Goal: Task Accomplishment & Management: Manage account settings

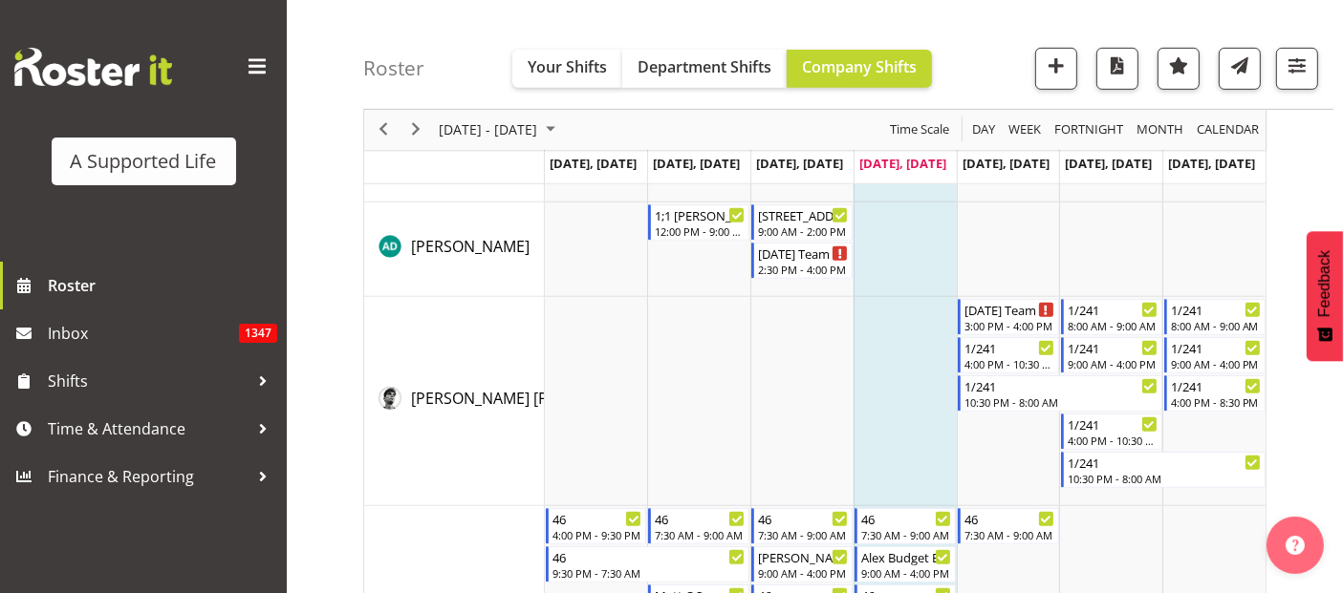
scroll to position [743, 0]
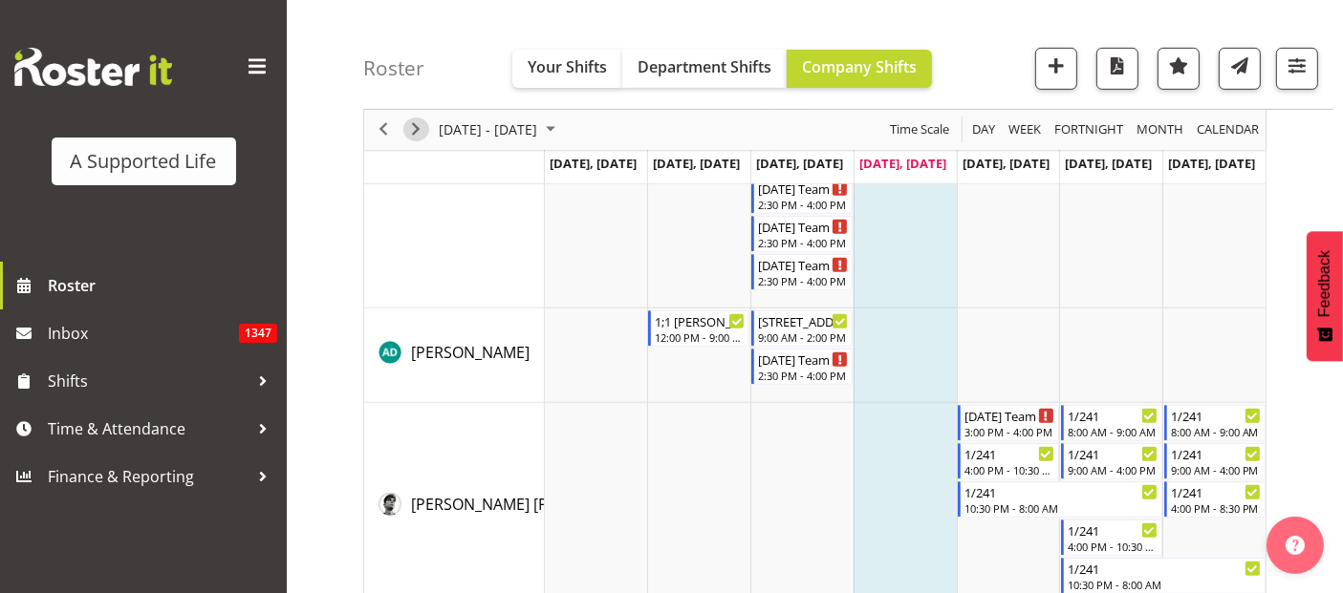
click at [413, 135] on span "Next" at bounding box center [415, 131] width 23 height 24
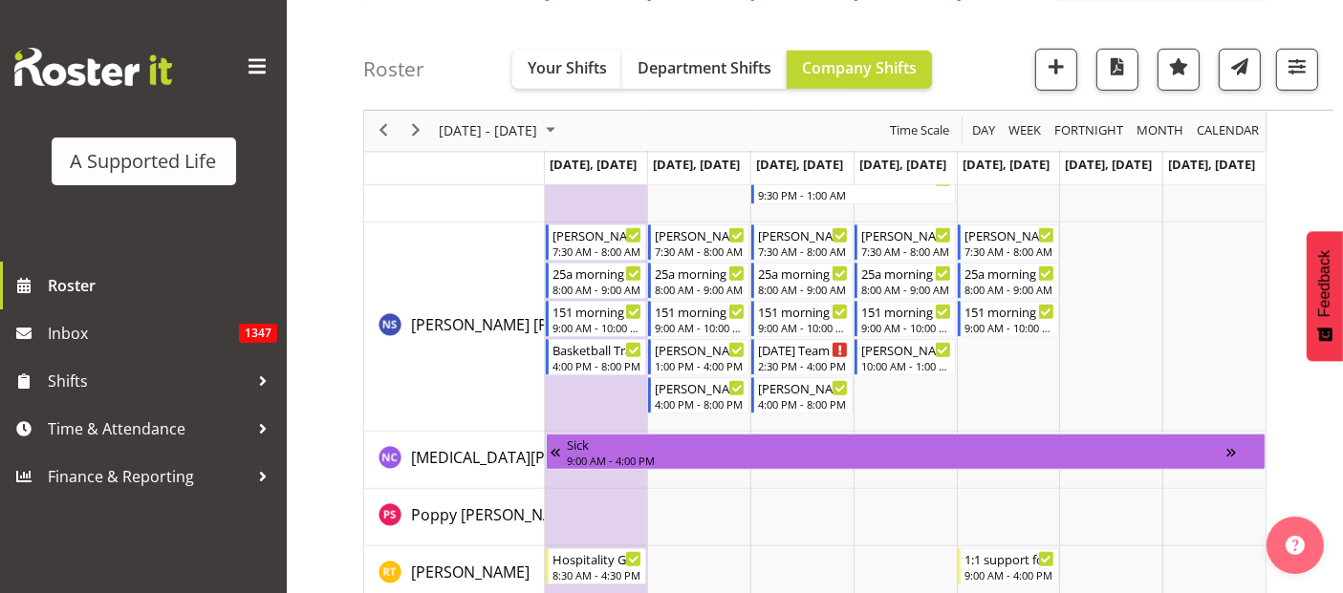
scroll to position [8388, 0]
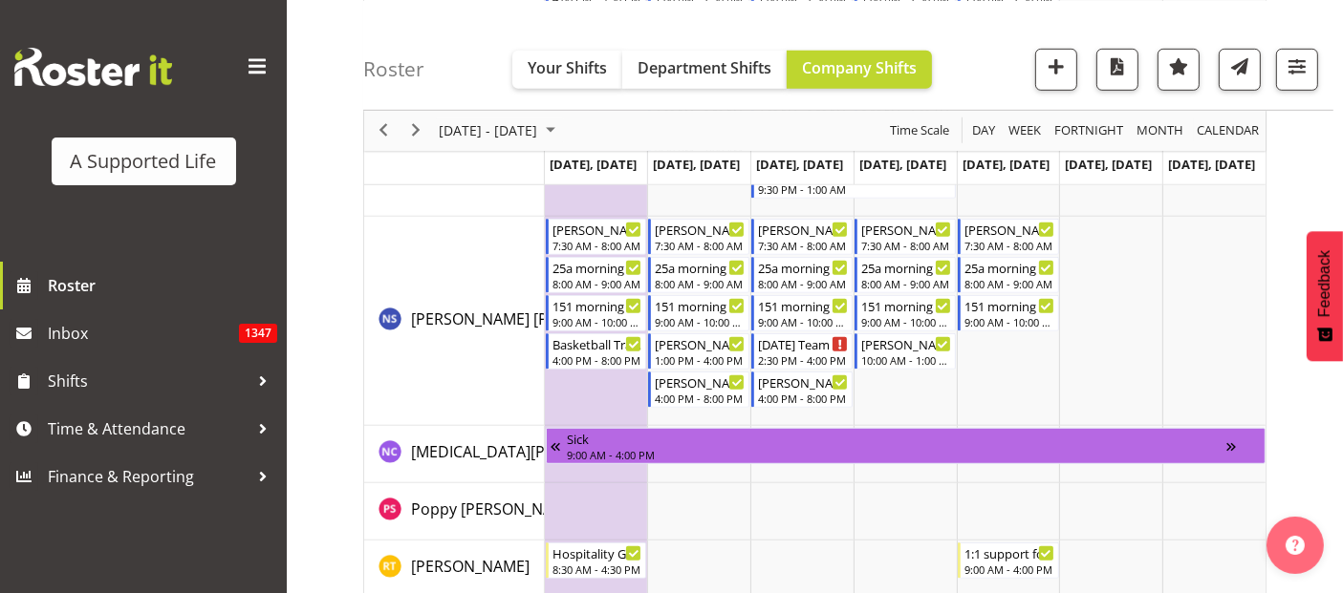
click at [371, 117] on div "previous period" at bounding box center [383, 130] width 32 height 40
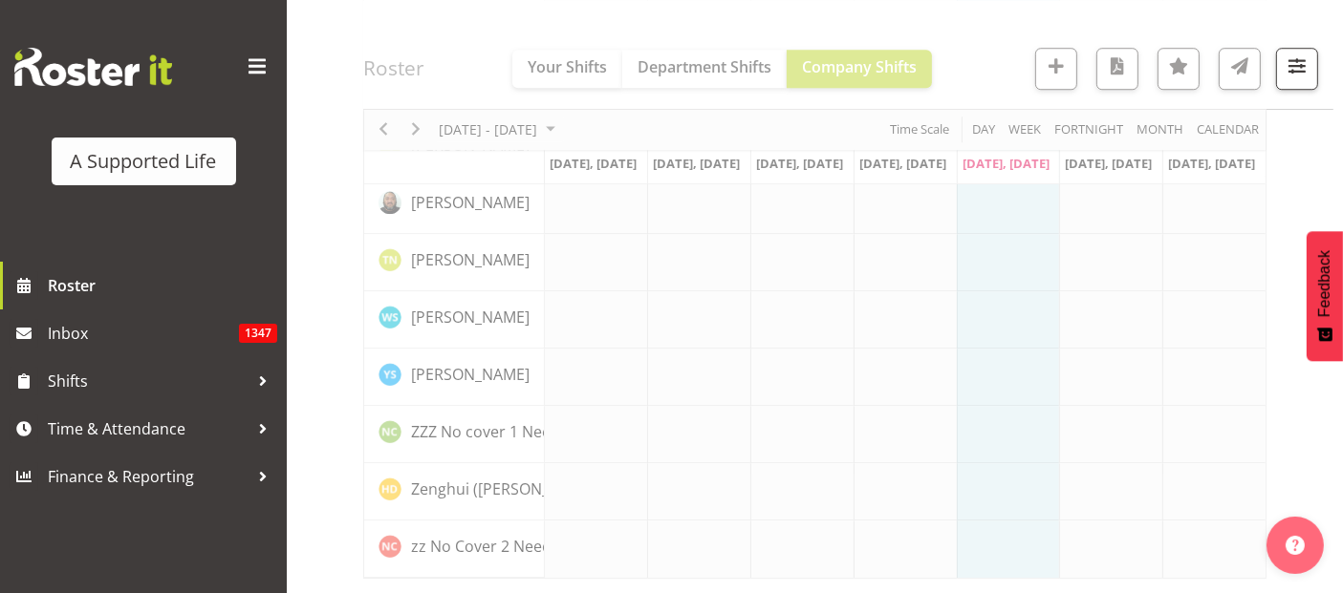
scroll to position [5479, 0]
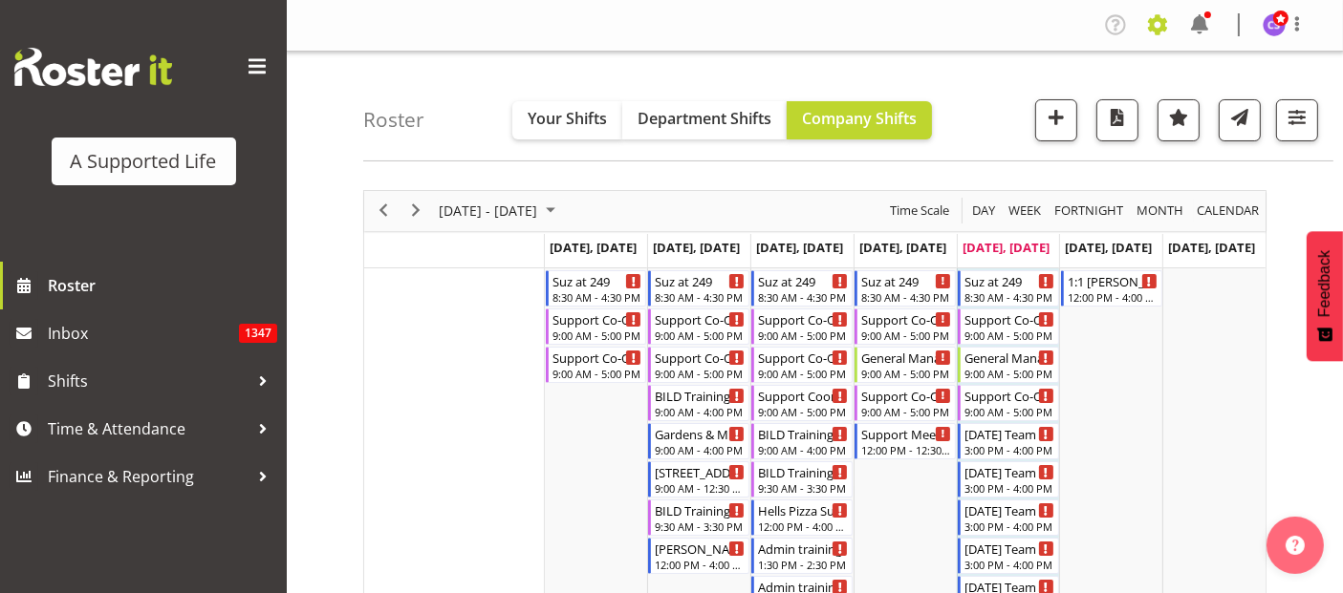
click at [1152, 25] on span at bounding box center [1157, 25] width 31 height 31
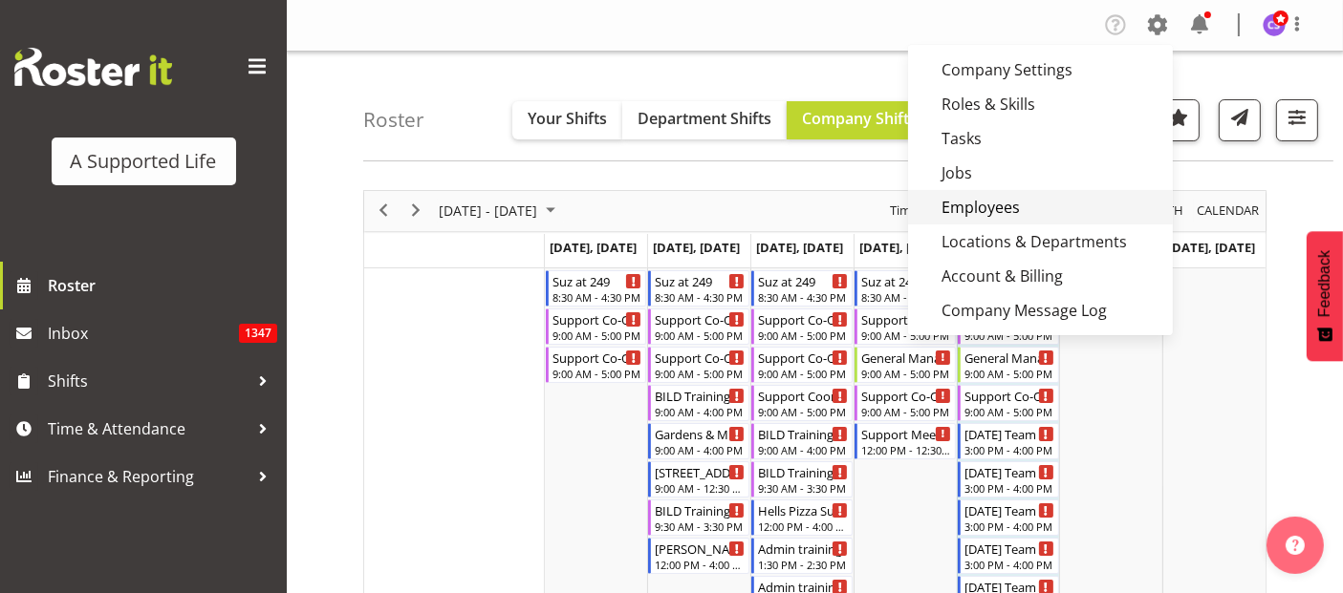
click at [1015, 200] on link "Employees" at bounding box center [1040, 207] width 265 height 34
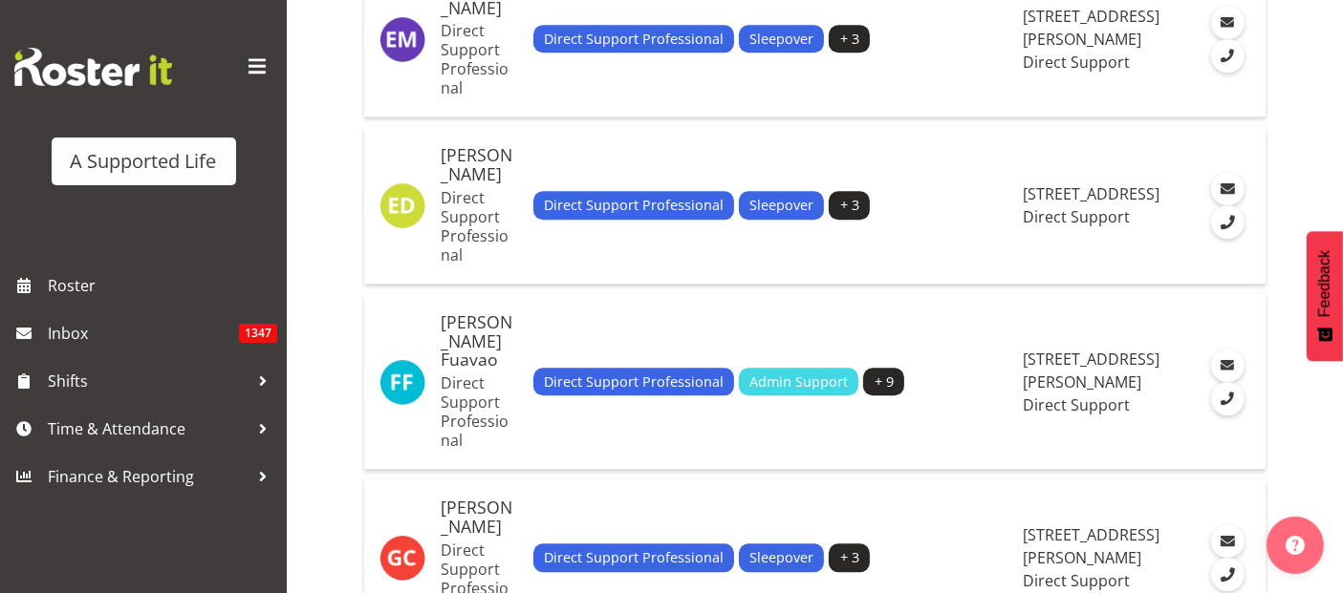
scroll to position [5309, 0]
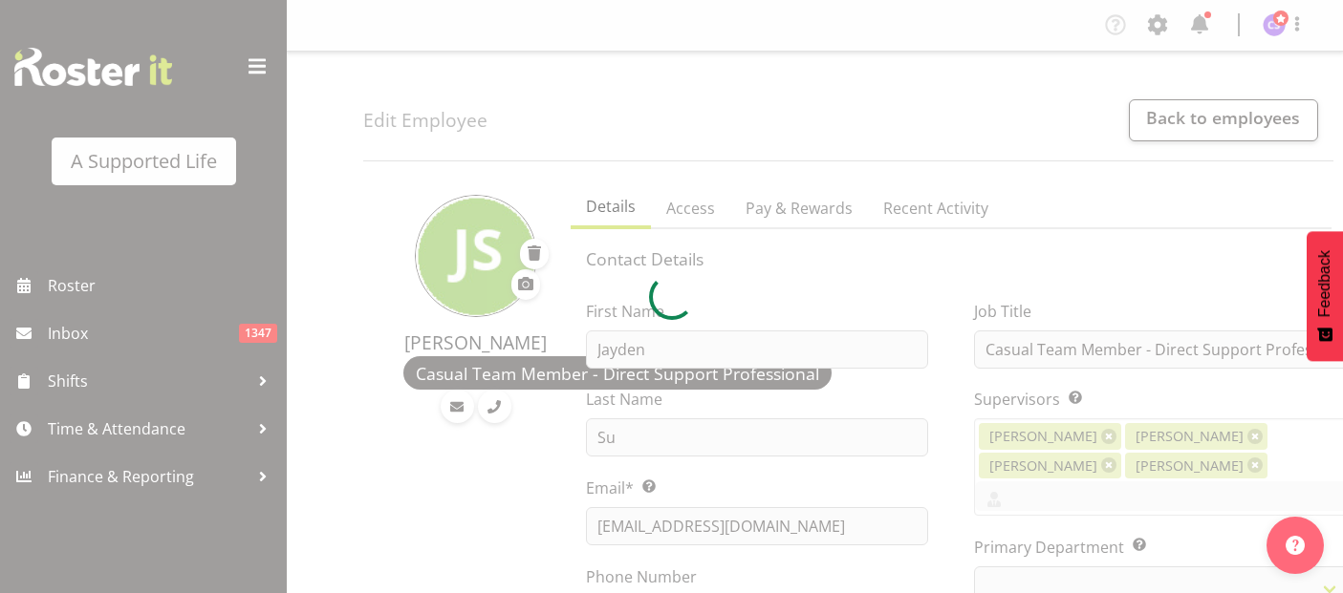
select select "TimelineWeek"
select select
select select "959"
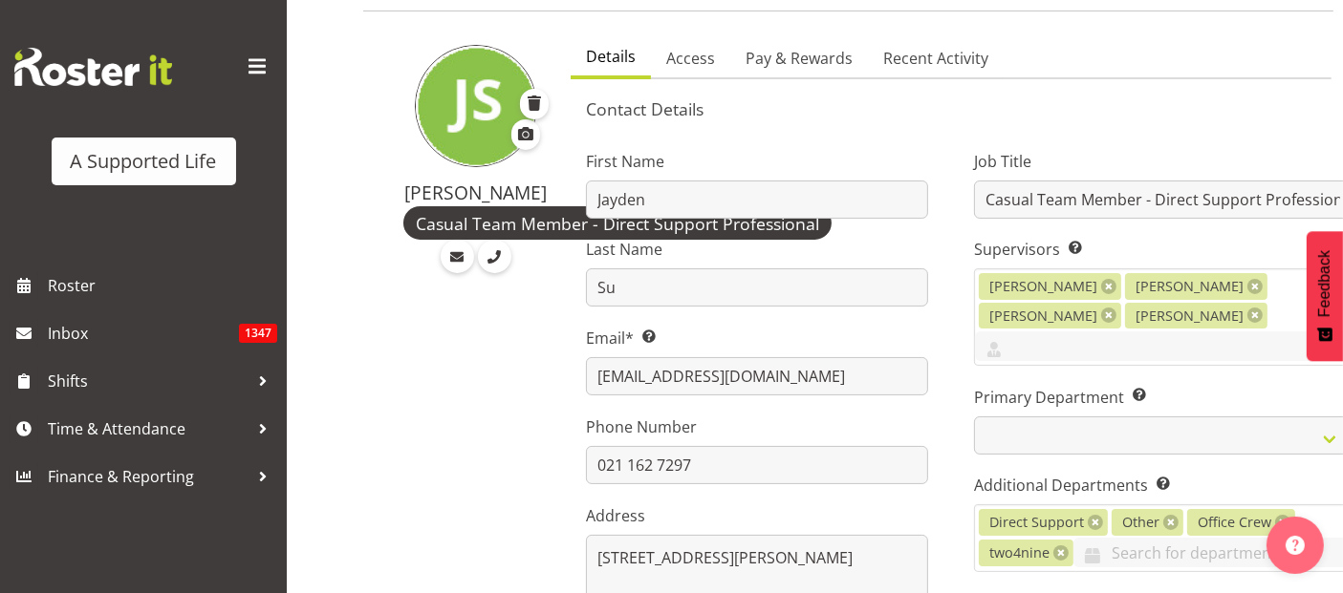
scroll to position [318, 0]
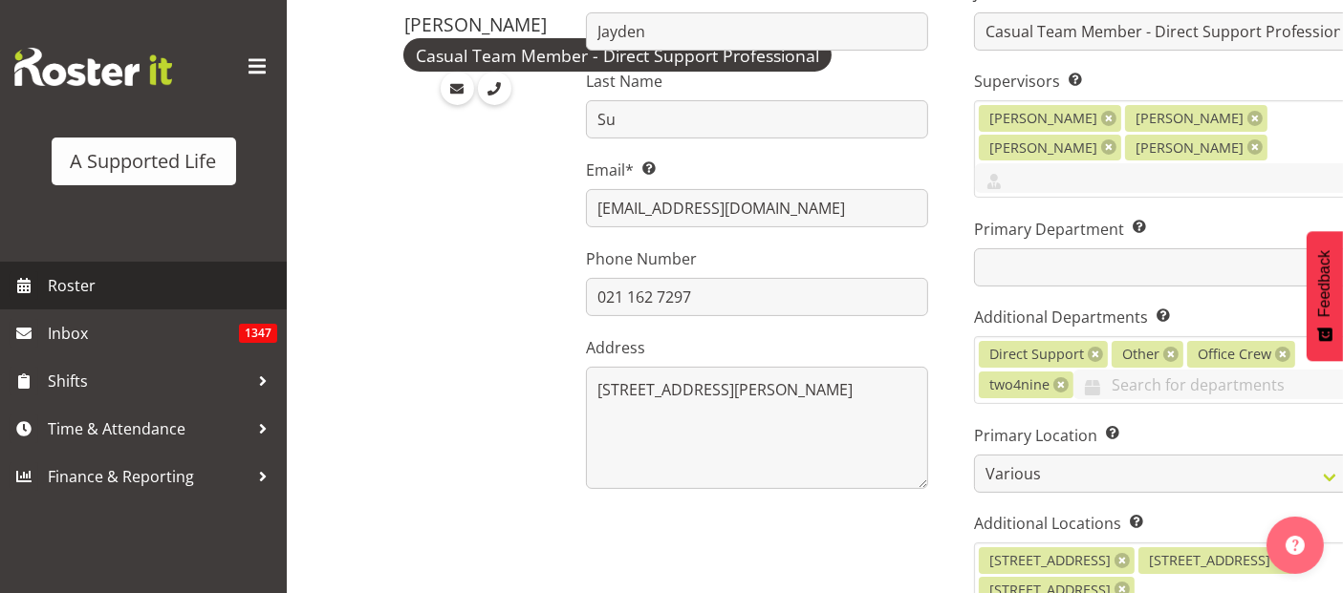
click at [87, 269] on link "Roster" at bounding box center [143, 286] width 287 height 48
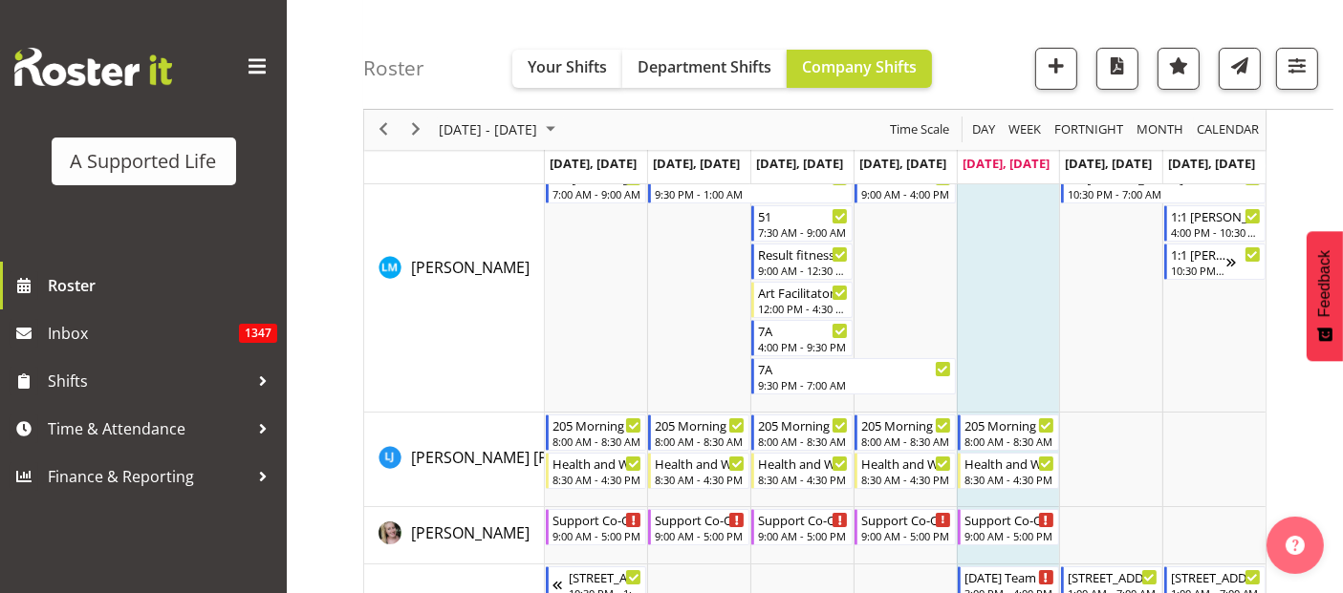
scroll to position [7433, 0]
click at [417, 127] on span "Next" at bounding box center [415, 131] width 23 height 24
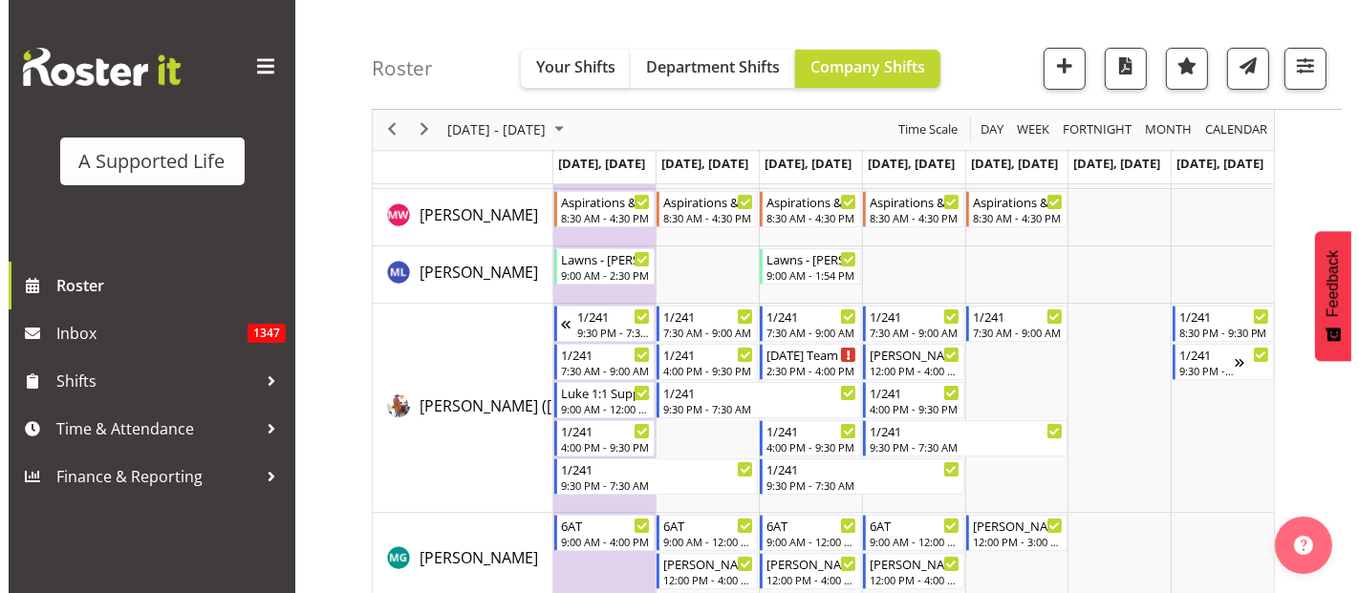
scroll to position [7320, 0]
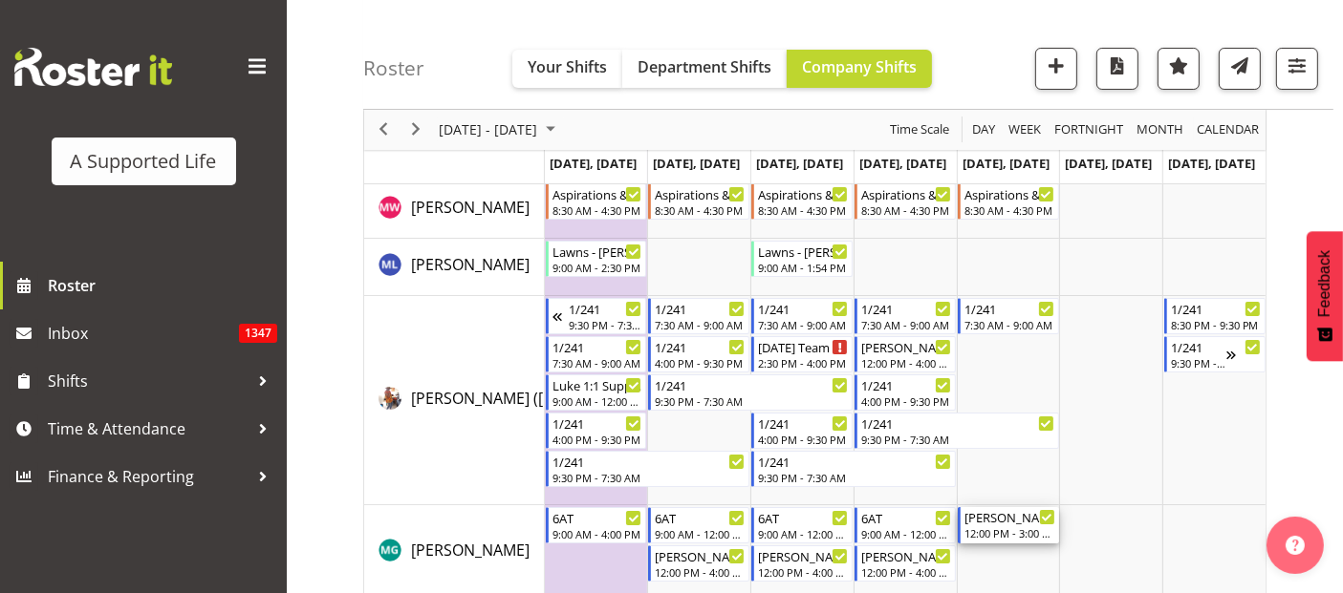
click at [1040, 536] on div "12:00 PM - 3:00 PM" at bounding box center [1009, 533] width 91 height 15
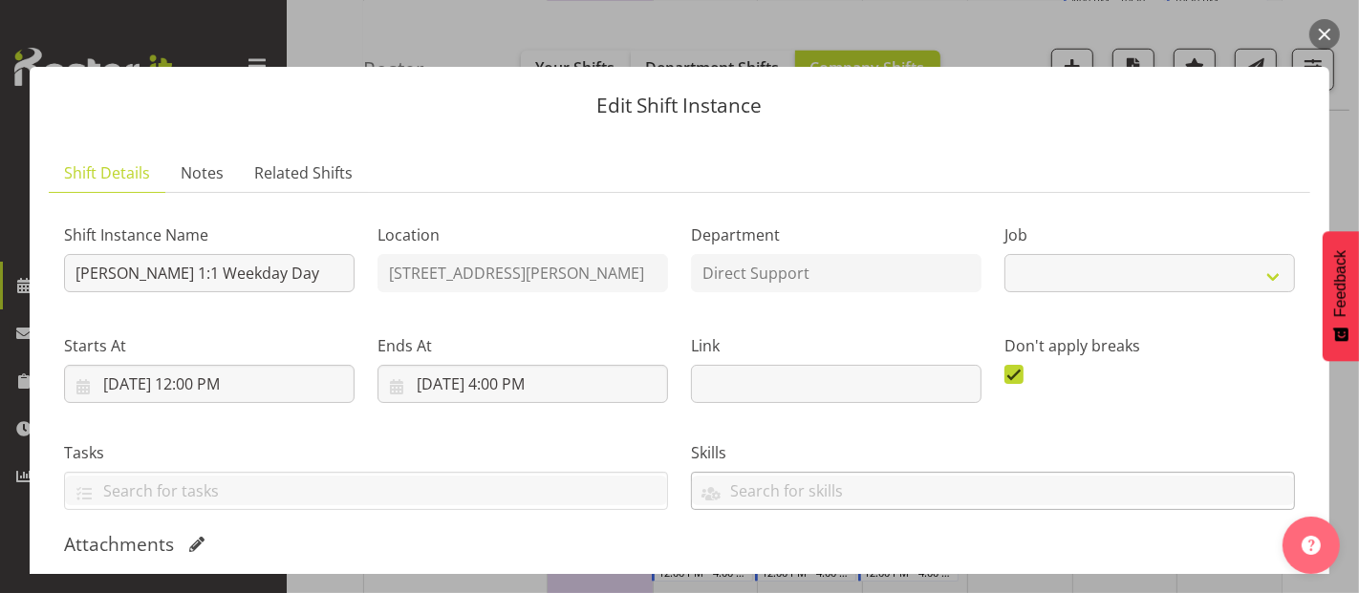
select select "4112"
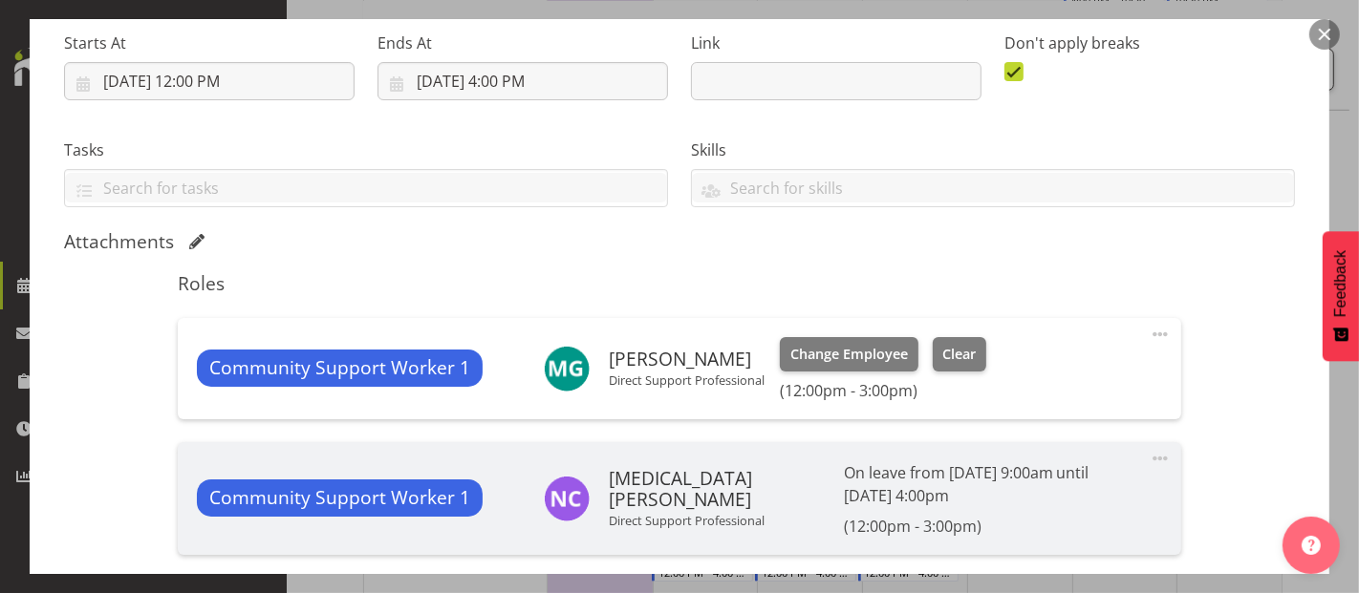
scroll to position [530, 0]
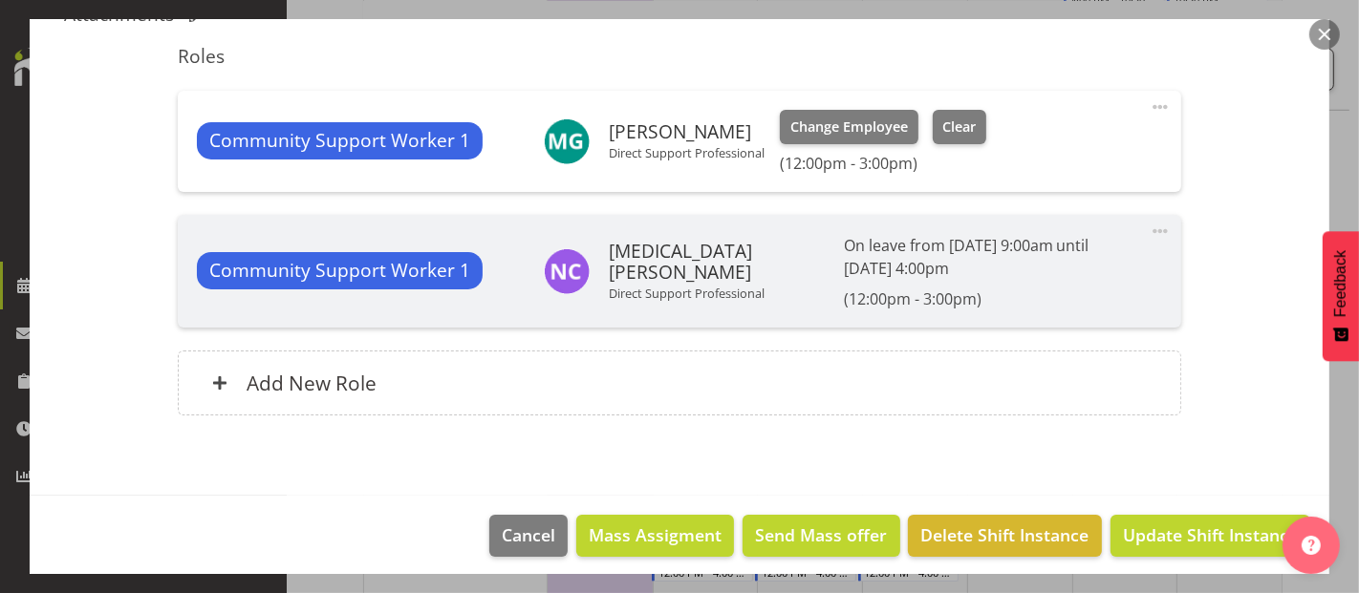
click at [1154, 99] on span at bounding box center [1160, 107] width 23 height 23
click at [1066, 143] on link "Edit" at bounding box center [1079, 149] width 183 height 34
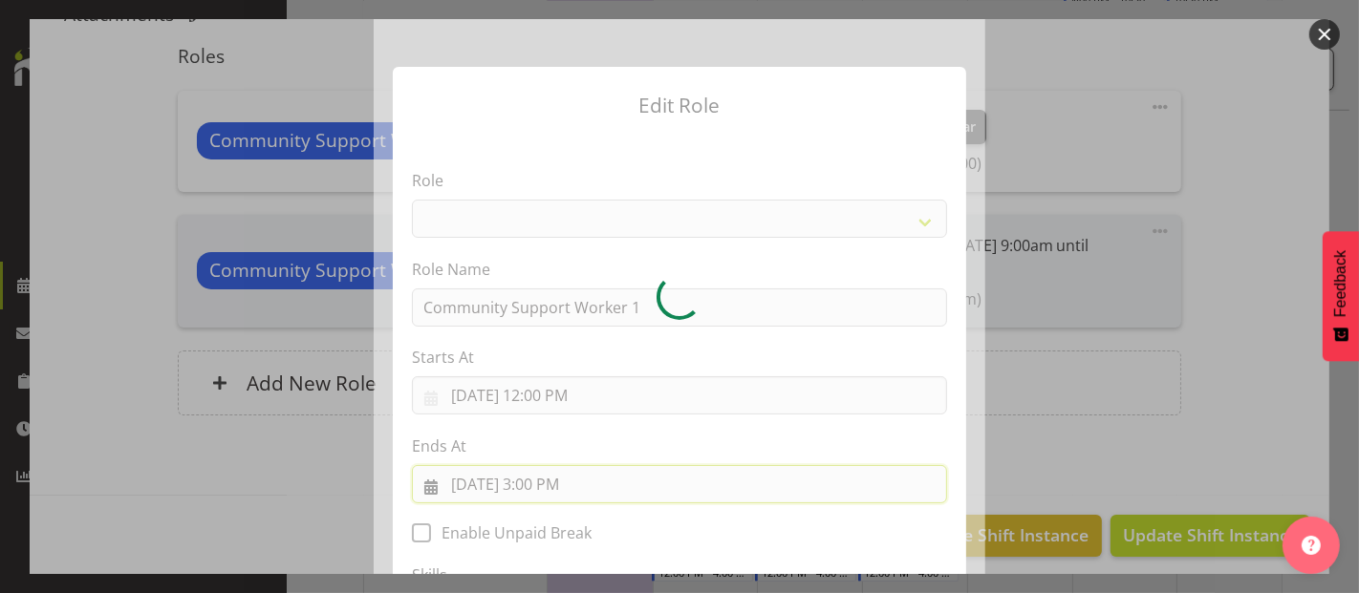
select select "519"
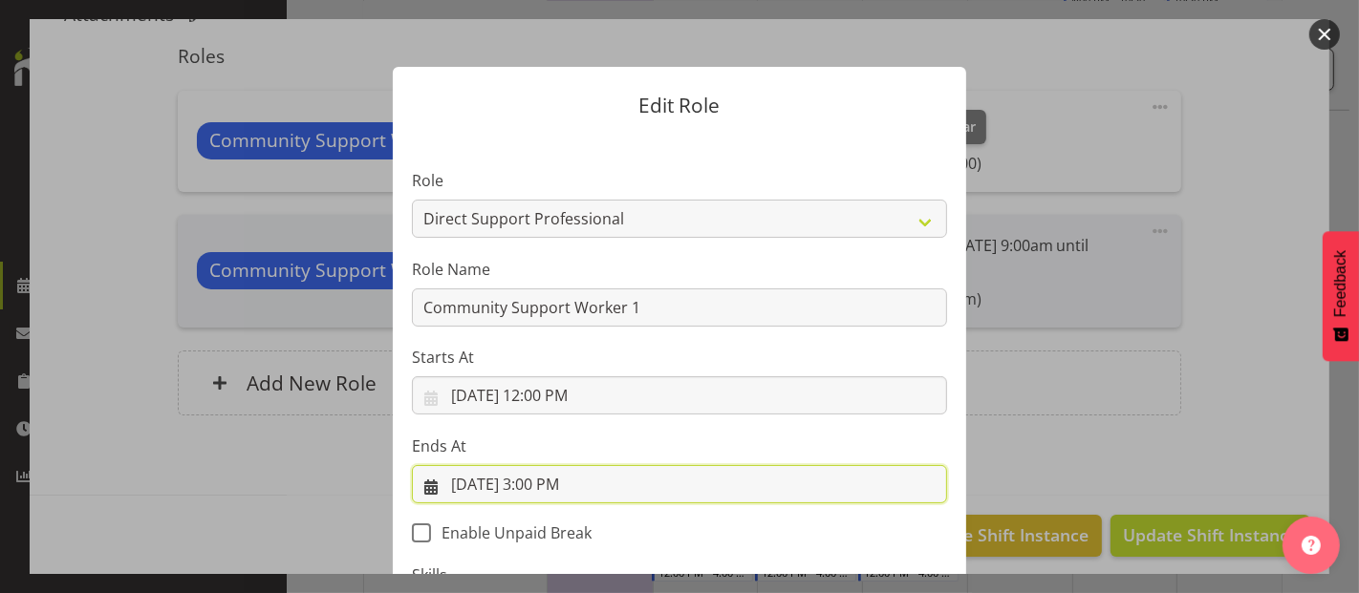
click at [573, 489] on input "9/26/2025, 3:00 PM" at bounding box center [679, 484] width 535 height 38
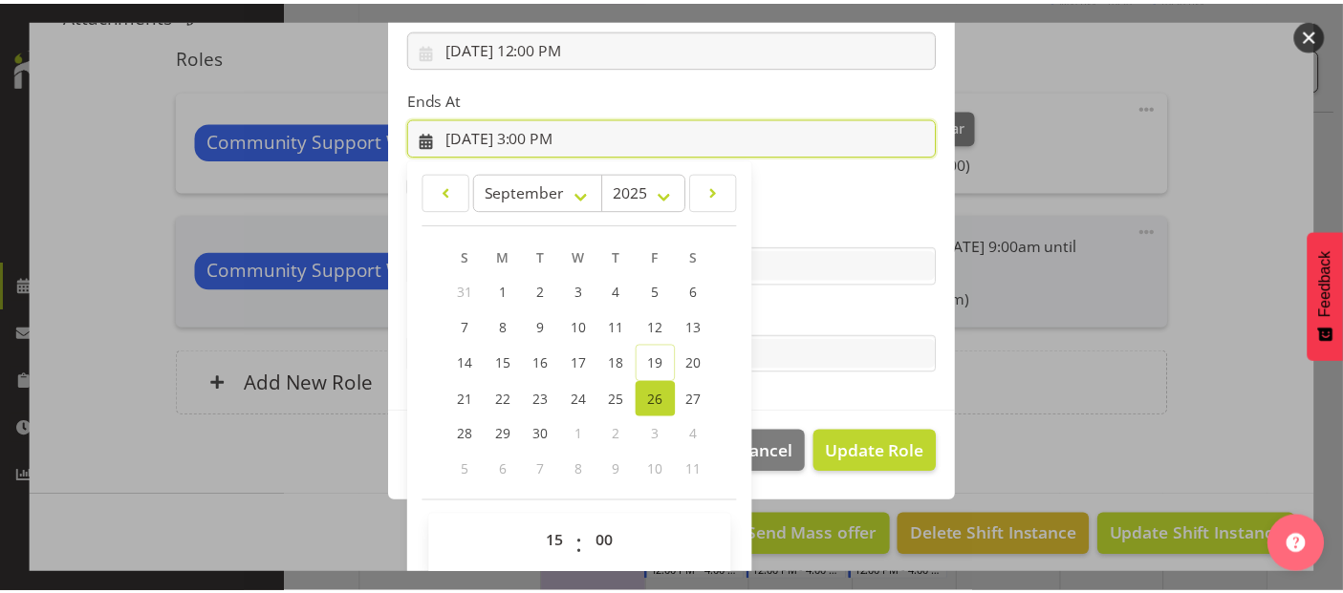
scroll to position [364, 0]
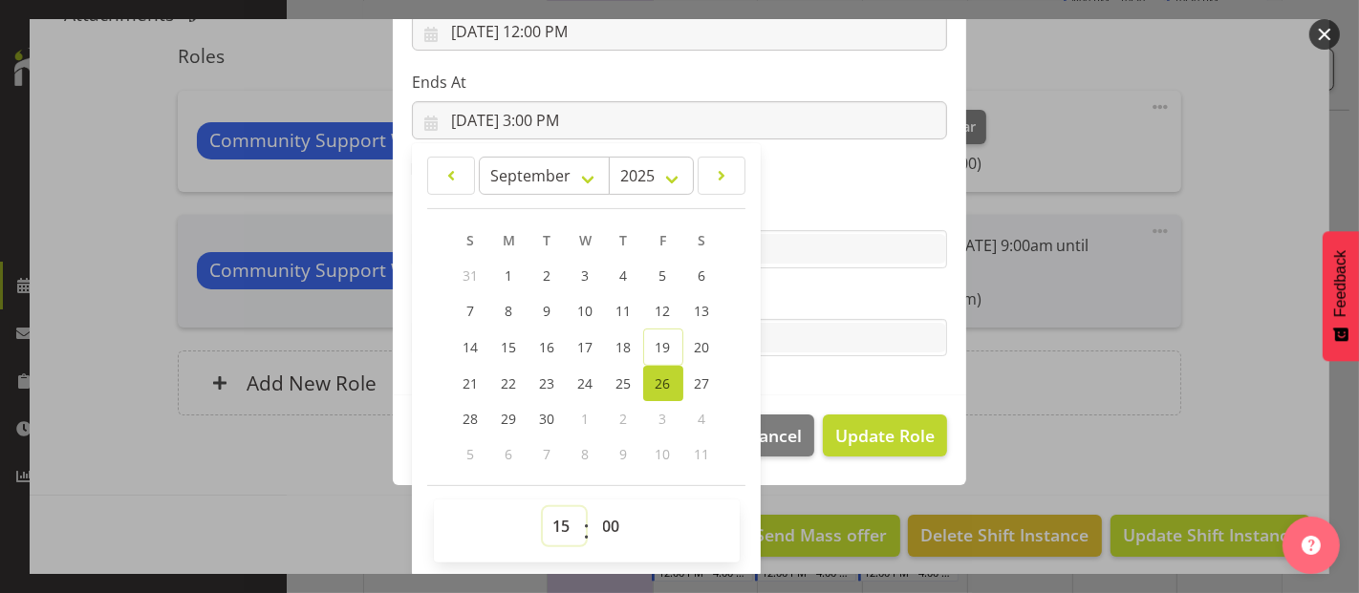
click at [556, 526] on select "00 01 02 03 04 05 06 07 08 09 10 11 12 13 14 15 16 17 18 19 20 21 22 23" at bounding box center [564, 526] width 43 height 38
select select "16"
click at [543, 507] on select "00 01 02 03 04 05 06 07 08 09 10 11 12 13 14 15 16 17 18 19 20 21 22 23" at bounding box center [564, 526] width 43 height 38
type input "9/26/2025, 4:00 PM"
drag, startPoint x: 917, startPoint y: 424, endPoint x: 1019, endPoint y: 468, distance: 110.4
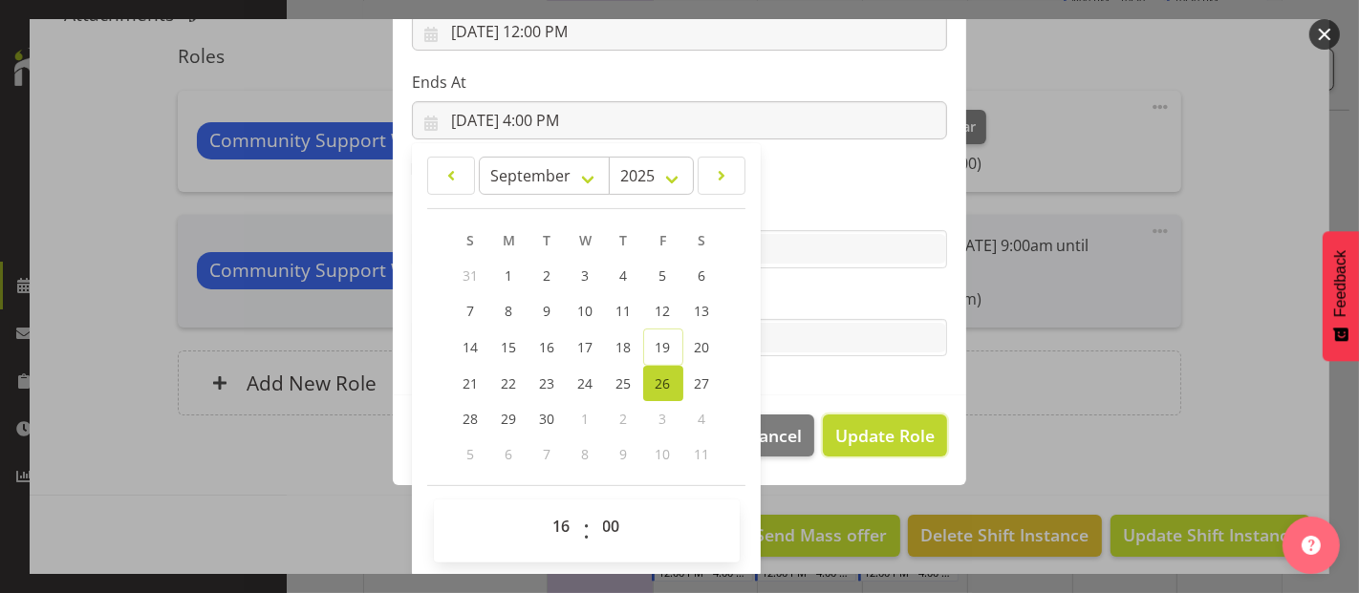
click at [917, 425] on span "Update Role" at bounding box center [884, 435] width 99 height 25
select select
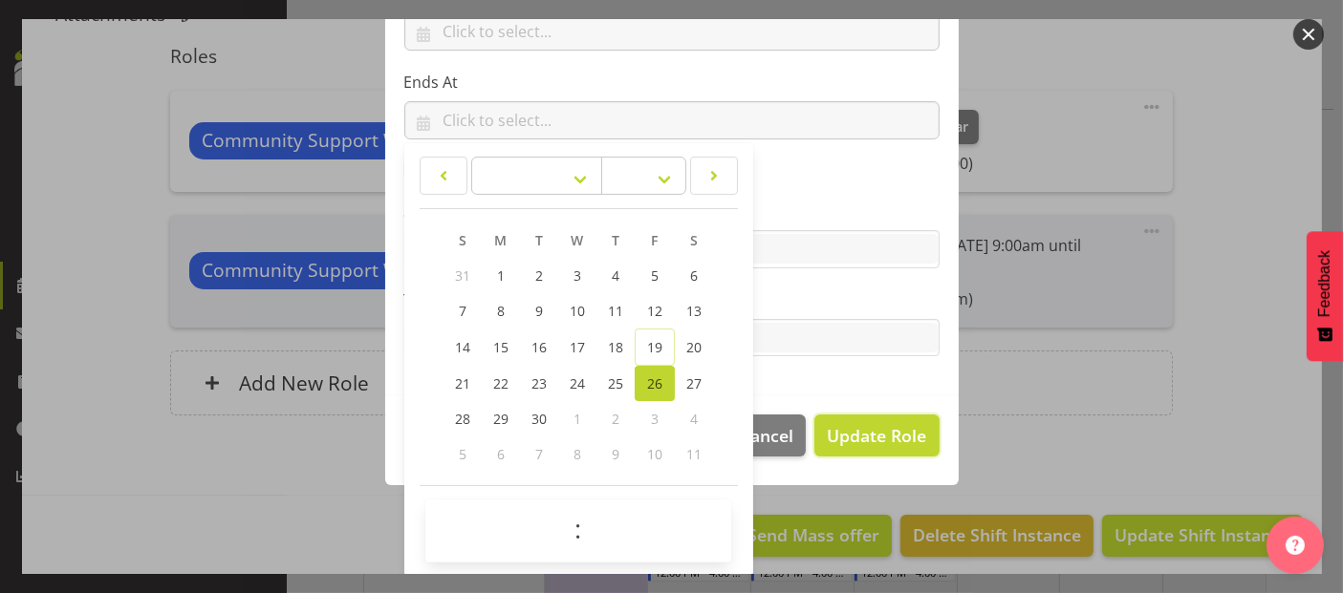
scroll to position [363, 0]
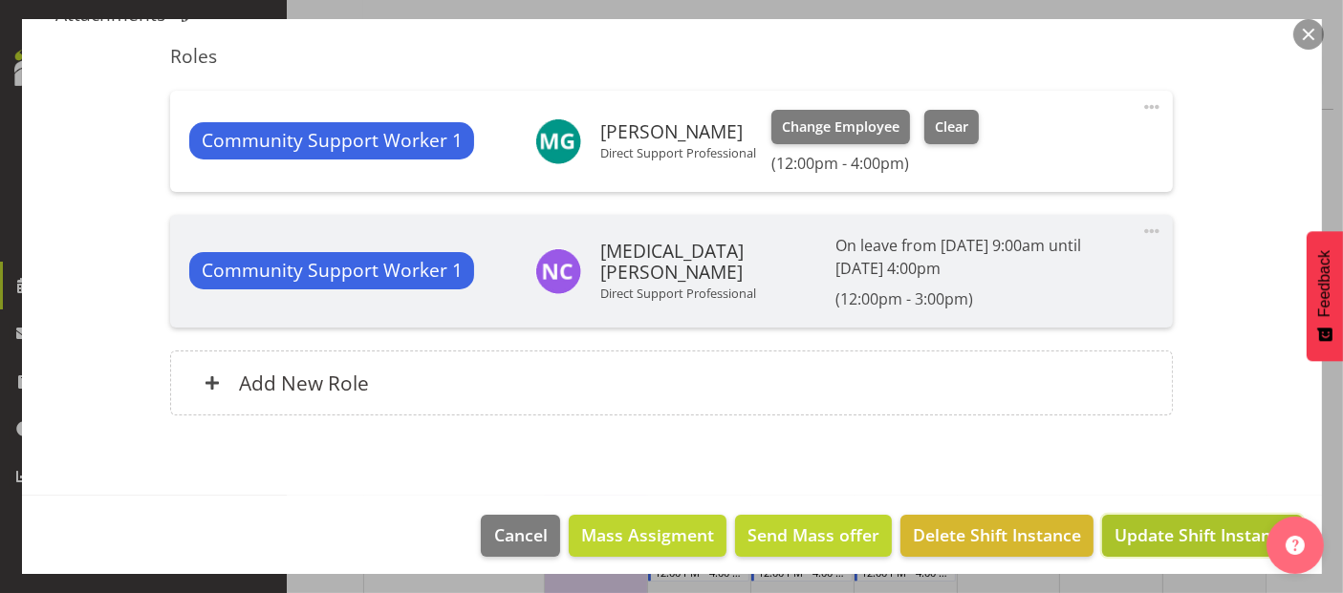
click at [1171, 534] on span "Update Shift Instance" at bounding box center [1201, 535] width 175 height 25
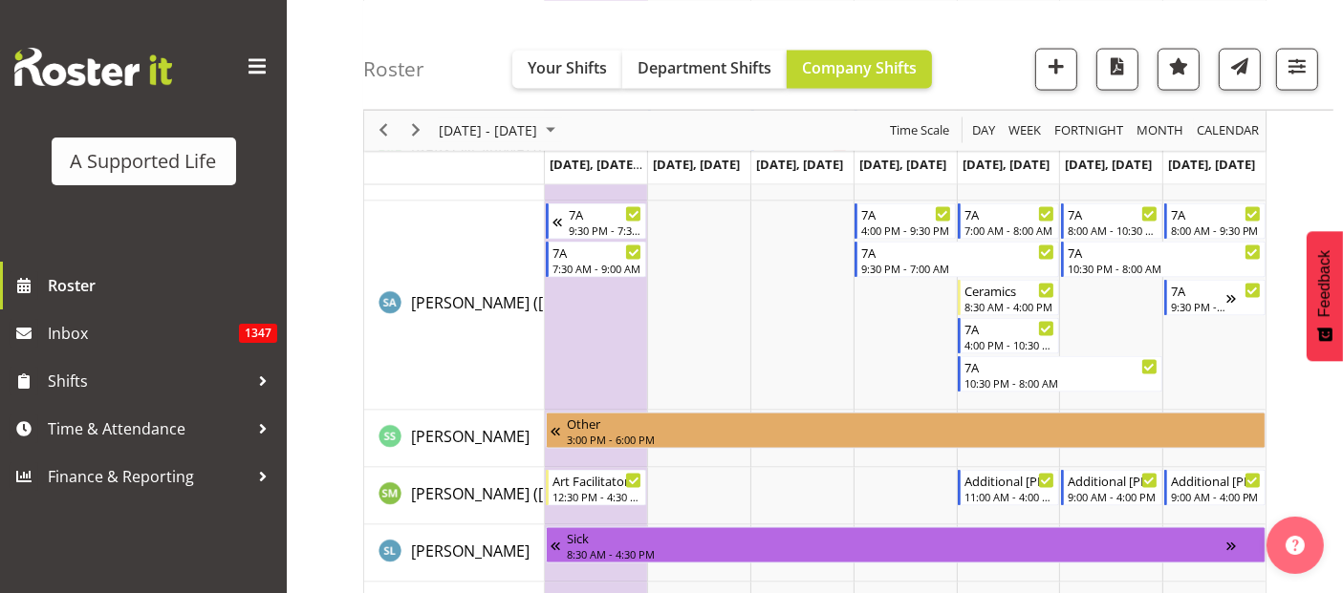
scroll to position [10027, 0]
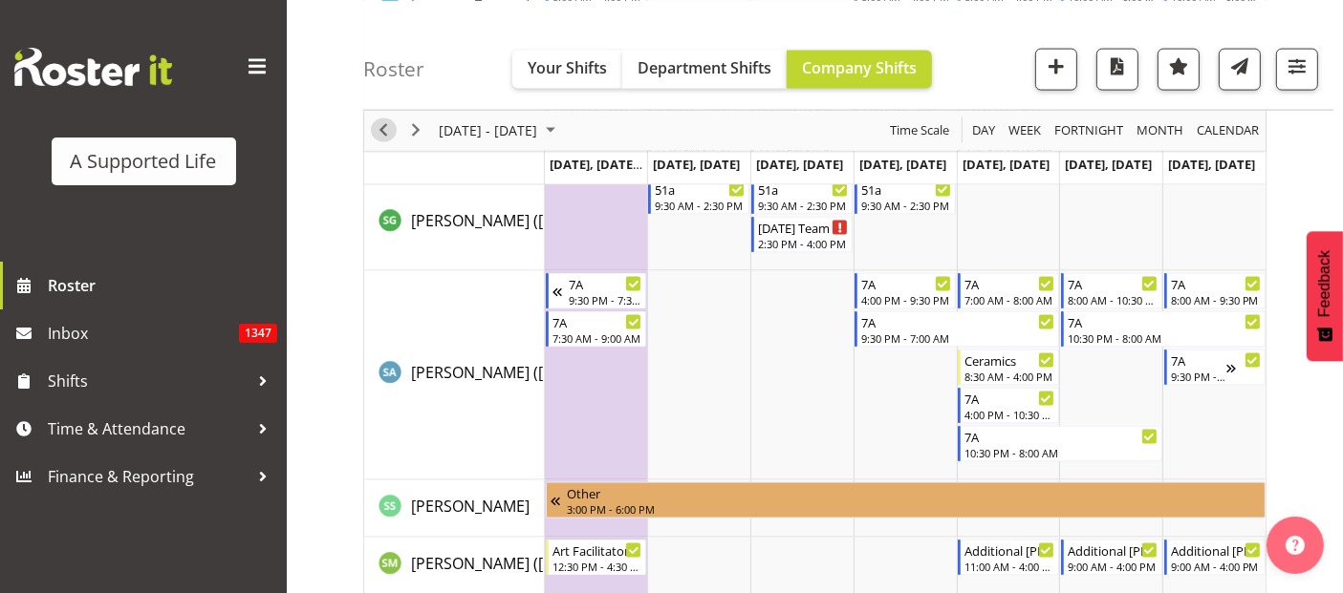
click at [389, 129] on span "Previous" at bounding box center [383, 131] width 23 height 24
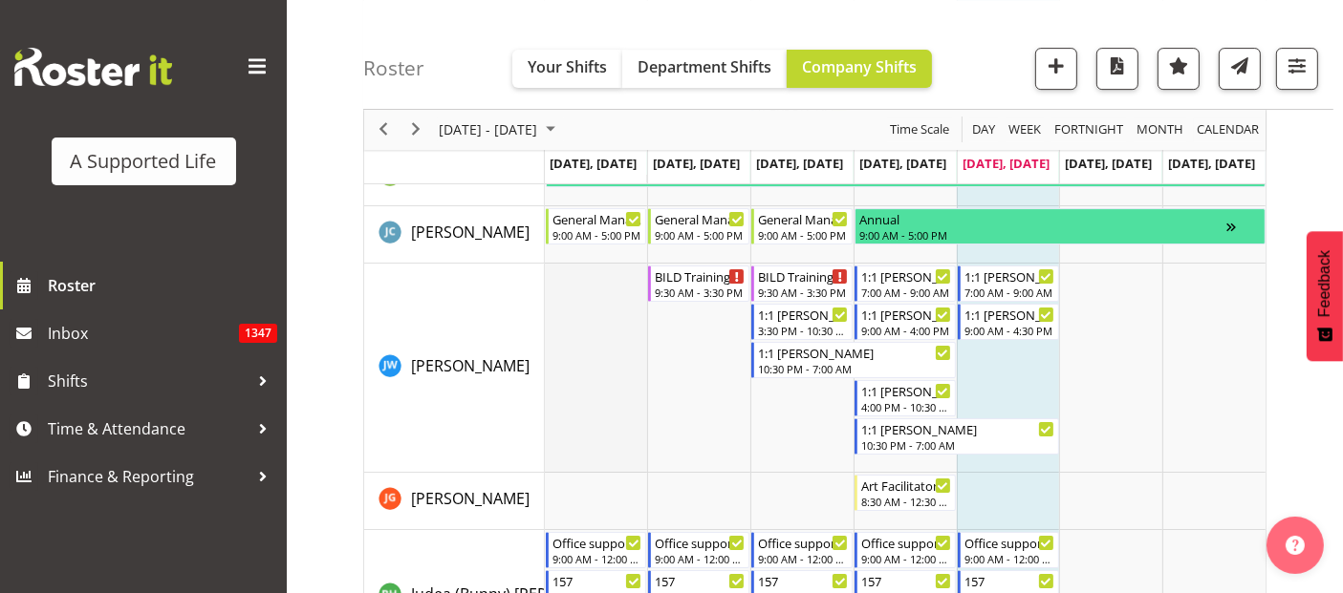
scroll to position [6541, 0]
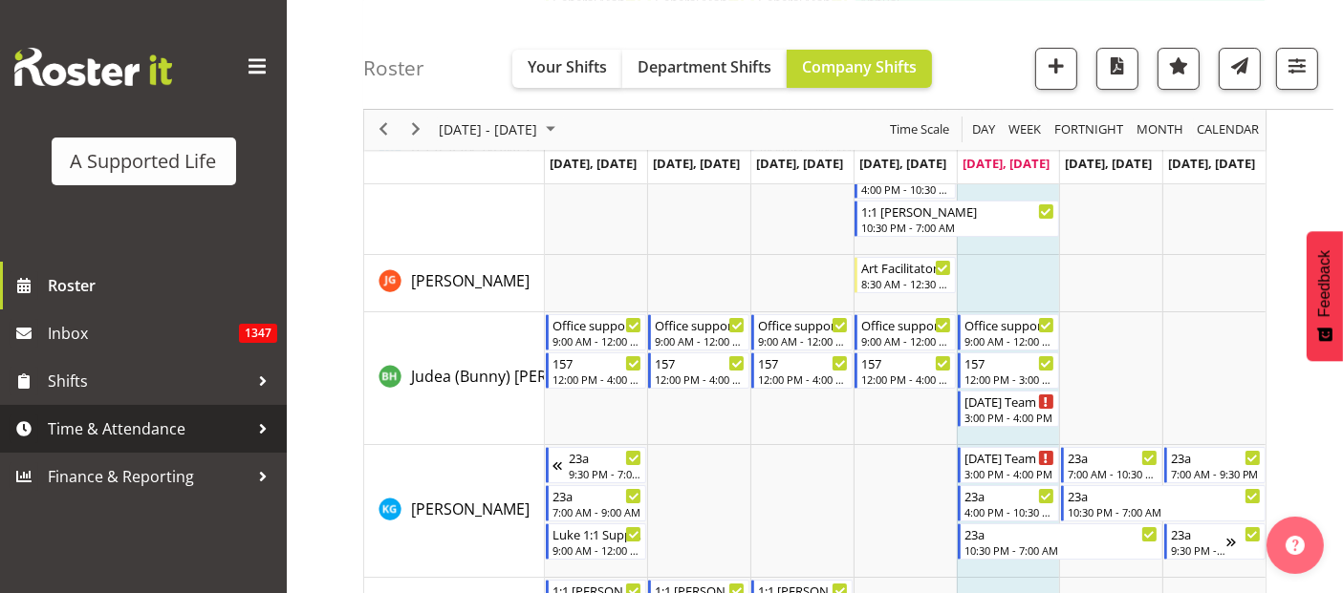
click at [117, 419] on span "Time & Attendance" at bounding box center [148, 429] width 201 height 29
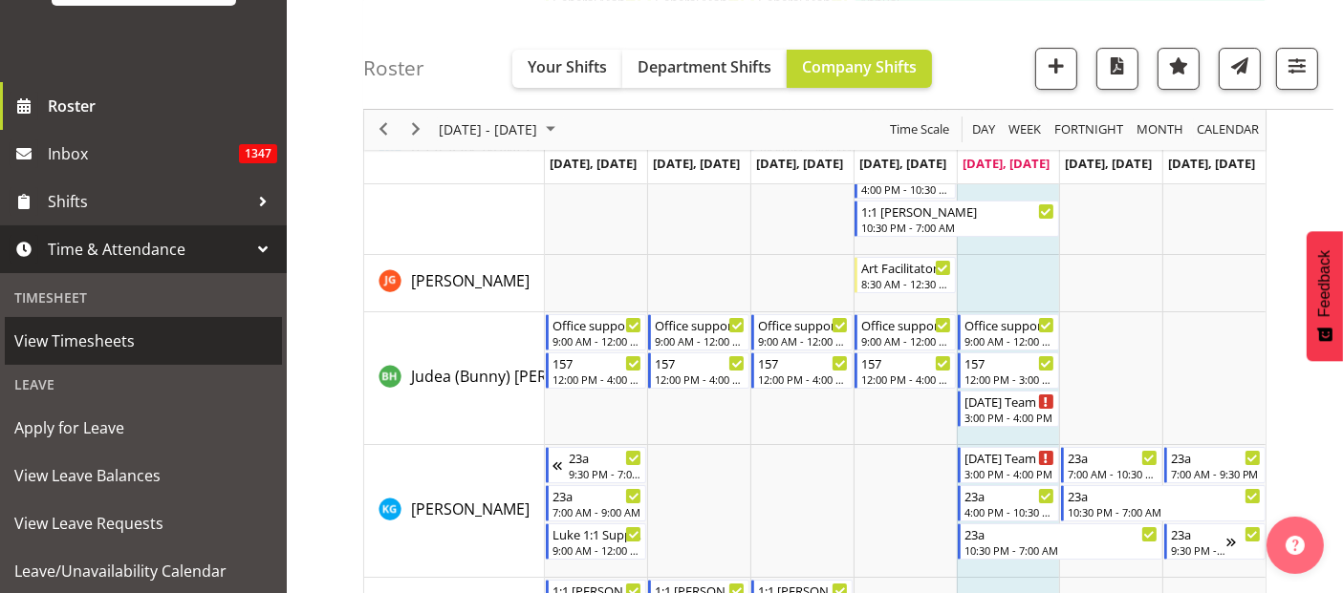
scroll to position [318, 0]
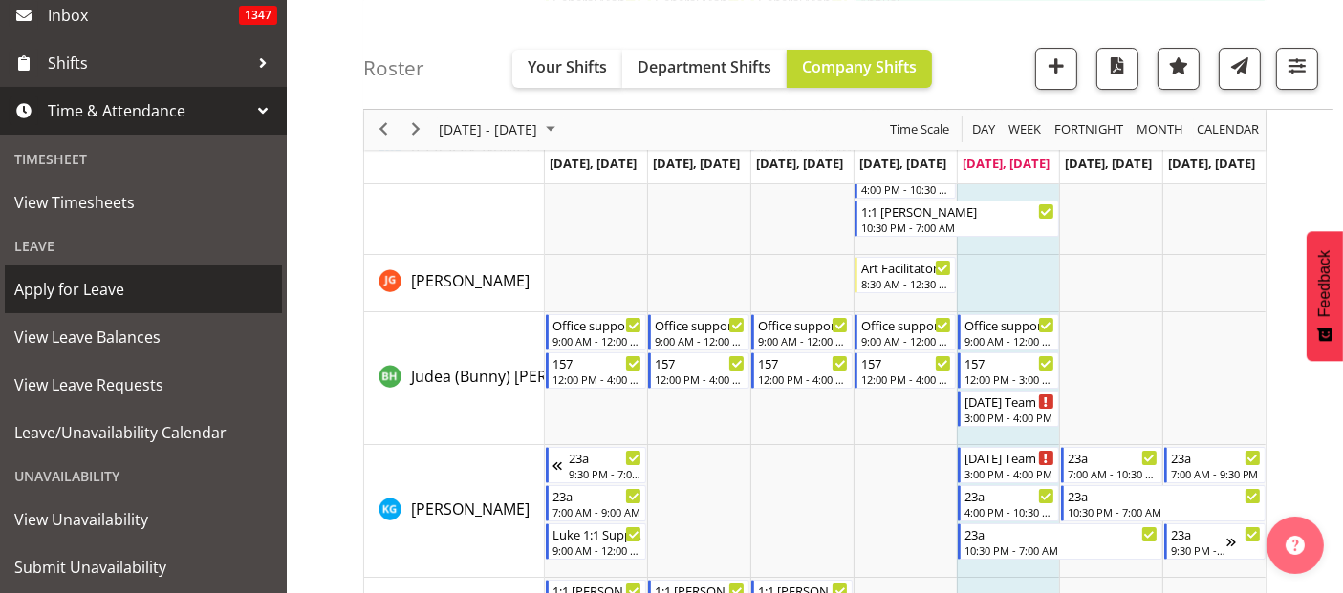
click at [122, 285] on span "Apply for Leave" at bounding box center [143, 289] width 258 height 29
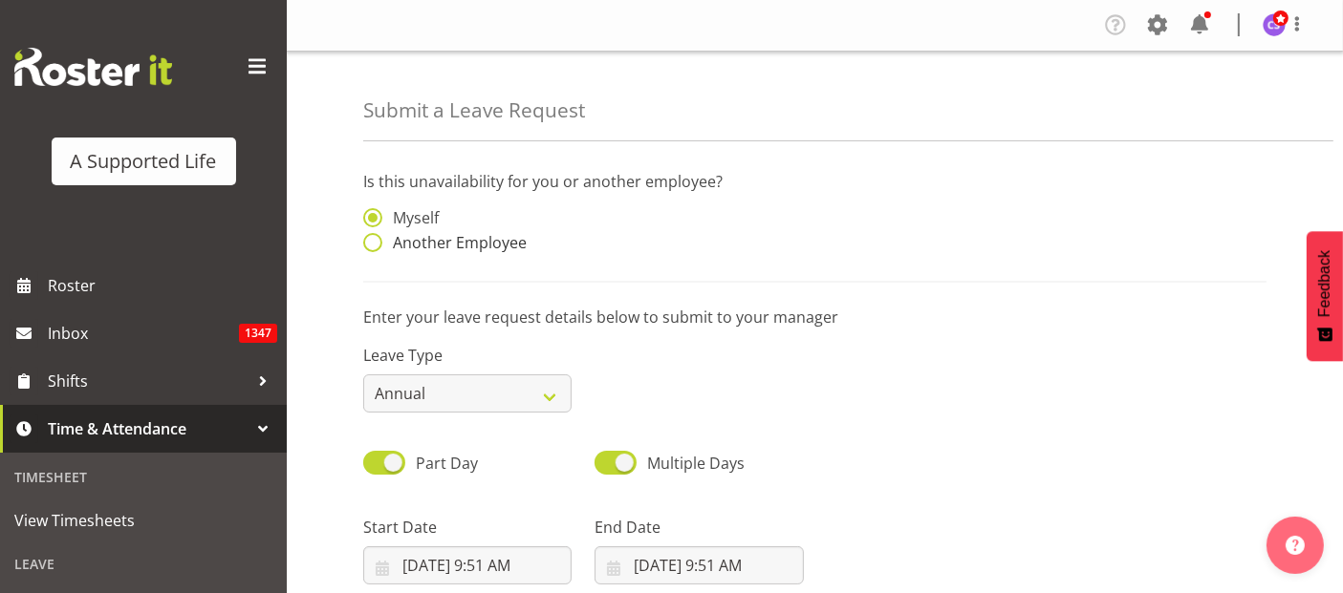
click at [378, 237] on span at bounding box center [372, 242] width 19 height 19
click at [376, 237] on input "Another Employee" at bounding box center [369, 243] width 12 height 12
radio input "true"
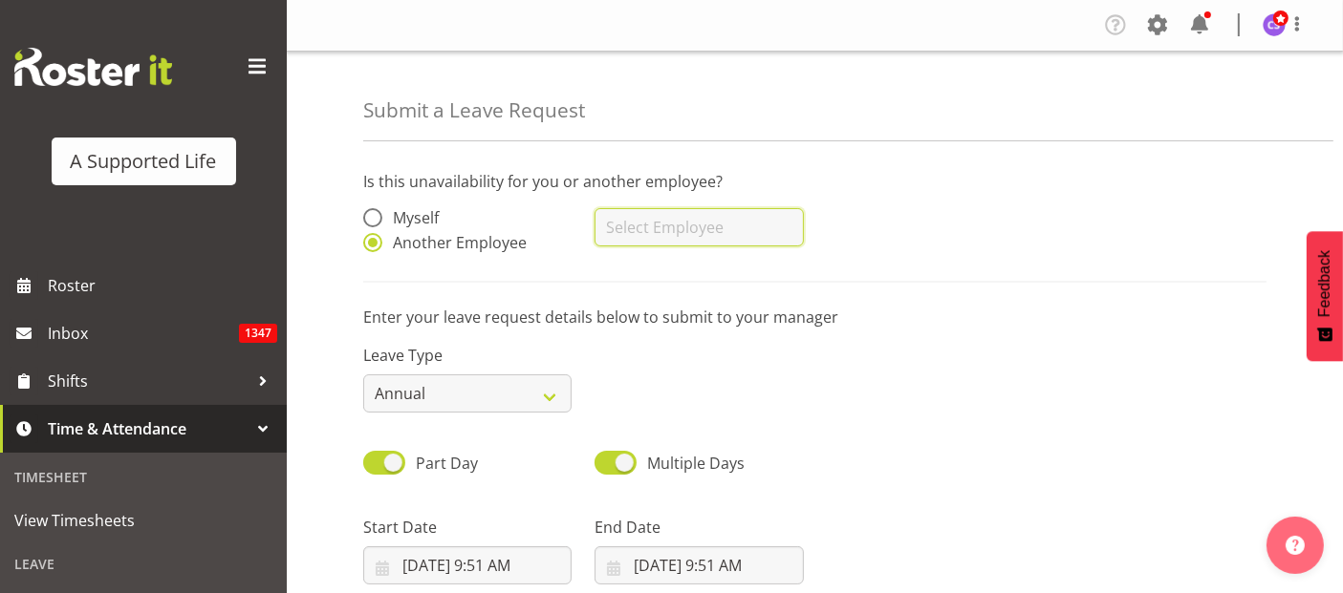
click at [685, 220] on input "text" at bounding box center [698, 227] width 208 height 38
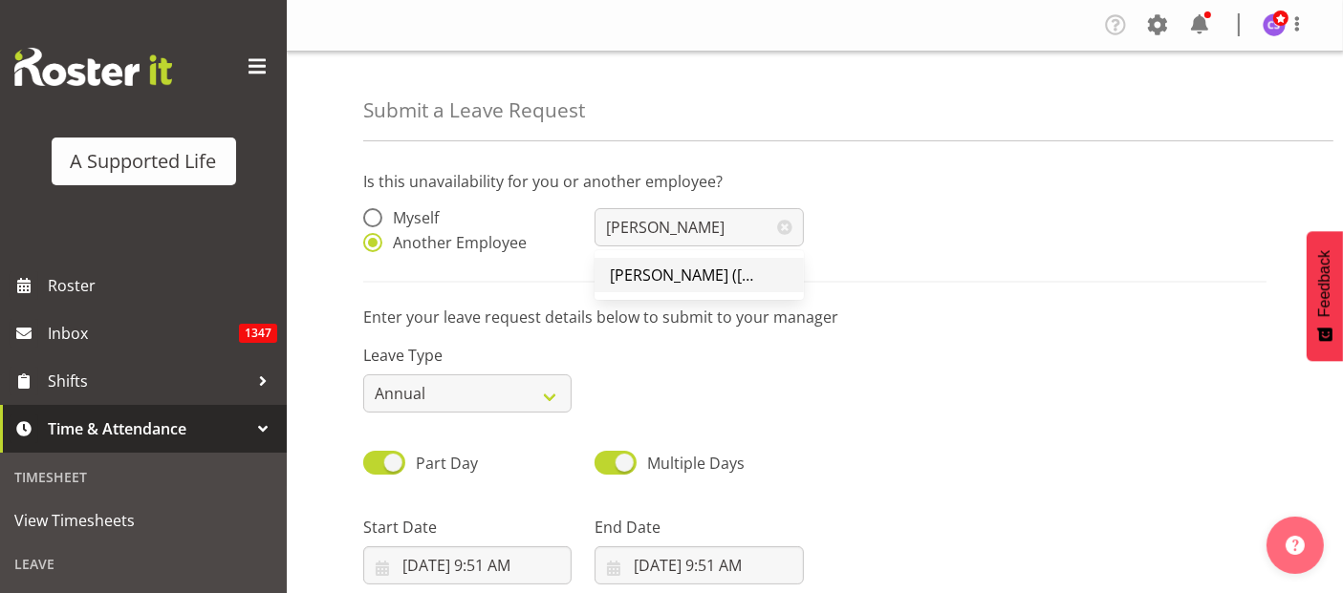
click at [683, 271] on span "[PERSON_NAME] ([PERSON_NAME]) [PERSON_NAME]" at bounding box center [796, 275] width 373 height 21
type input "[PERSON_NAME] ([PERSON_NAME]) [PERSON_NAME]"
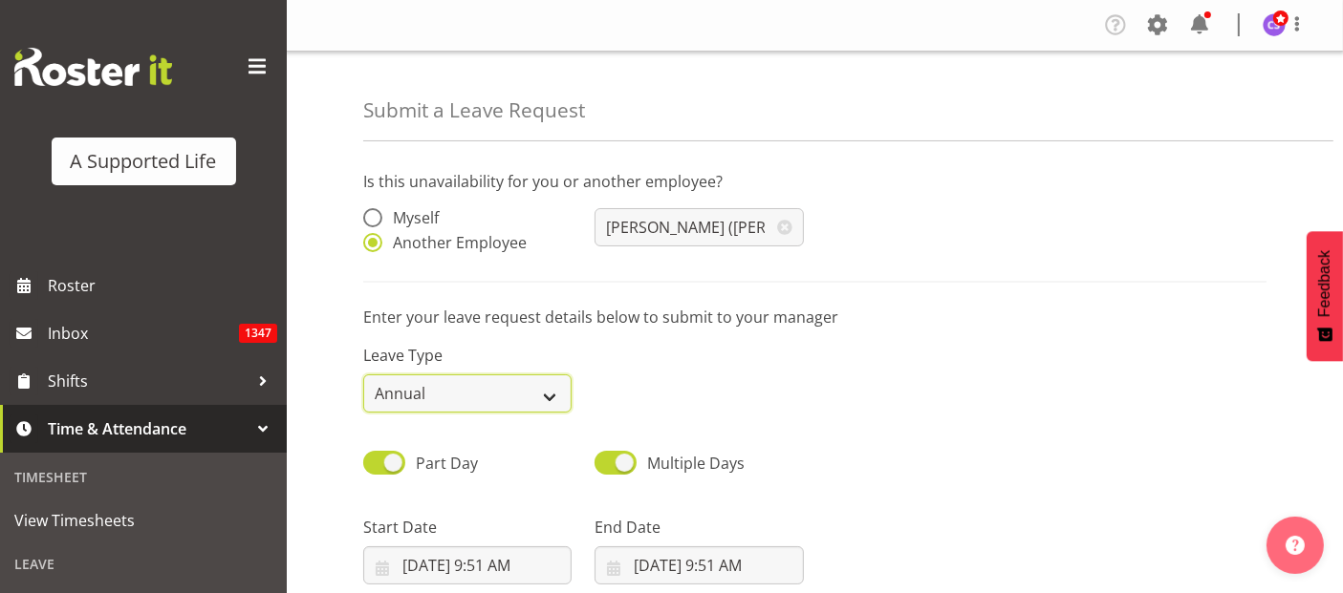
click at [486, 399] on select "Annual Sick Bereavement Domestic Violence Parental Jury Service Day In Lieu Oth…" at bounding box center [467, 394] width 208 height 38
select select "Sick"
click at [363, 375] on select "Annual Sick Bereavement Domestic Violence Parental Jury Service Day In Lieu Oth…" at bounding box center [467, 394] width 208 height 38
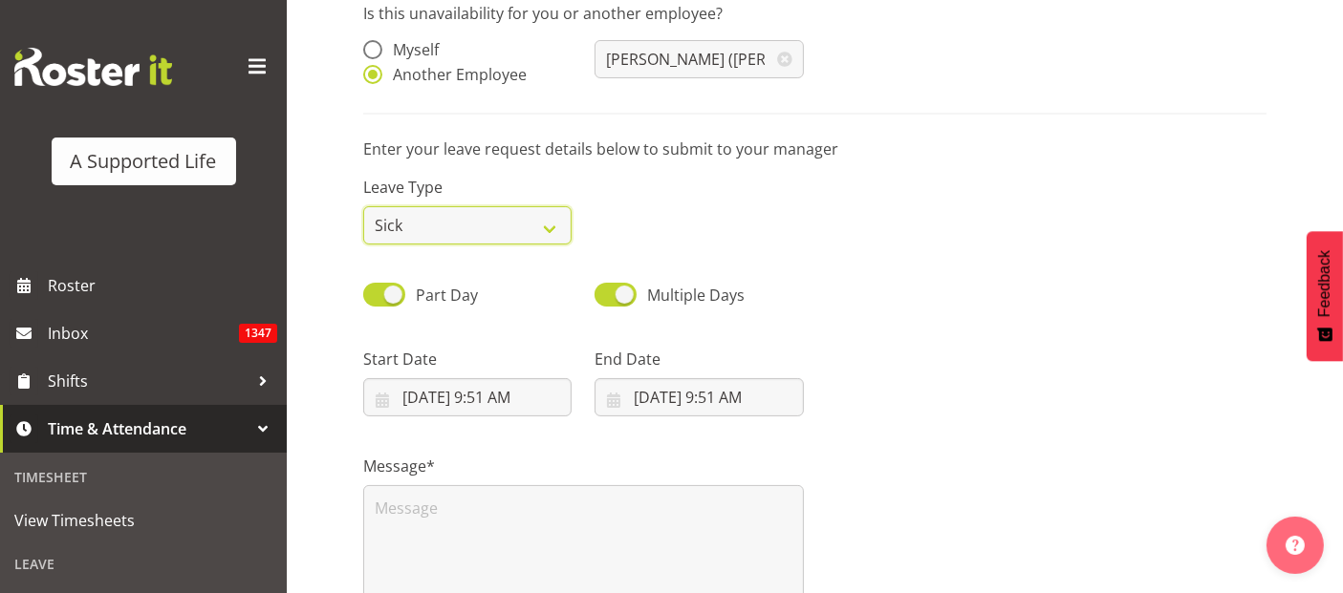
scroll to position [388, 0]
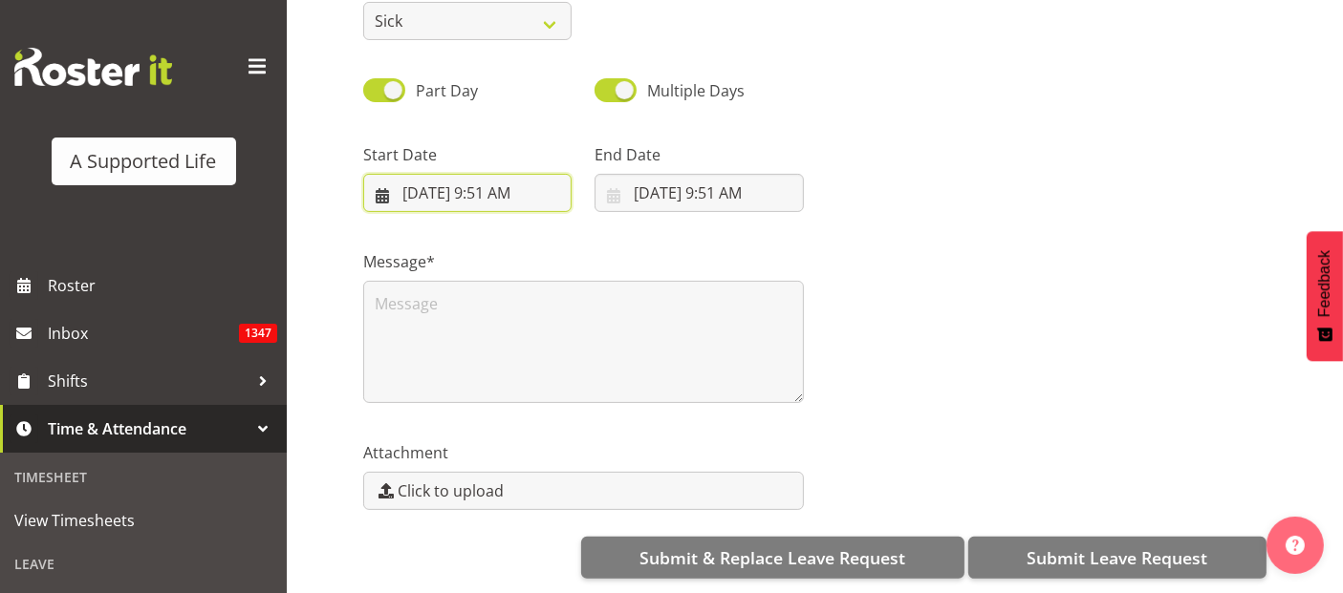
click at [459, 188] on input "9/19/2025, 9:51 AM" at bounding box center [467, 193] width 208 height 38
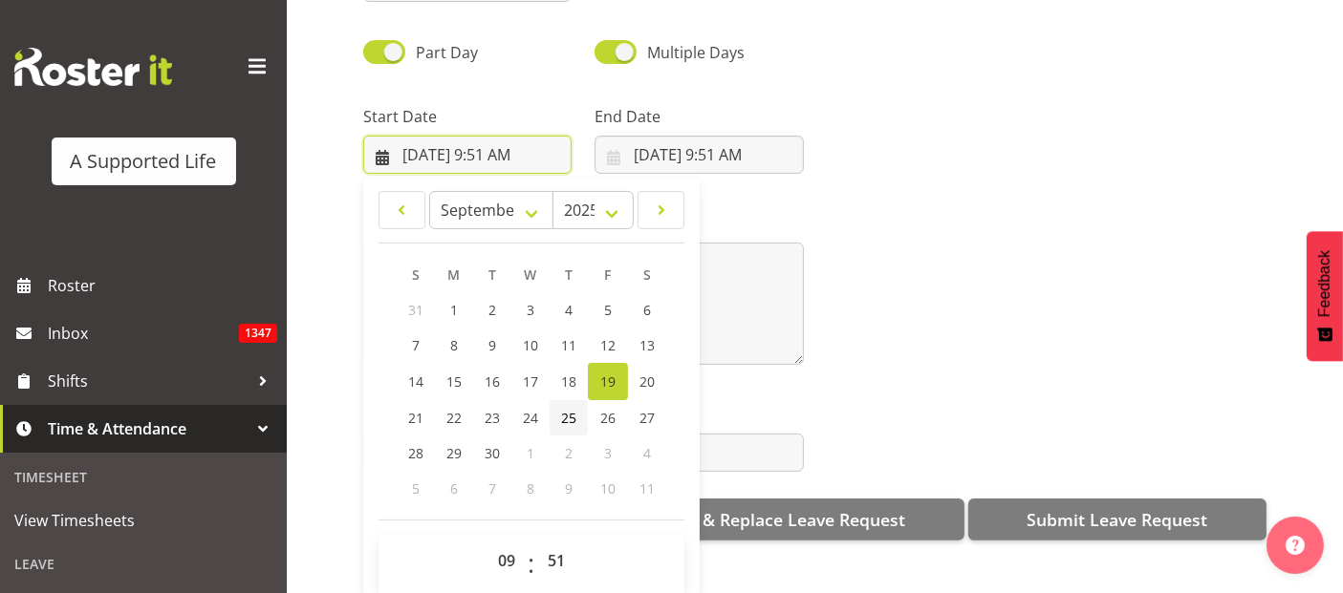
scroll to position [54, 0]
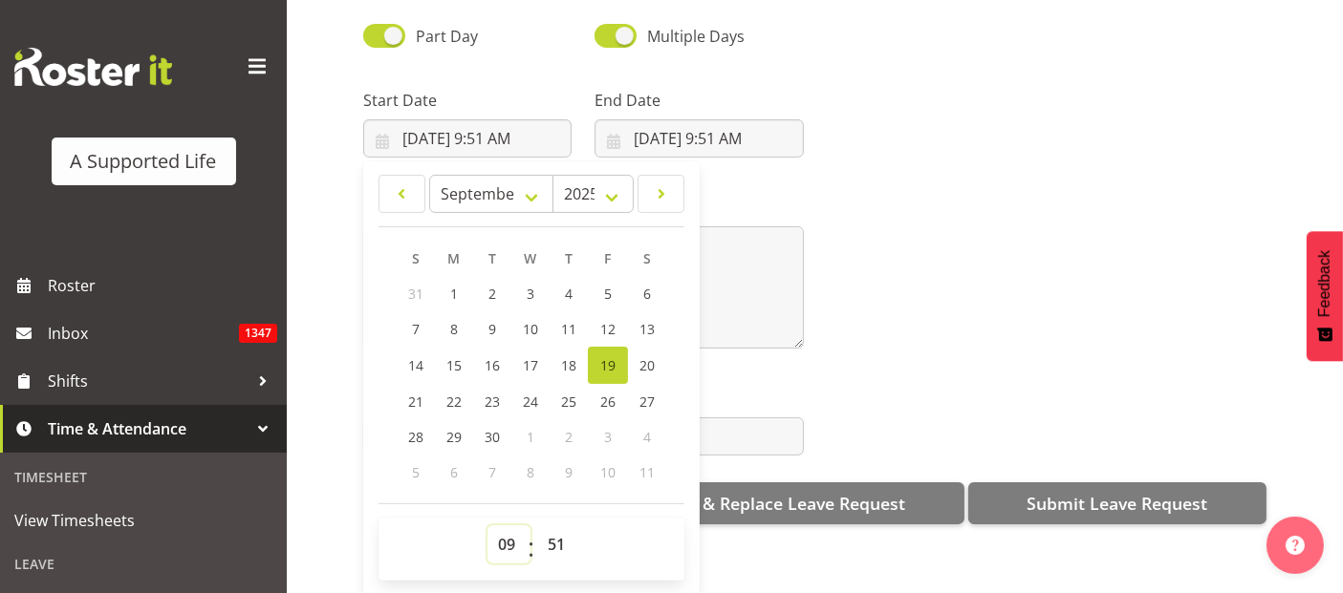
click at [510, 528] on select "00 01 02 03 04 05 06 07 08 09 10 11 12 13 14 15 16 17 18 19 20 21 22 23" at bounding box center [508, 545] width 43 height 38
select select "8"
click at [487, 526] on select "00 01 02 03 04 05 06 07 08 09 10 11 12 13 14 15 16 17 18 19 20 21 22 23" at bounding box center [508, 545] width 43 height 38
type input "9/19/2025, 8:51 AM"
click at [544, 526] on select "00 01 02 03 04 05 06 07 08 09 10 11 12 13 14 15 16 17 18 19 20 21 22 23 24 25 2…" at bounding box center [558, 545] width 43 height 38
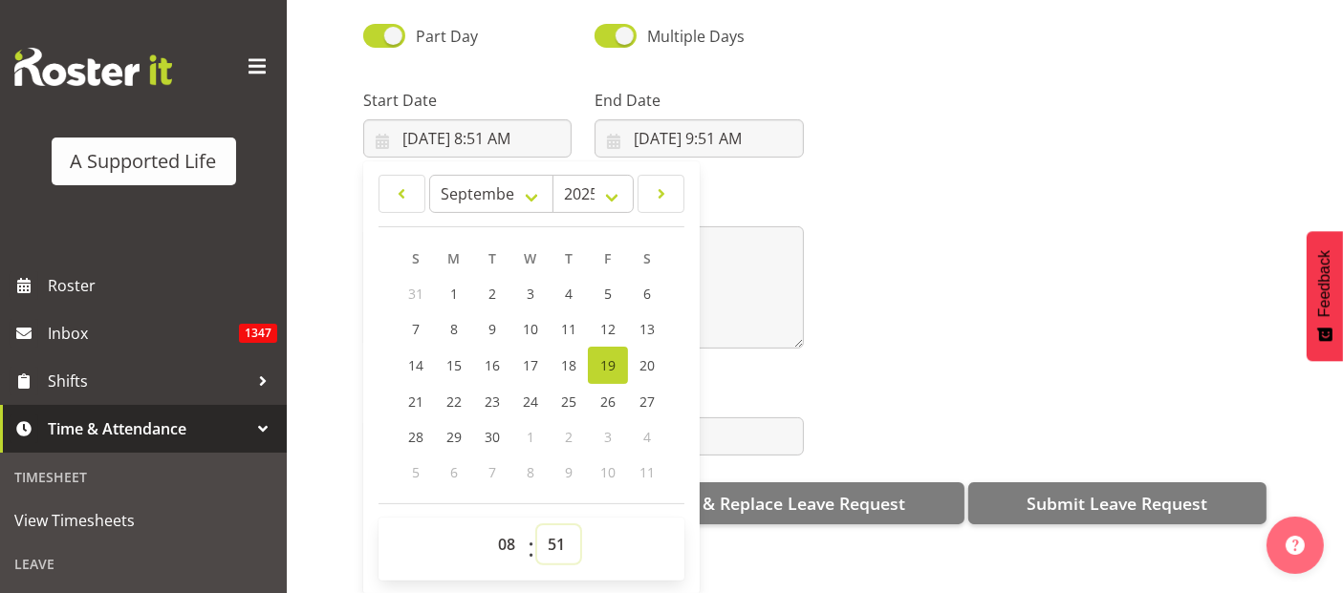
select select "30"
click at [537, 526] on select "00 01 02 03 04 05 06 07 08 09 10 11 12 13 14 15 16 17 18 19 20 21 22 23 24 25 2…" at bounding box center [558, 545] width 43 height 38
type input "9/19/2025, 8:30 AM"
click at [734, 129] on input "9/19/2025, 9:51 AM" at bounding box center [698, 138] width 208 height 38
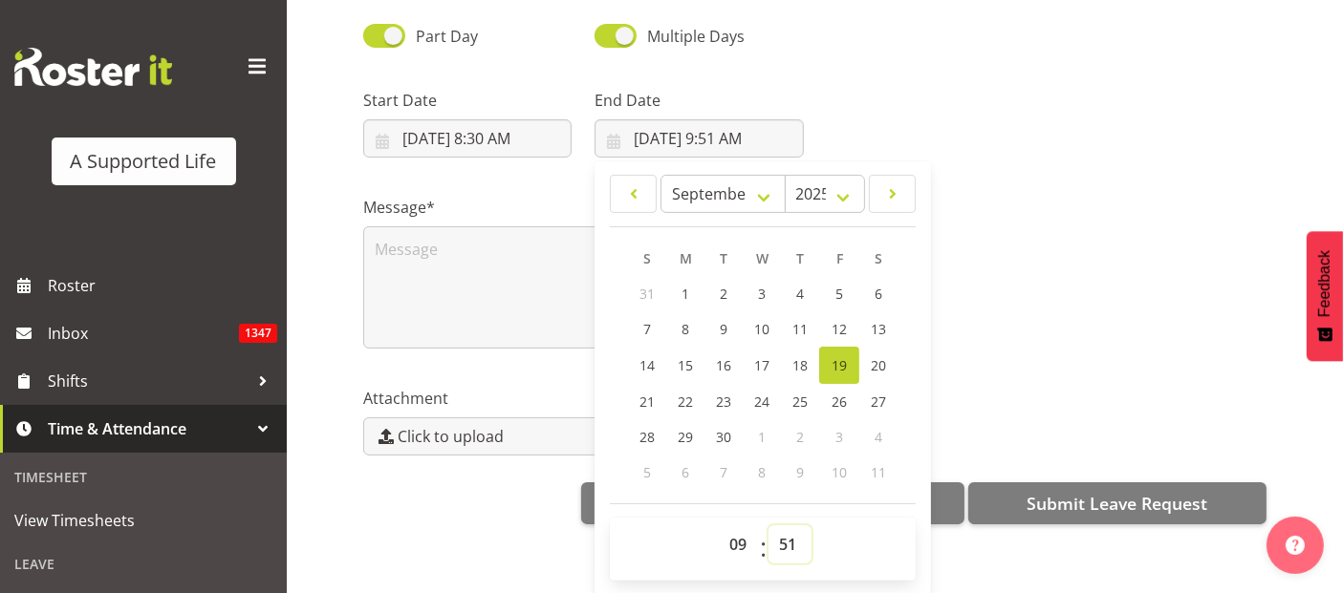
click at [786, 528] on select "00 01 02 03 04 05 06 07 08 09 10 11 12 13 14 15 16 17 18 19 20 21 22 23 24 25 2…" at bounding box center [789, 545] width 43 height 38
select select "0"
click at [768, 526] on select "00 01 02 03 04 05 06 07 08 09 10 11 12 13 14 15 16 17 18 19 20 21 22 23 24 25 2…" at bounding box center [789, 545] width 43 height 38
click at [680, 393] on span "22" at bounding box center [685, 402] width 15 height 18
type input "9/22/2025, 9:00 AM"
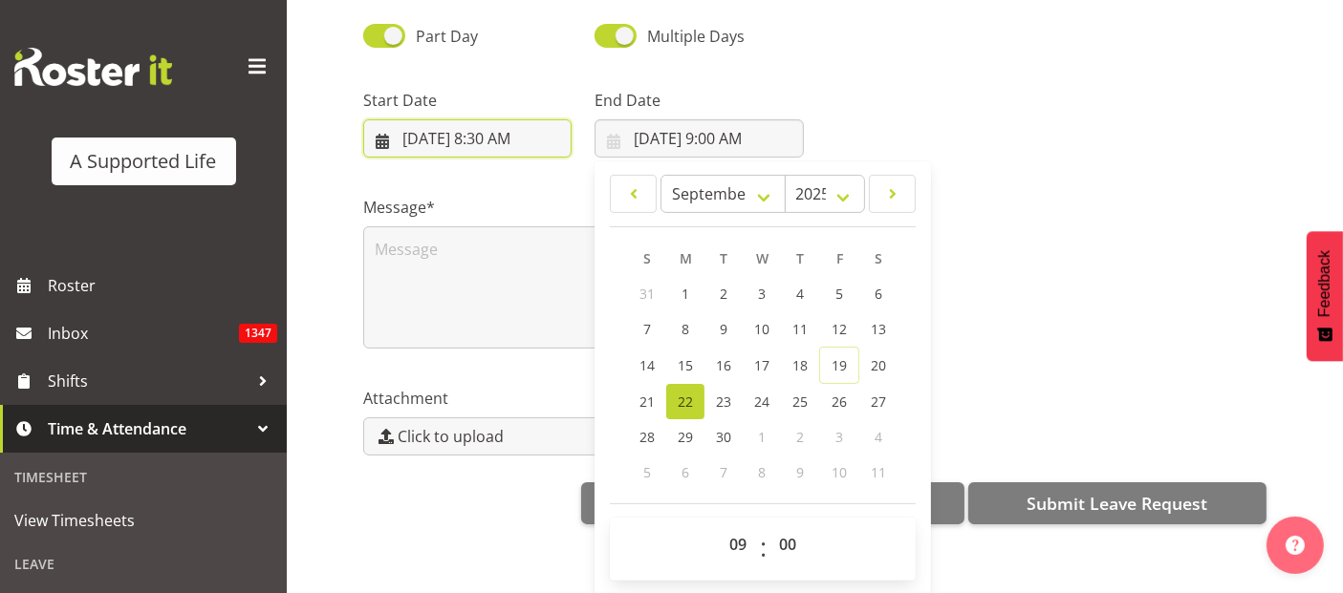
click at [508, 128] on input "9/19/2025, 8:30 AM" at bounding box center [467, 138] width 208 height 38
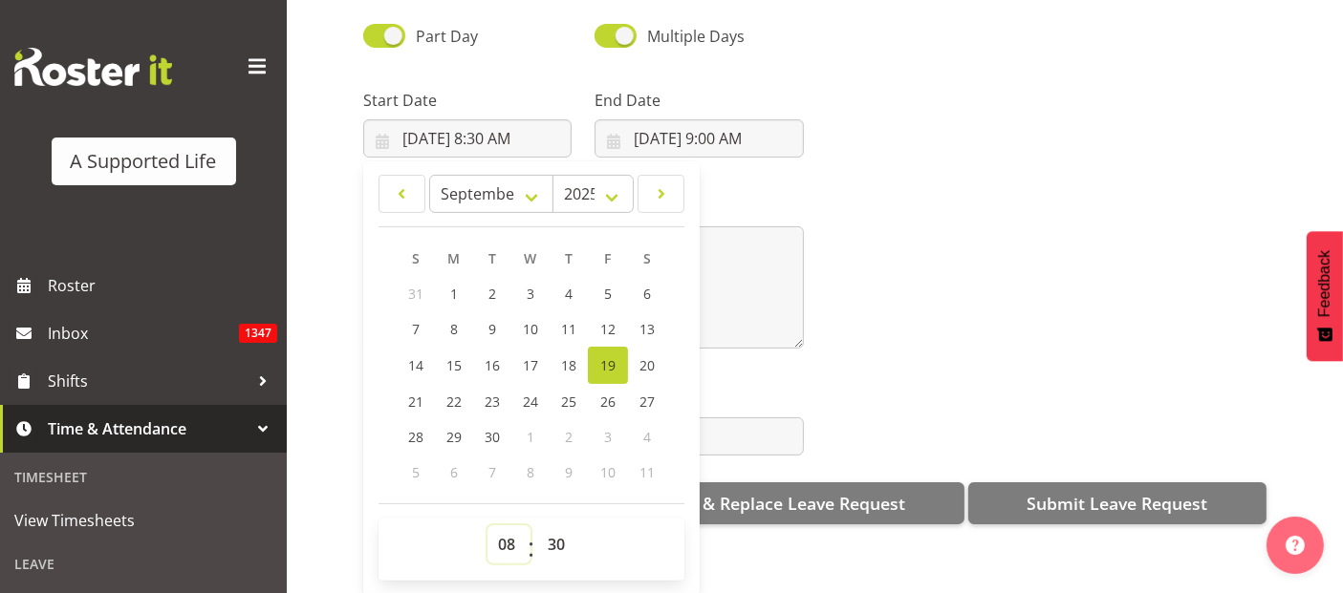
click at [509, 527] on select "00 01 02 03 04 05 06 07 08 09 10 11 12 13 14 15 16 17 18 19 20 21 22 23" at bounding box center [508, 545] width 43 height 38
click at [618, 352] on link "19" at bounding box center [608, 365] width 40 height 37
type input "9/19/2025, 12:00 AM"
select select "0"
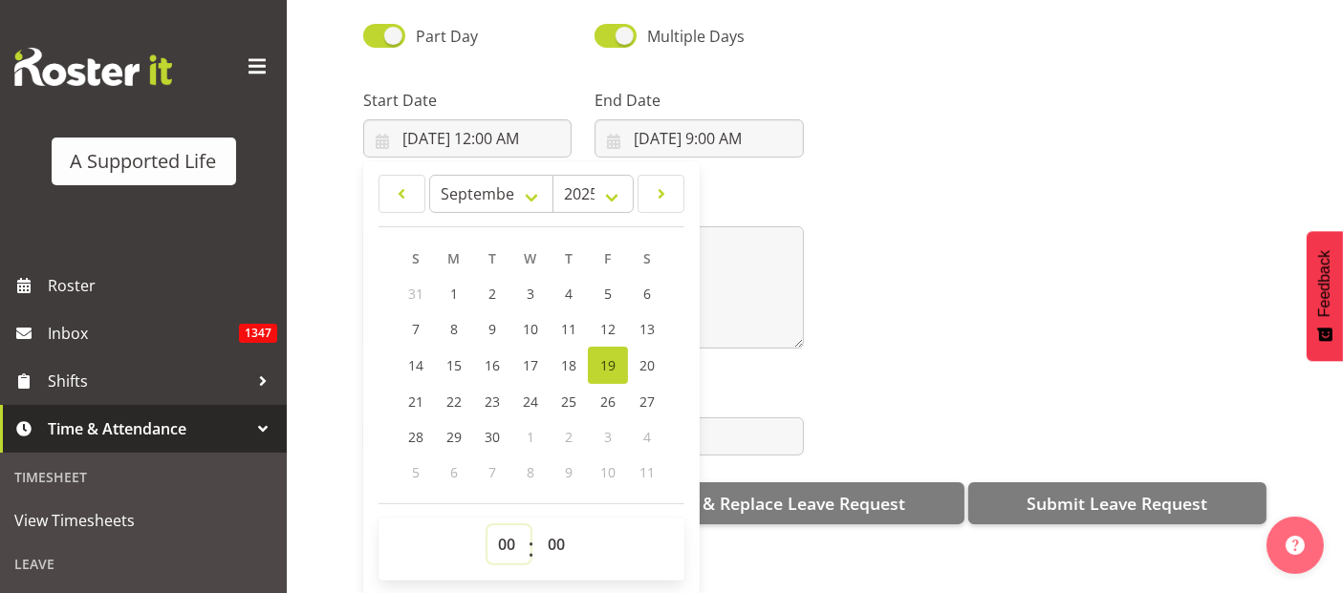
click at [510, 526] on select "00 01 02 03 04 05 06 07 08 09 10 11 12 13 14 15 16 17 18 19 20 21 22 23" at bounding box center [508, 545] width 43 height 38
select select "8"
click at [487, 526] on select "00 01 02 03 04 05 06 07 08 09 10 11 12 13 14 15 16 17 18 19 20 21 22 23" at bounding box center [508, 545] width 43 height 38
type input "9/19/2025, 8:00 AM"
click at [560, 529] on select "00 01 02 03 04 05 06 07 08 09 10 11 12 13 14 15 16 17 18 19 20 21 22 23 24 25 2…" at bounding box center [558, 545] width 43 height 38
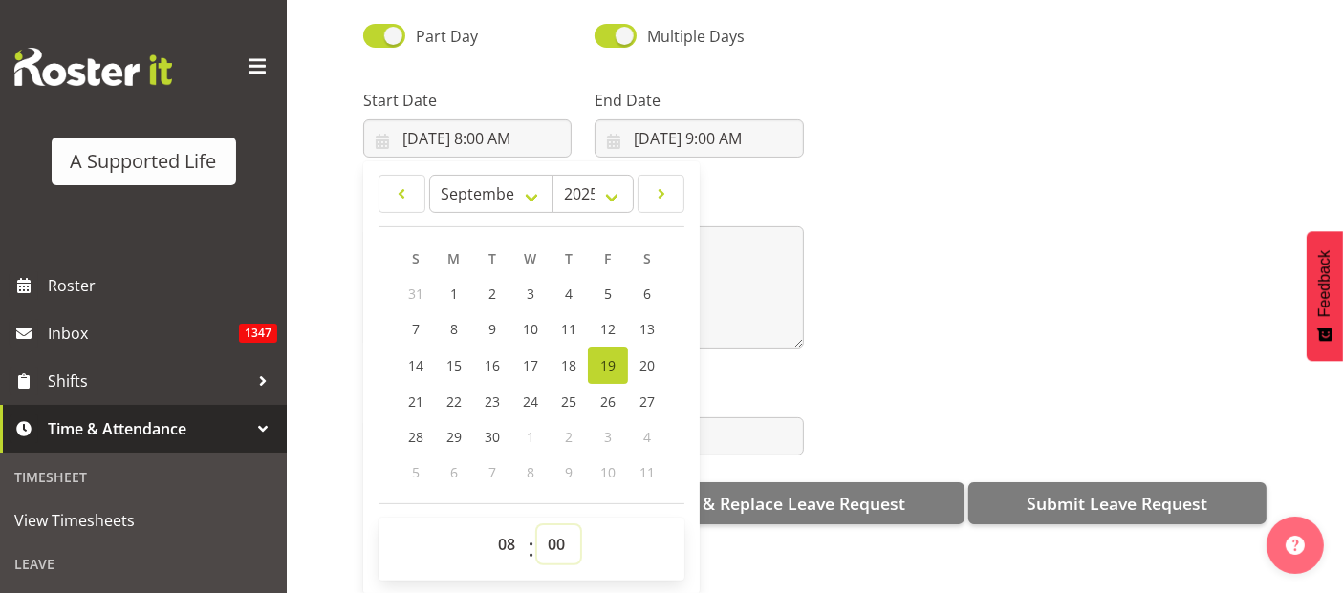
select select "21"
click at [537, 526] on select "00 01 02 03 04 05 06 07 08 09 10 11 12 13 14 15 16 17 18 19 20 21 22 23 24 25 2…" at bounding box center [558, 545] width 43 height 38
type input "9/19/2025, 8:21 AM"
click at [568, 518] on div "00 01 02 03 04 05 06 07 08 09 10 11 12 13 14 15 16 17 18 19 20 21 22 23 : 00 01…" at bounding box center [531, 549] width 306 height 63
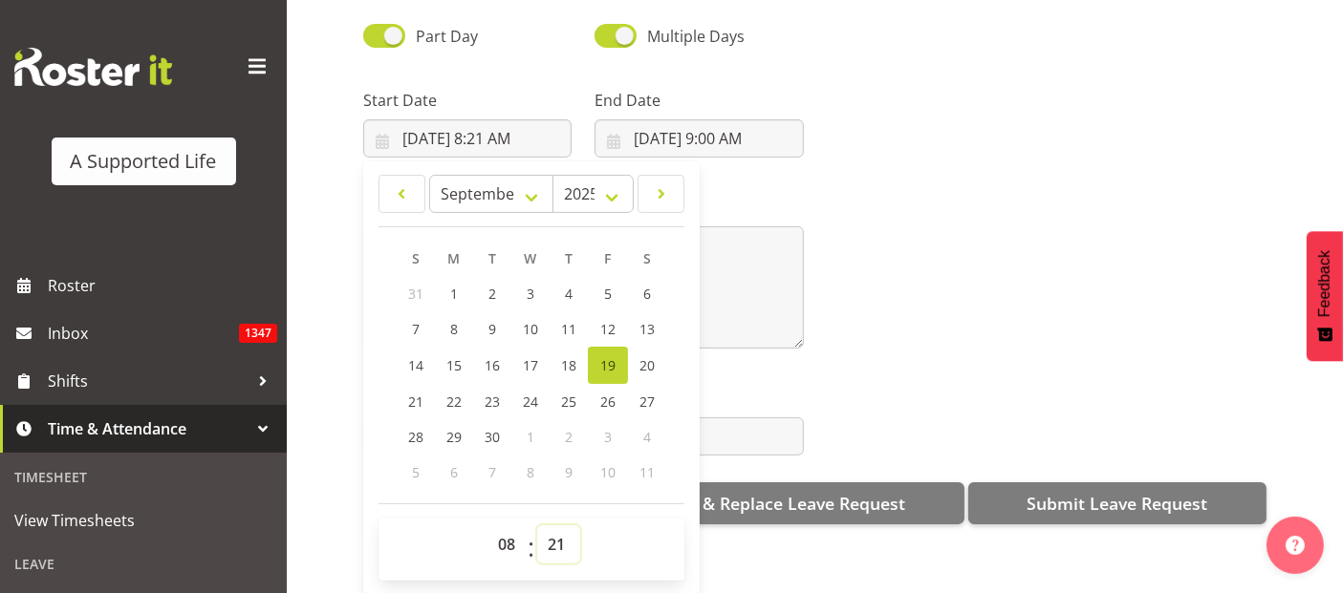
click at [563, 526] on select "00 01 02 03 04 05 06 07 08 09 10 11 12 13 14 15 16 17 18 19 20 21 22 23 24 25 2…" at bounding box center [558, 545] width 43 height 38
select select "30"
click at [537, 526] on select "00 01 02 03 04 05 06 07 08 09 10 11 12 13 14 15 16 17 18 19 20 21 22 23 24 25 2…" at bounding box center [558, 545] width 43 height 38
type input "9/19/2025, 8:30 AM"
click at [726, 273] on textarea at bounding box center [583, 288] width 441 height 122
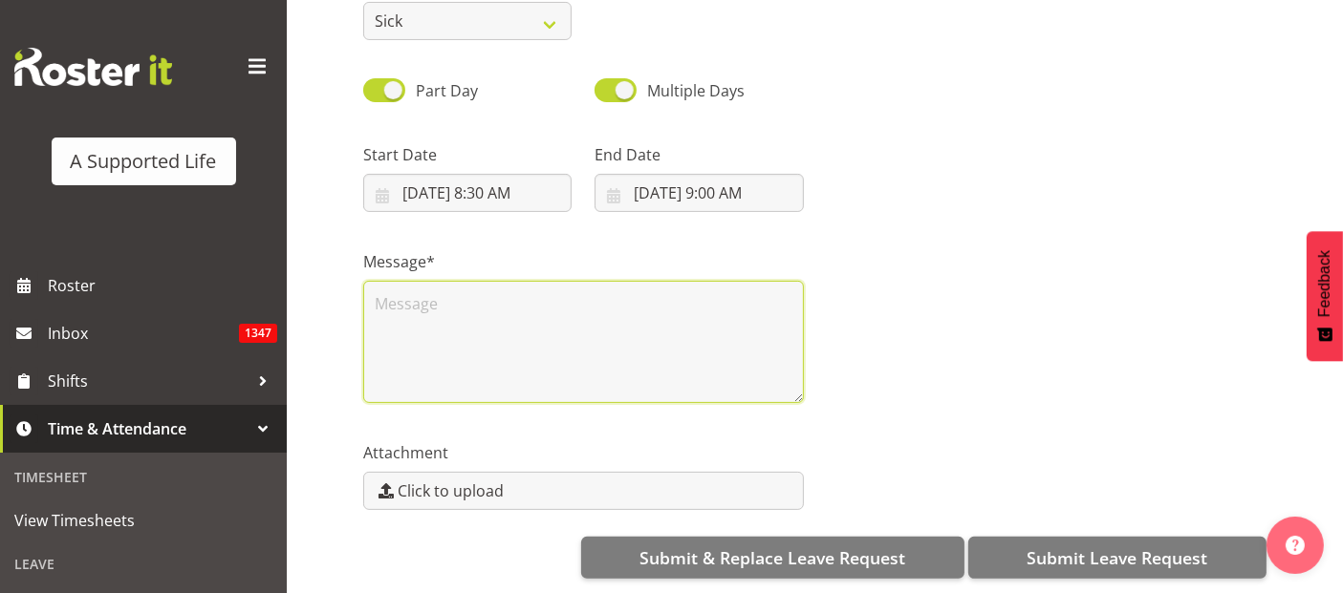
scroll to position [0, 0]
click at [441, 287] on textarea at bounding box center [583, 342] width 441 height 122
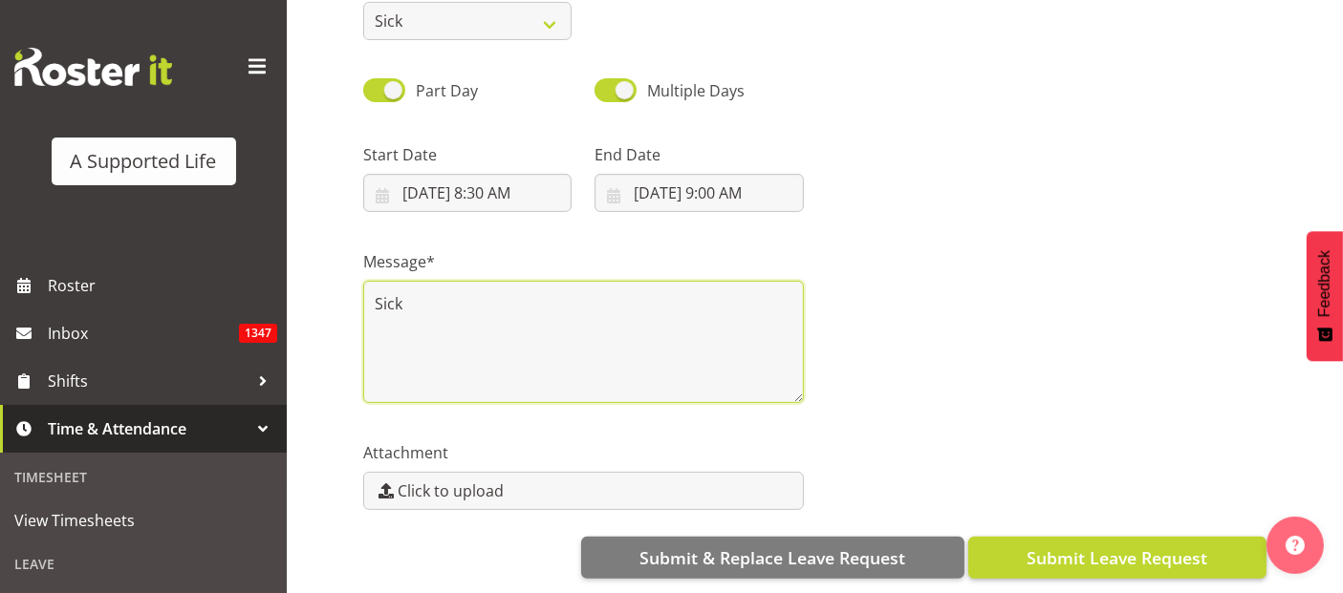
type textarea "Sick"
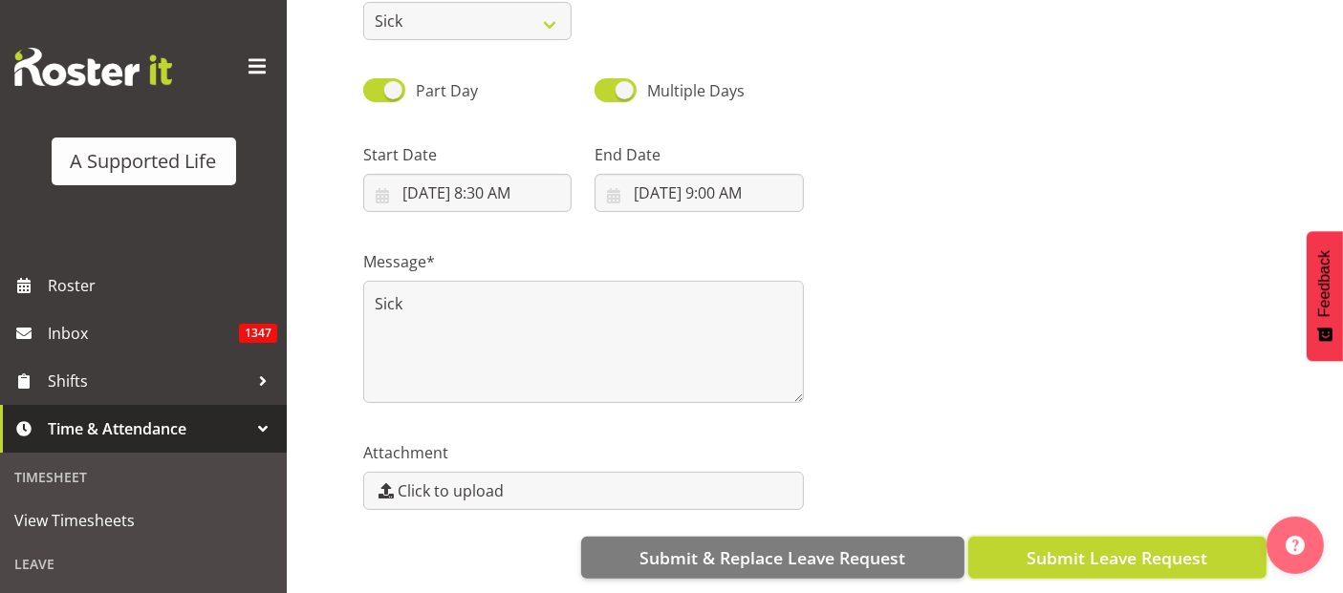
click at [1158, 546] on span "Submit Leave Request" at bounding box center [1116, 558] width 181 height 25
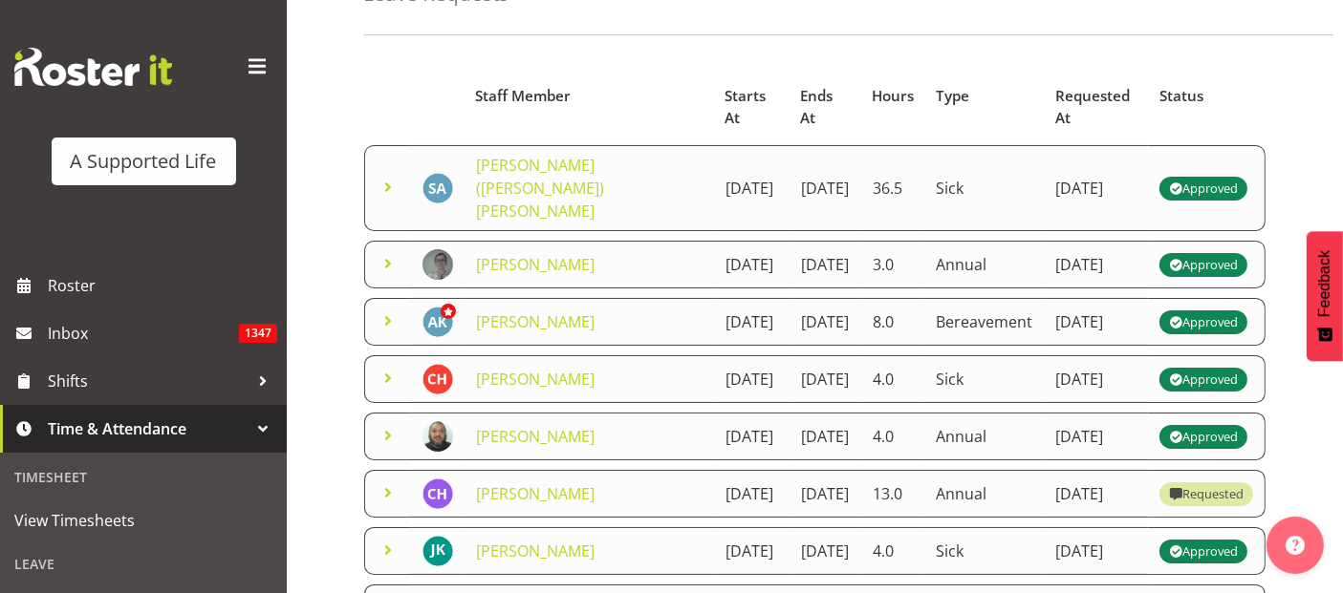
scroll to position [318, 0]
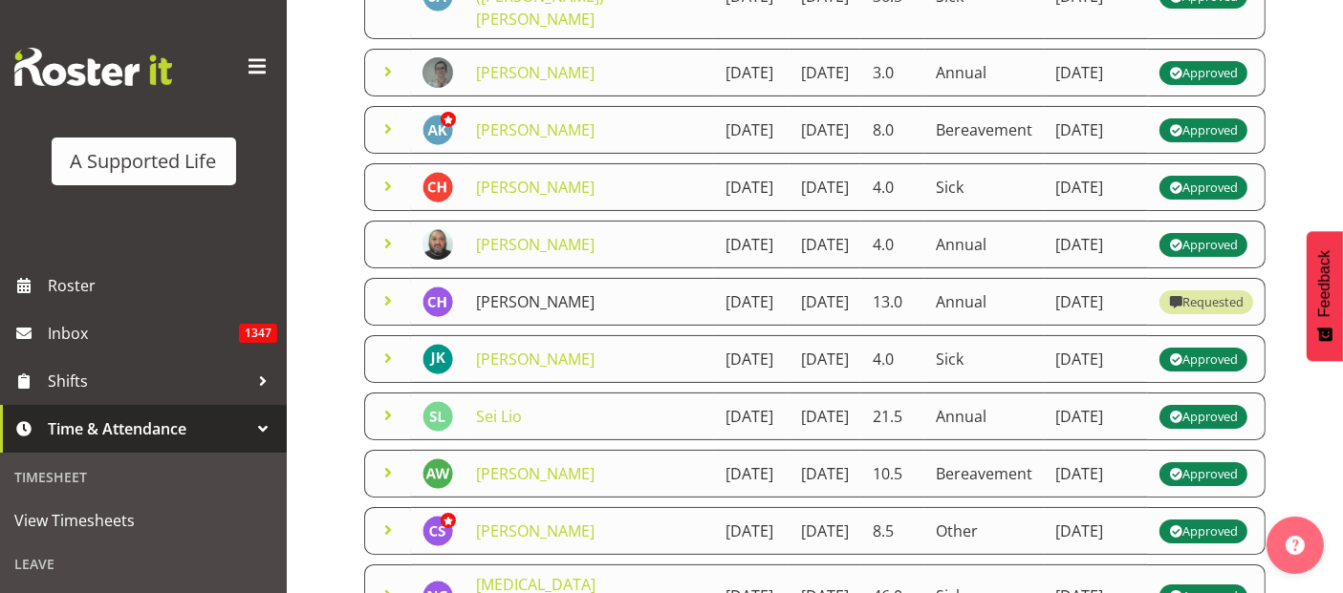
click at [527, 313] on link "[PERSON_NAME]" at bounding box center [535, 301] width 119 height 21
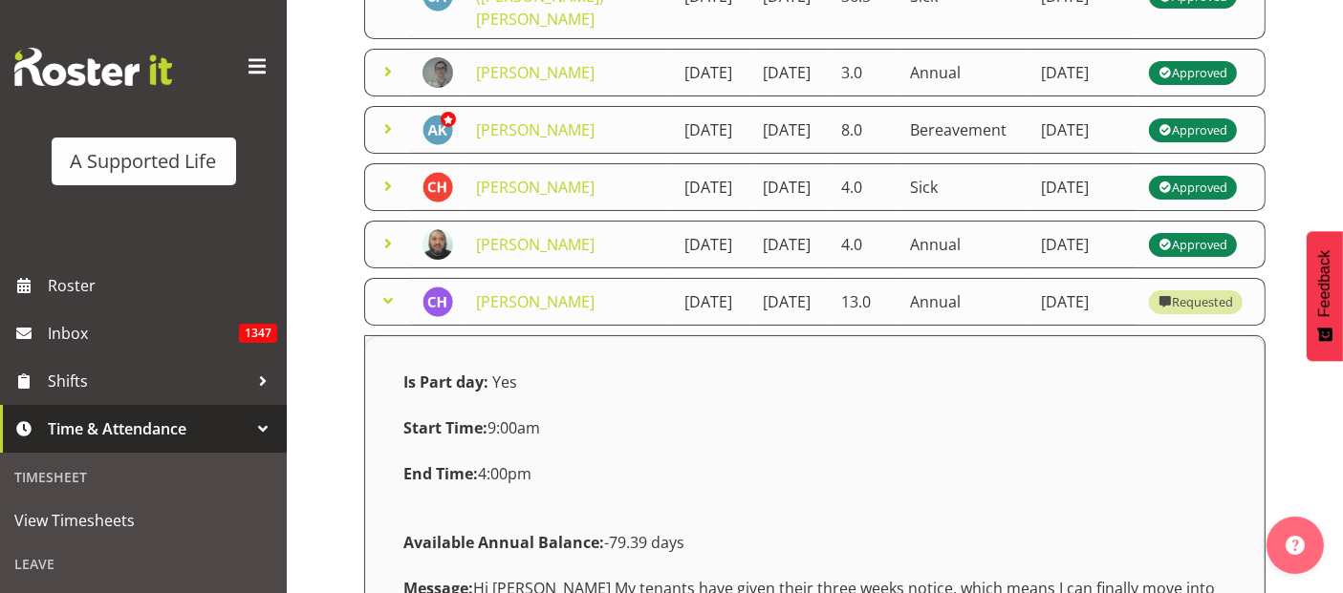
scroll to position [340, 0]
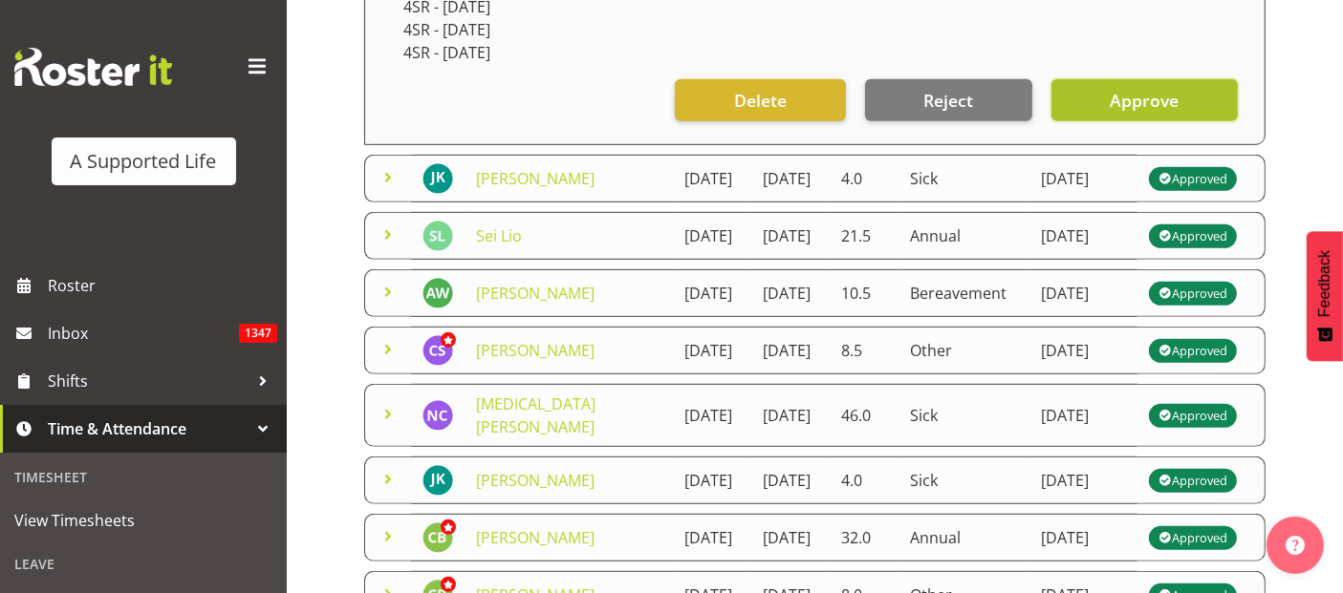
click at [1163, 113] on span "Approve" at bounding box center [1144, 100] width 69 height 25
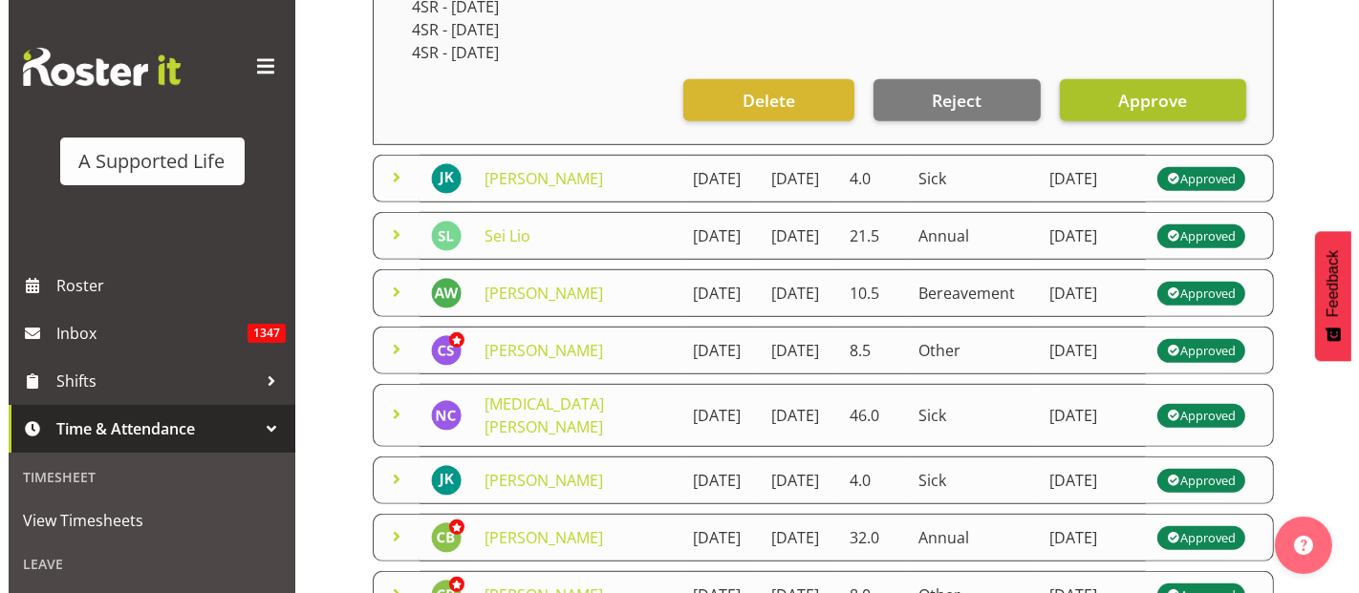
scroll to position [1062, 0]
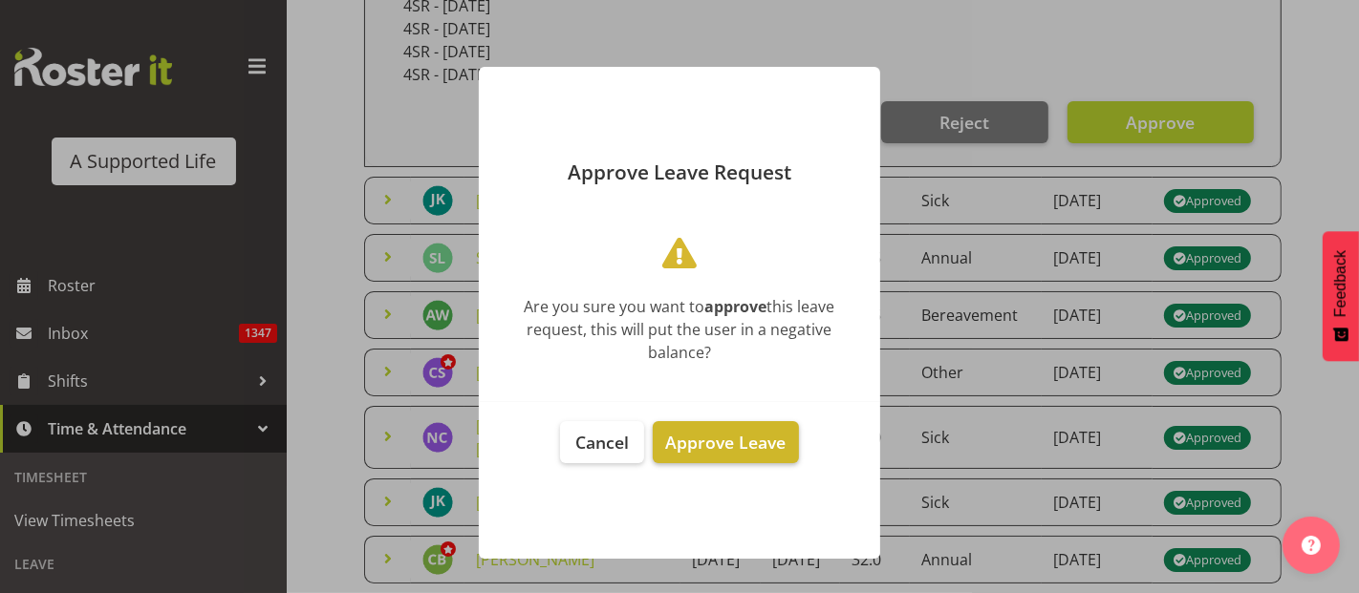
click at [768, 439] on span "Approve Leave" at bounding box center [725, 442] width 120 height 23
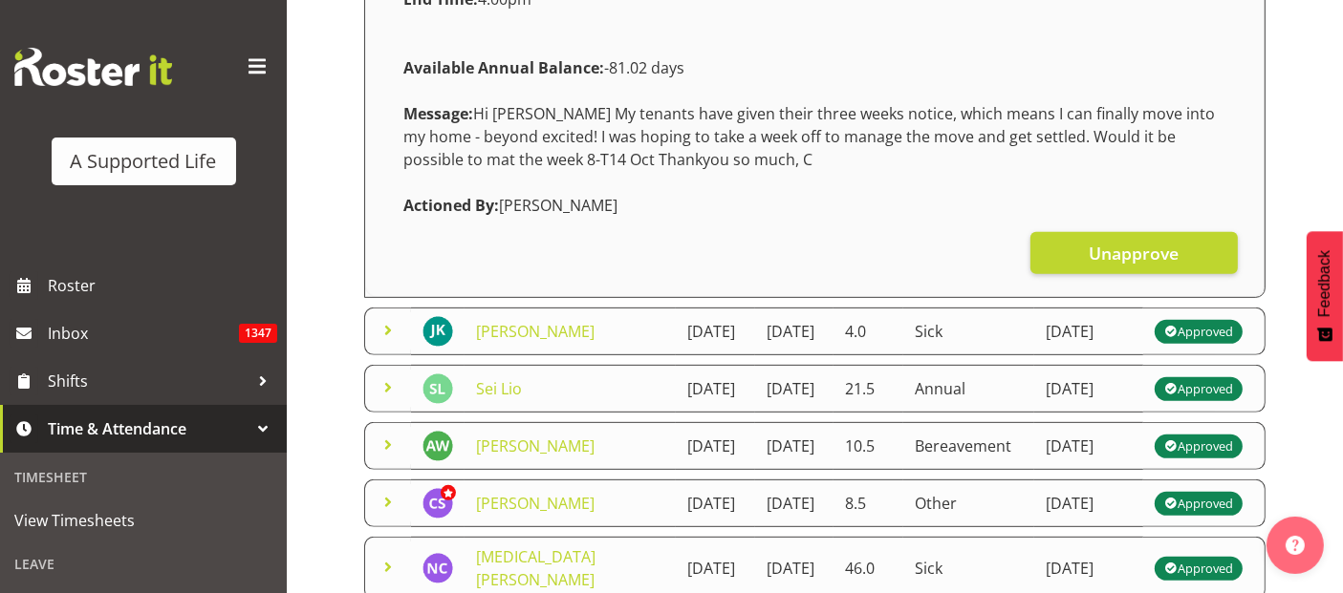
scroll to position [658, 0]
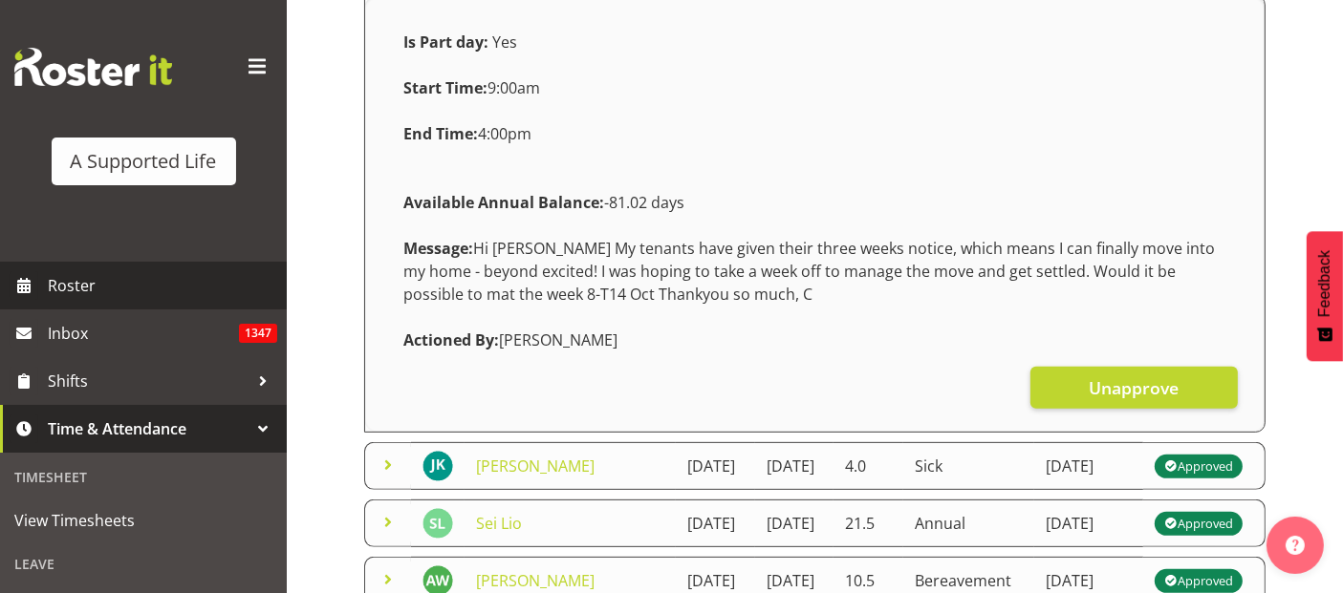
click at [136, 286] on span "Roster" at bounding box center [162, 285] width 229 height 29
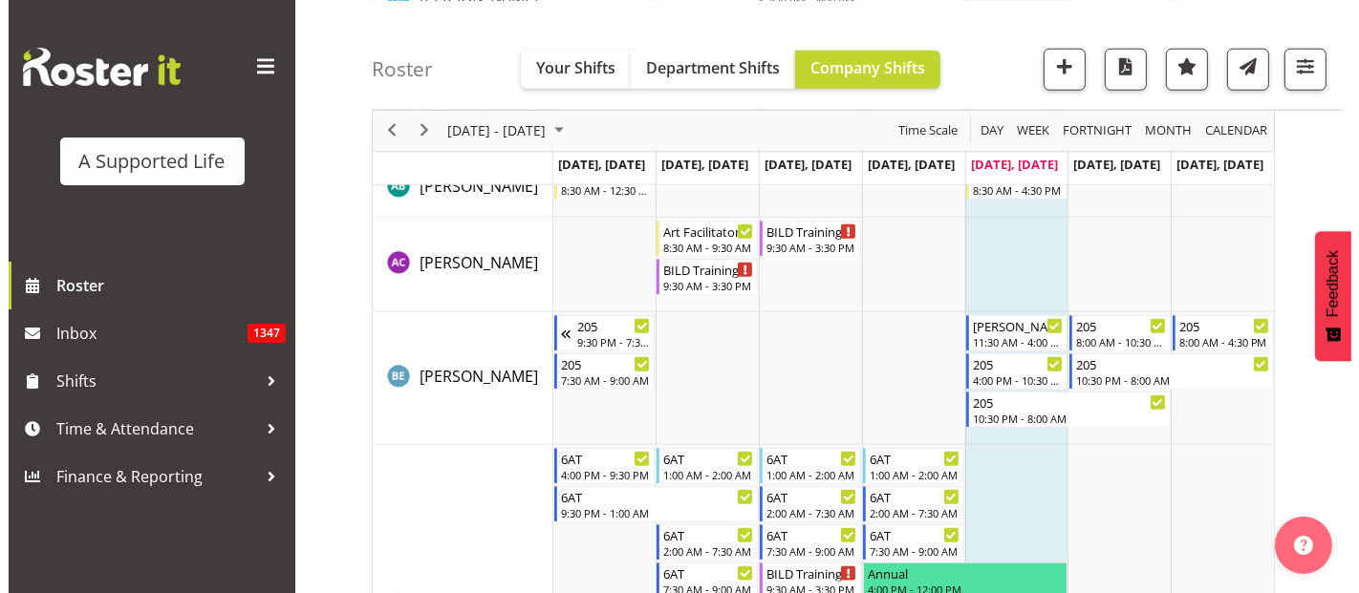
scroll to position [2336, 0]
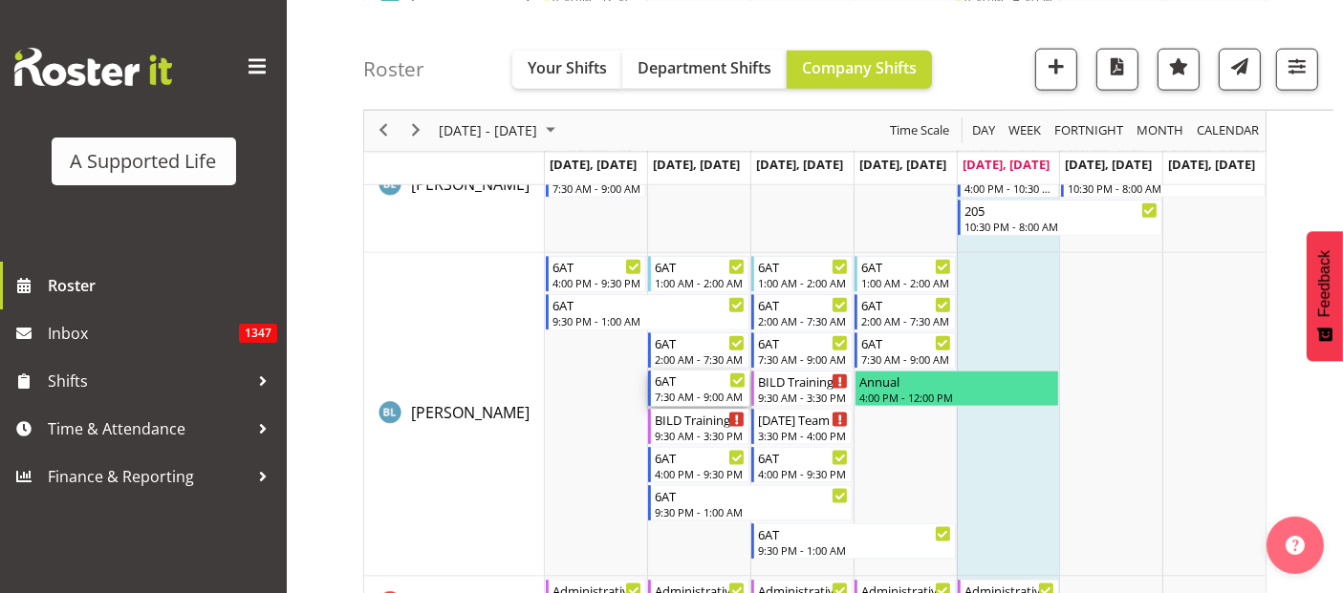
click at [718, 397] on div "7:30 AM - 9:00 AM" at bounding box center [700, 396] width 91 height 15
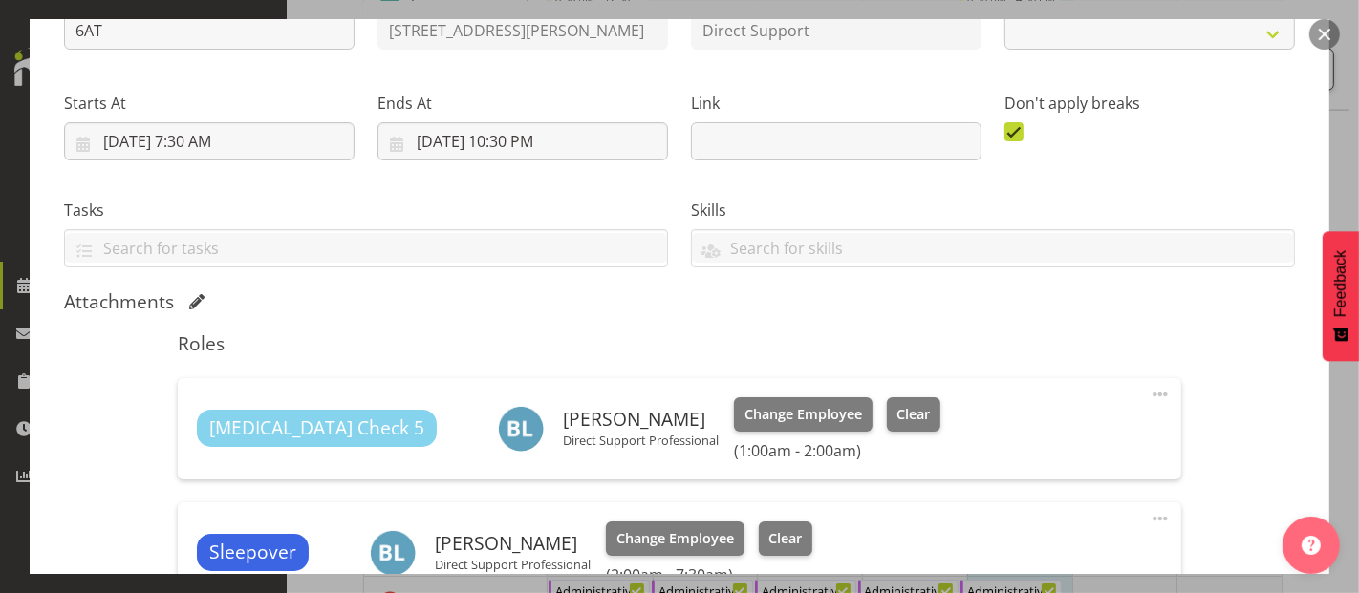
scroll to position [424, 0]
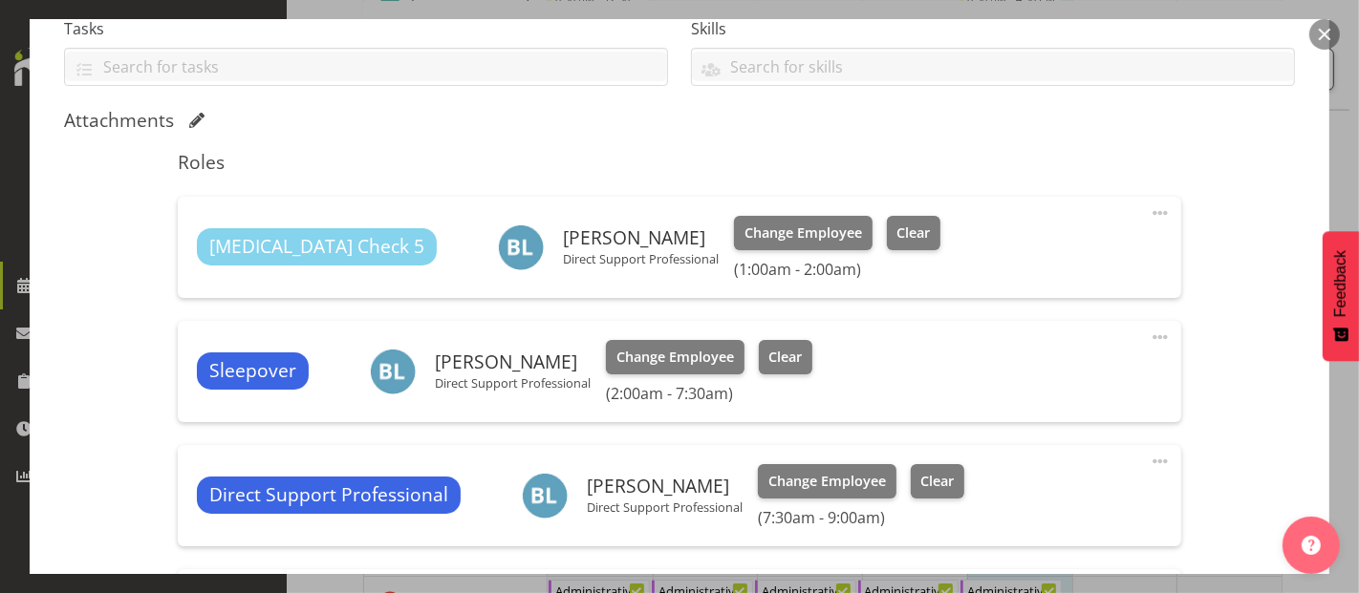
select select "4112"
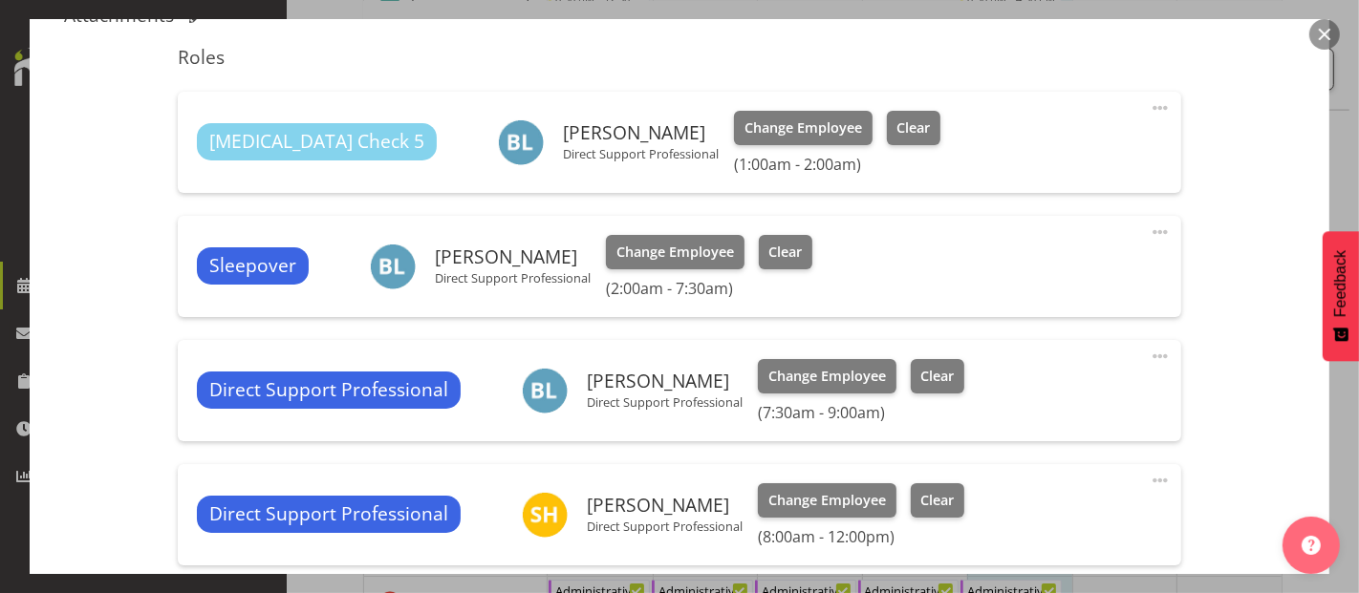
scroll to position [743, 0]
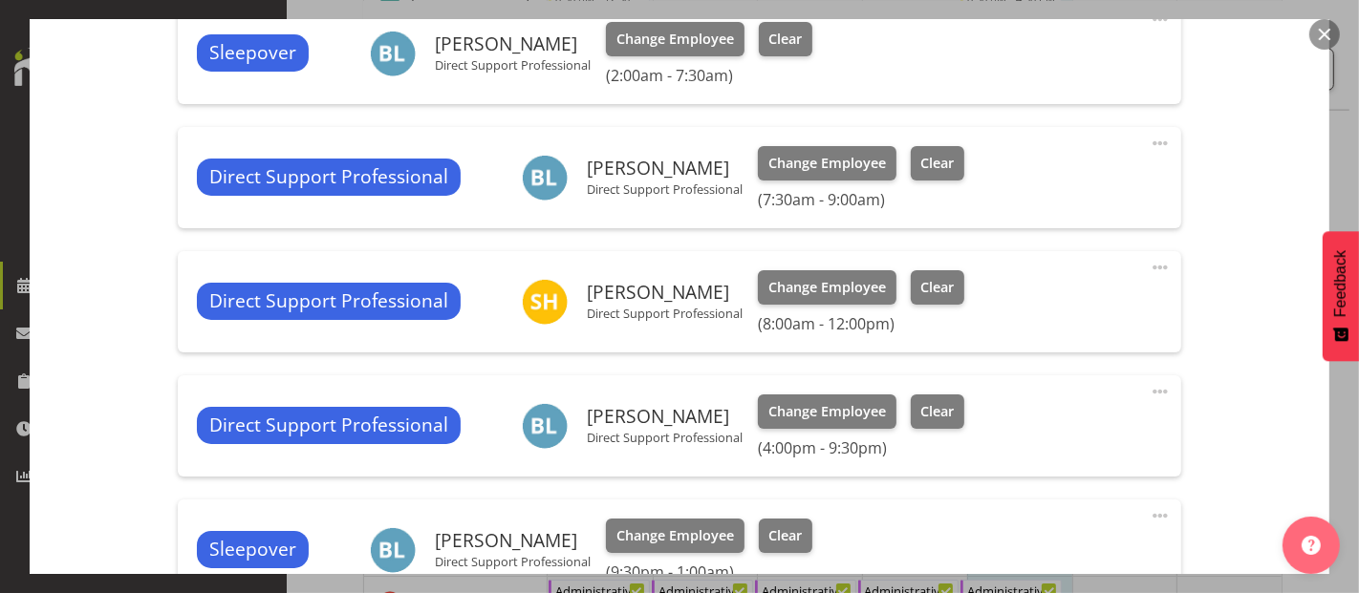
click at [1149, 140] on span at bounding box center [1160, 143] width 23 height 23
click at [1042, 183] on link "Edit" at bounding box center [1079, 185] width 183 height 34
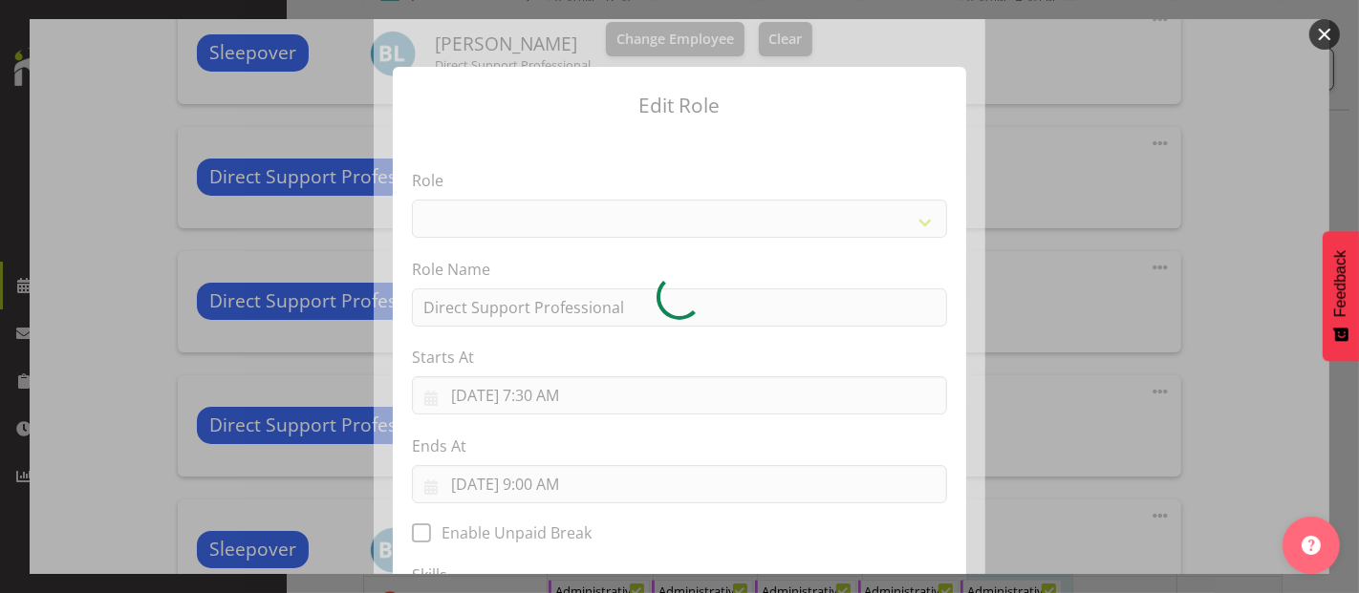
select select "519"
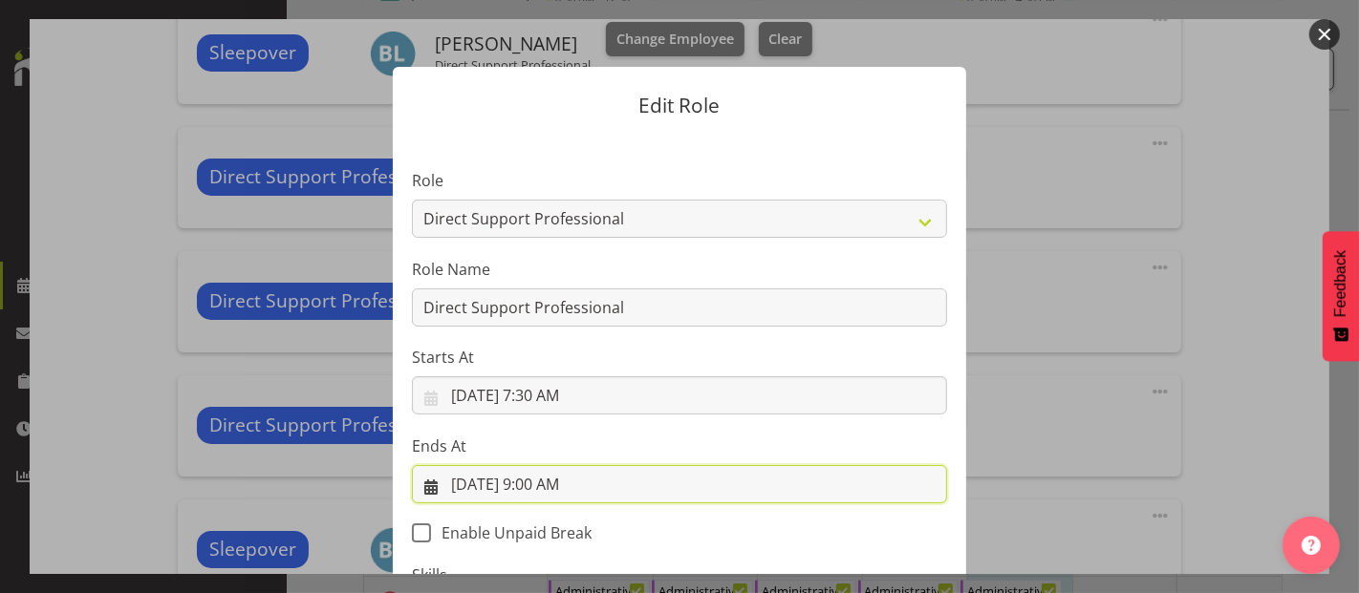
click at [573, 482] on input "[DATE] 9:00 AM" at bounding box center [679, 484] width 535 height 38
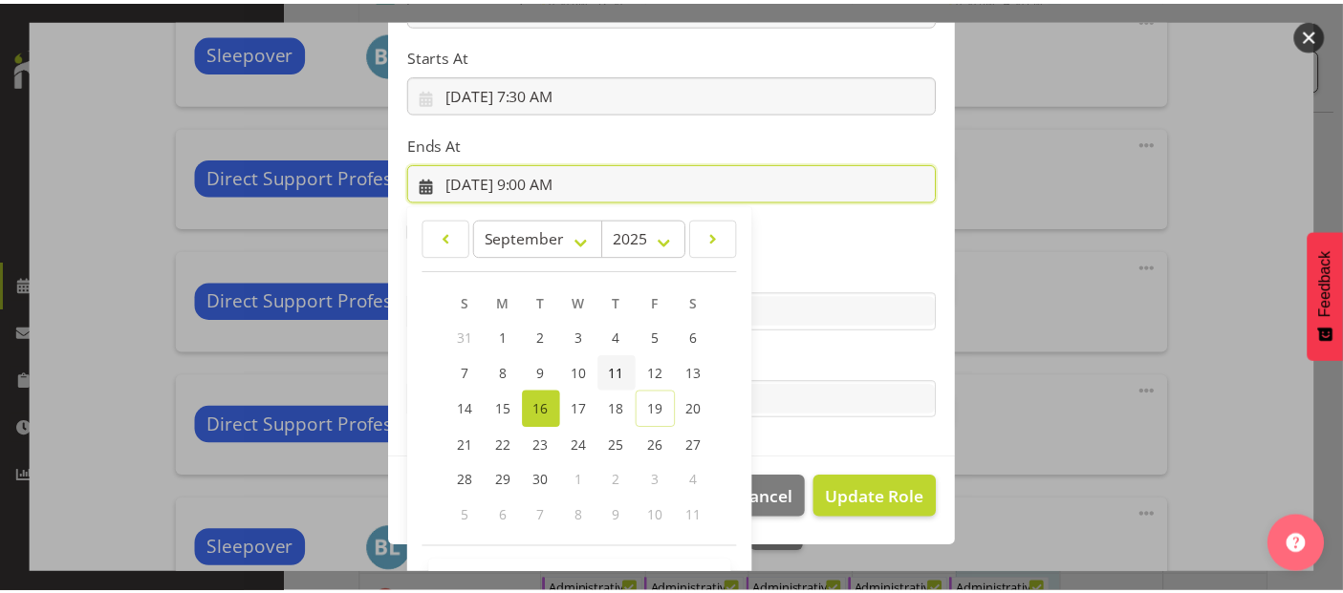
scroll to position [364, 0]
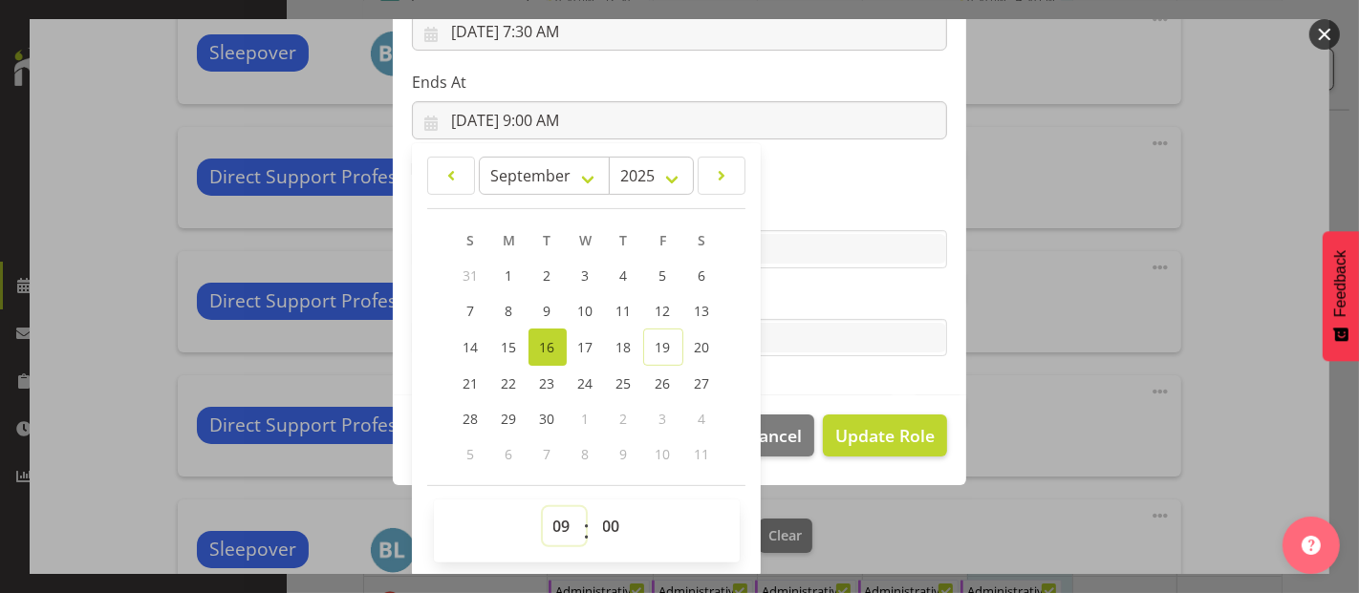
click at [556, 527] on select "00 01 02 03 04 05 06 07 08 09 10 11 12 13 14 15 16 17 18 19 20 21 22 23" at bounding box center [564, 526] width 43 height 38
click at [606, 520] on select "00 01 02 03 04 05 06 07 08 09 10 11 12 13 14 15 16 17 18 19 20 21 22 23 24 25 2…" at bounding box center [614, 526] width 43 height 38
select select "30"
click at [593, 507] on select "00 01 02 03 04 05 06 07 08 09 10 11 12 13 14 15 16 17 18 19 20 21 22 23 24 25 2…" at bounding box center [614, 526] width 43 height 38
type input "[DATE] 9:30 AM"
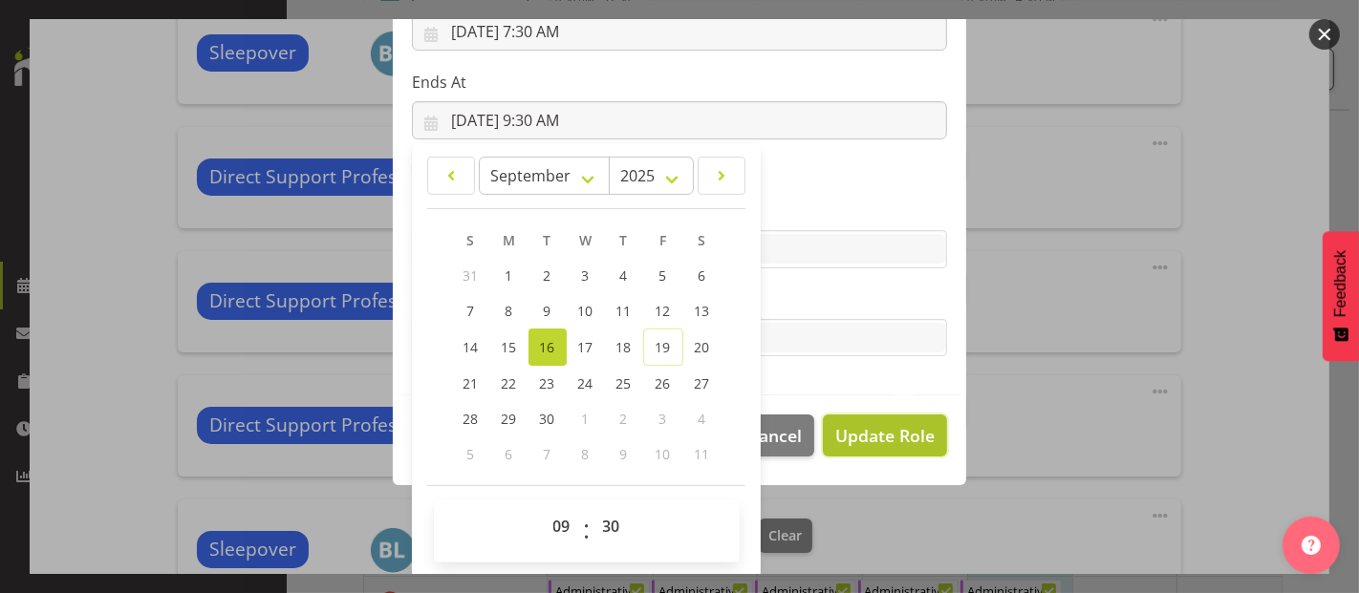
click at [894, 437] on span "Update Role" at bounding box center [884, 435] width 99 height 25
select select
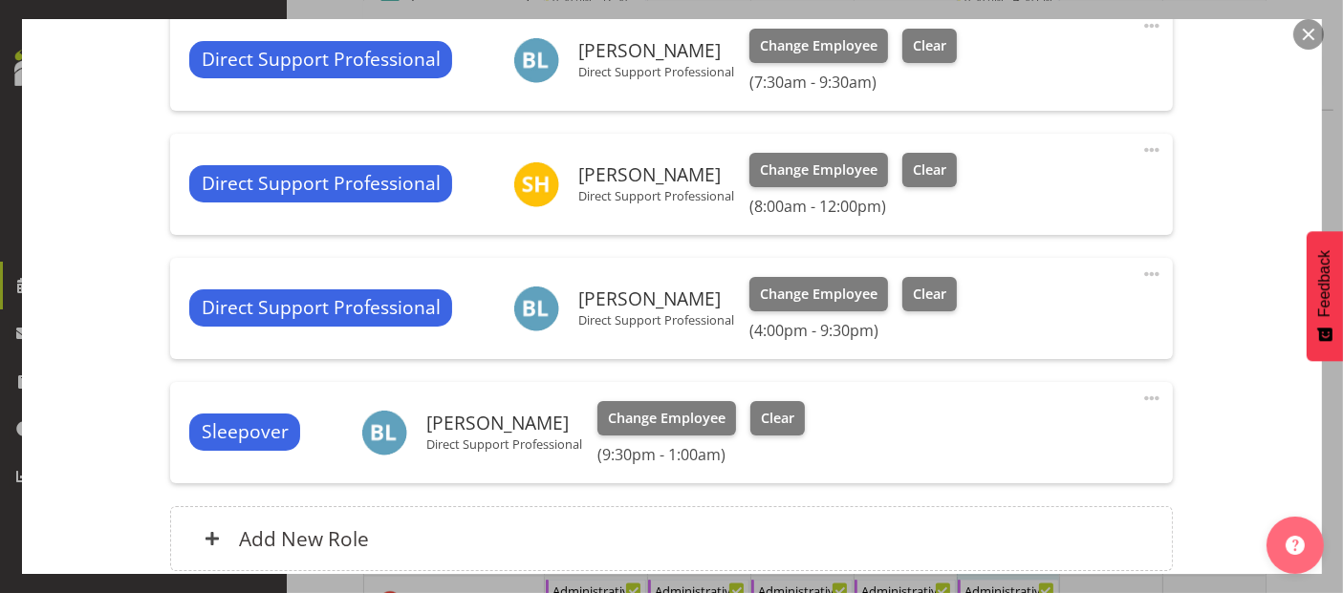
scroll to position [1024, 0]
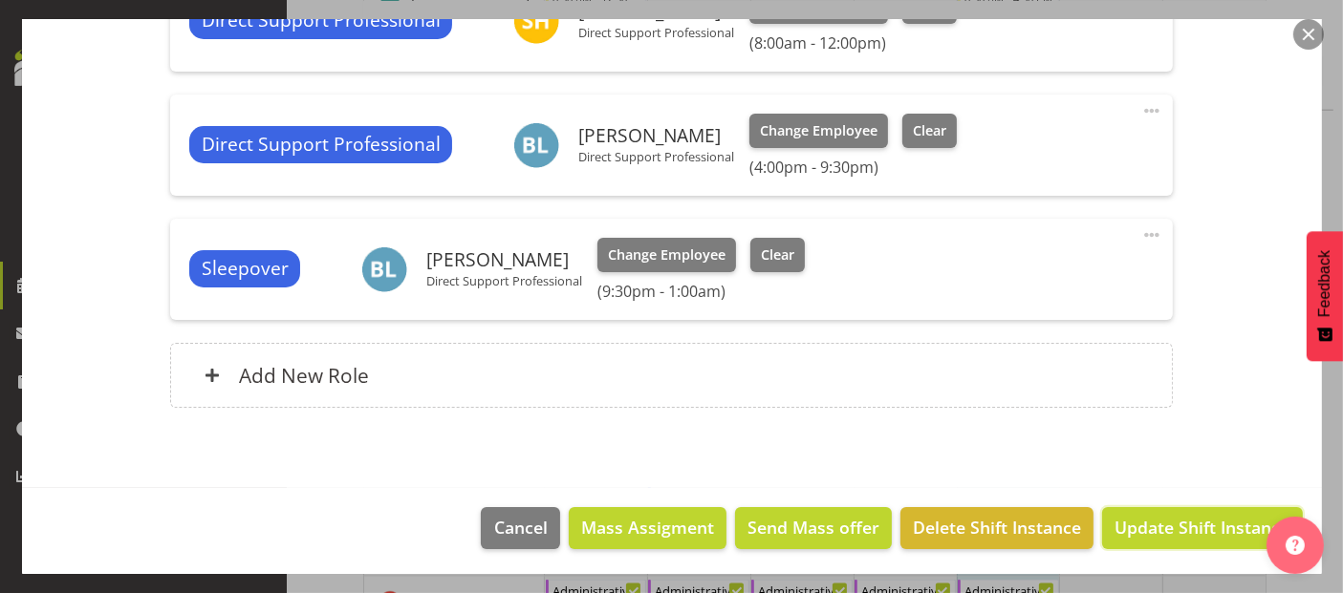
click at [1172, 532] on span "Update Shift Instance" at bounding box center [1201, 527] width 175 height 25
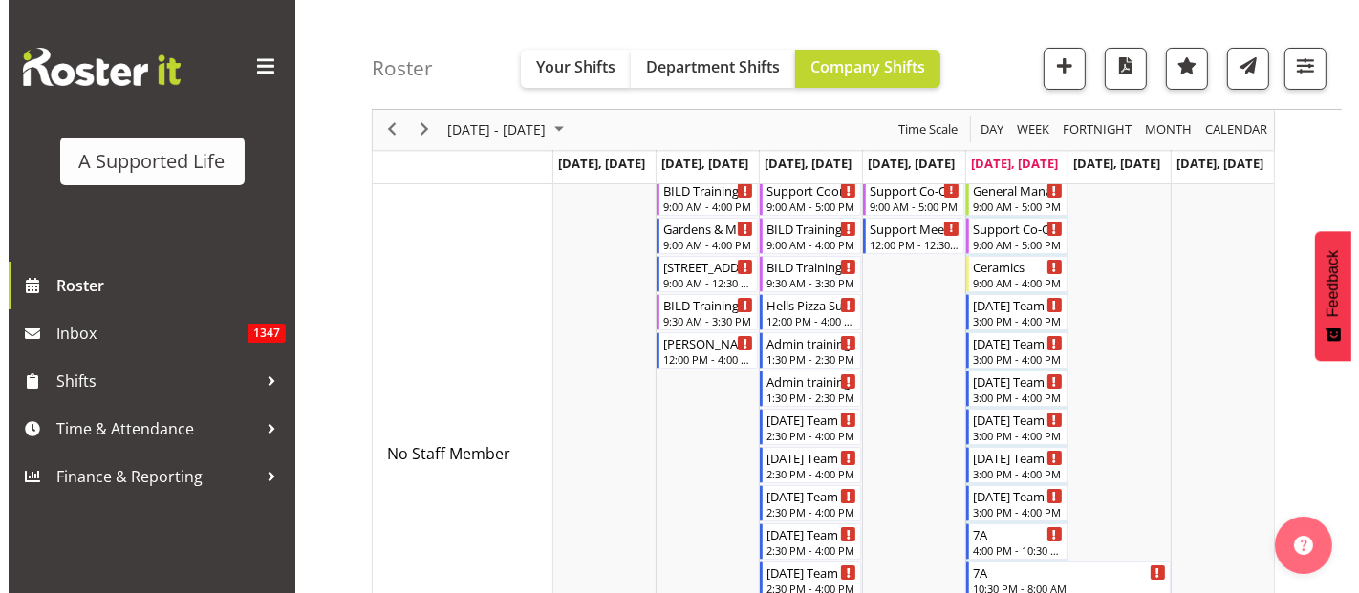
scroll to position [318, 0]
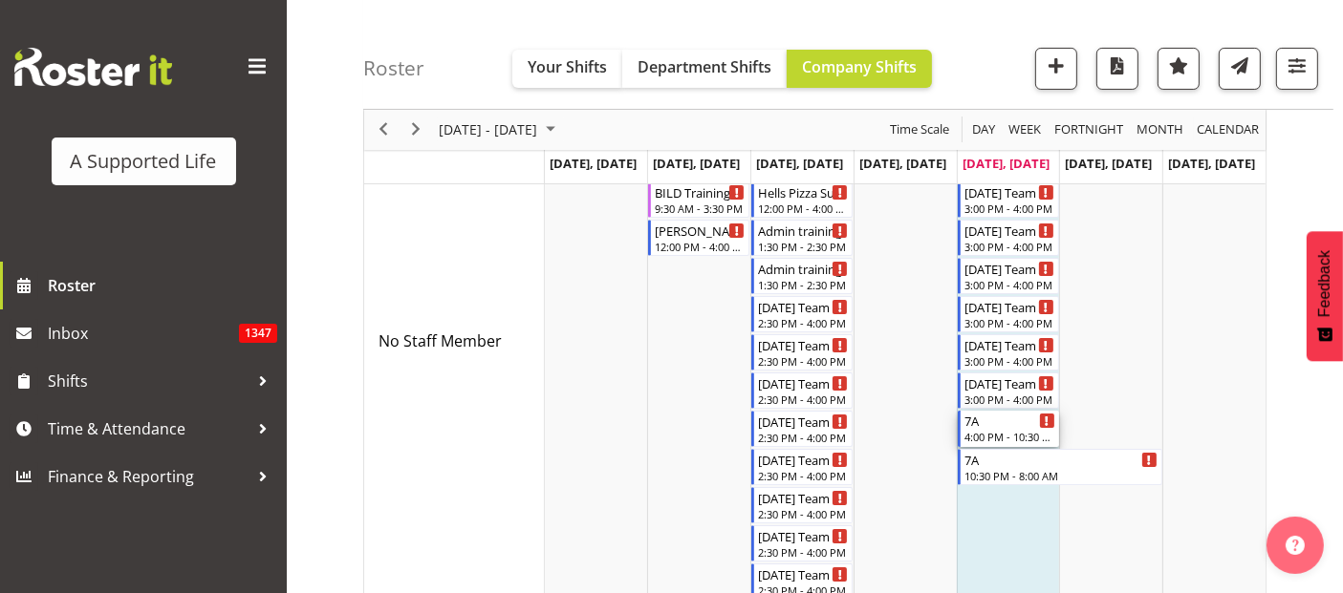
click at [977, 416] on div "7A" at bounding box center [1009, 420] width 91 height 19
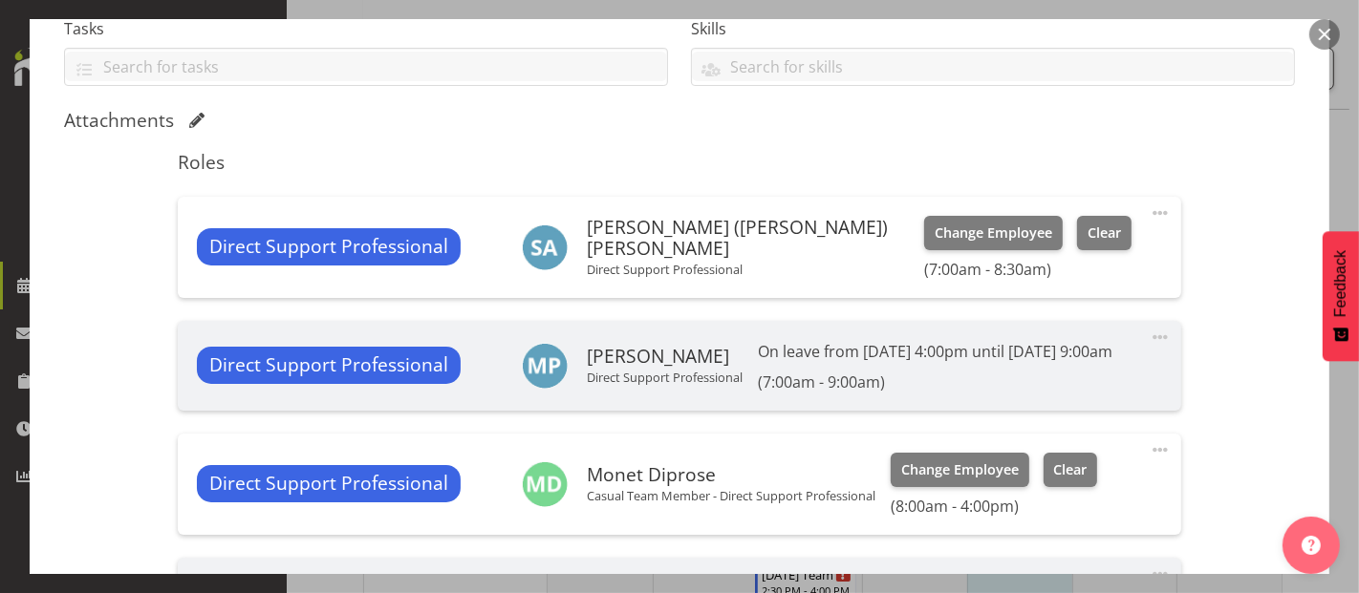
select select "4112"
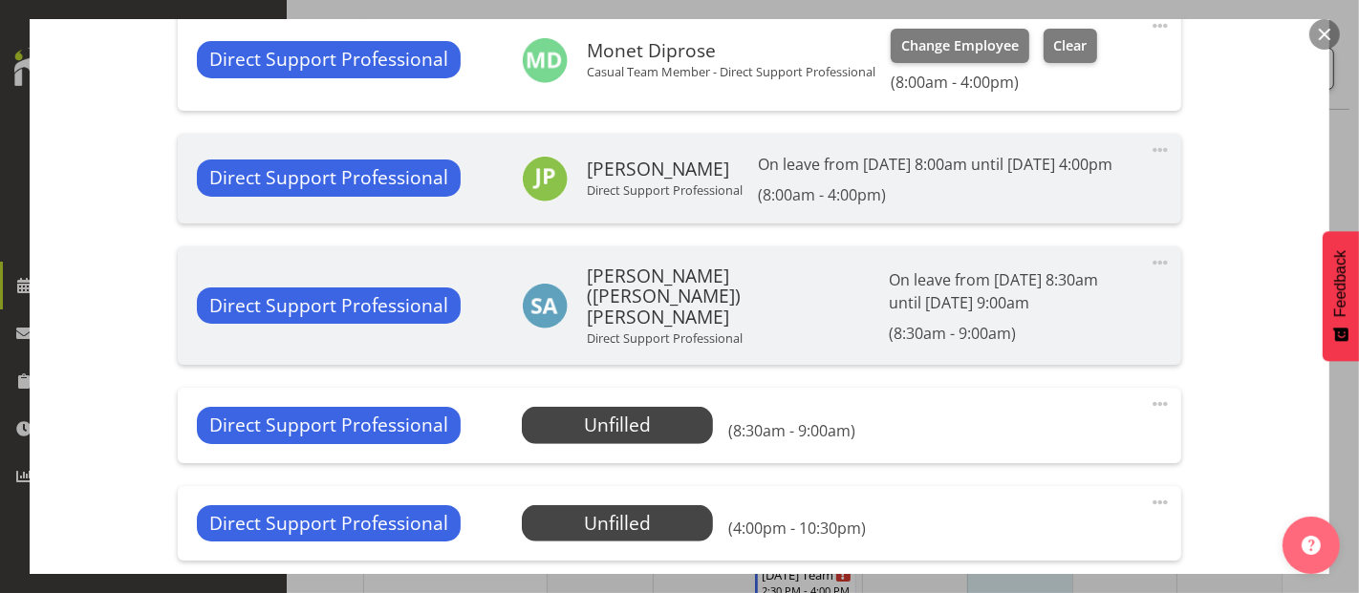
scroll to position [1062, 0]
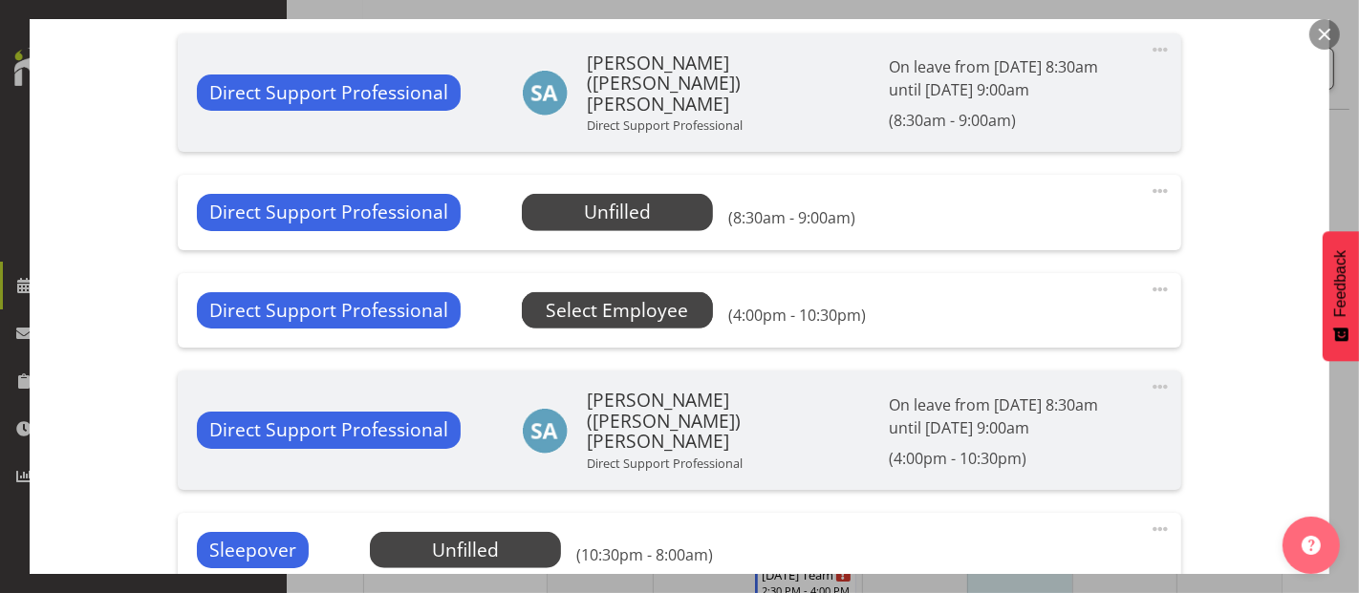
click at [666, 325] on span "Select Employee" at bounding box center [617, 311] width 142 height 28
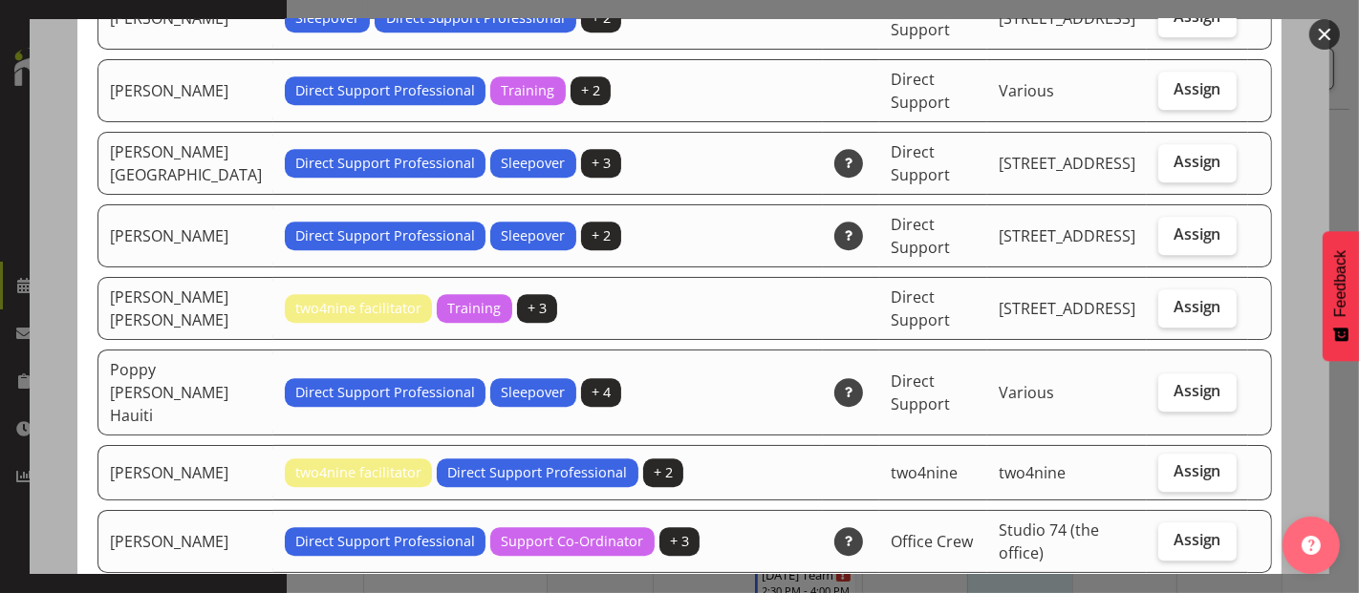
scroll to position [4885, 0]
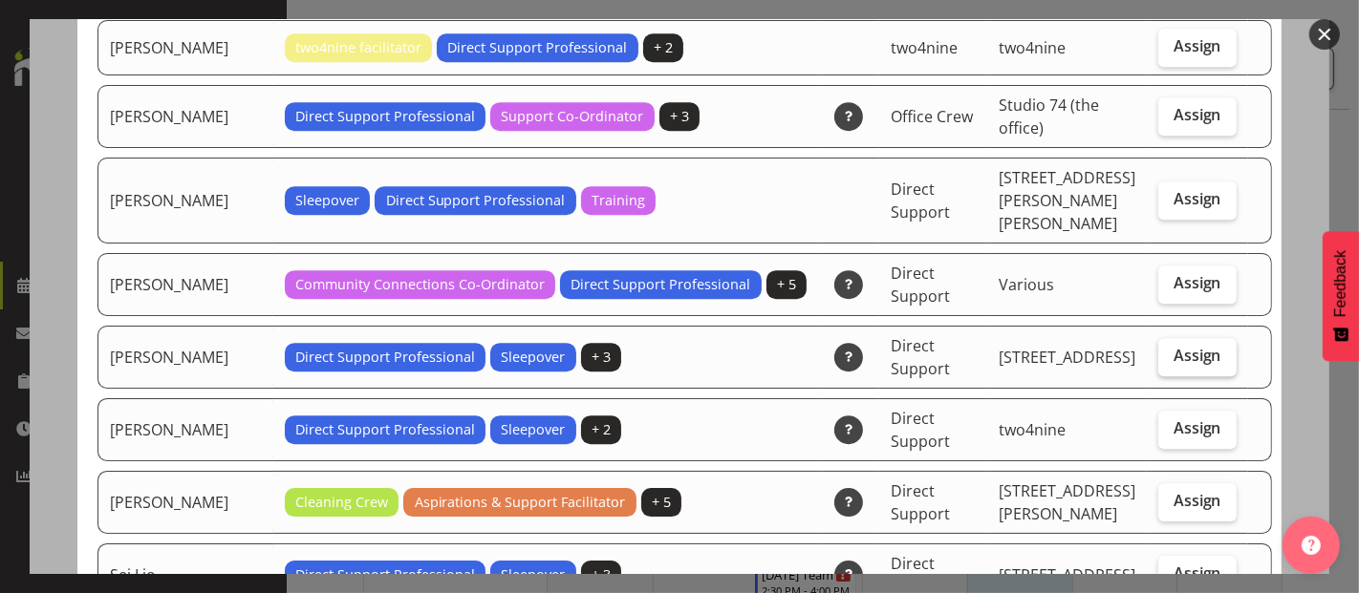
click at [1198, 338] on label "Assign" at bounding box center [1197, 357] width 78 height 38
click at [1171, 350] on input "Assign" at bounding box center [1164, 356] width 12 height 12
checkbox input "true"
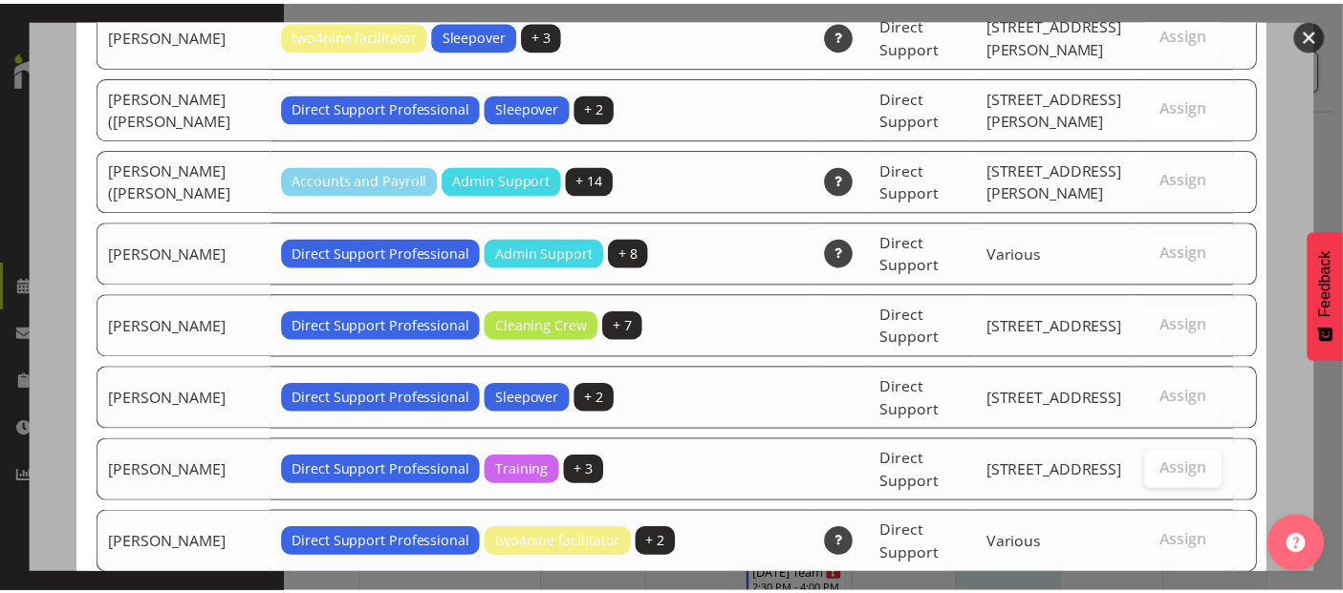
scroll to position [5816, 0]
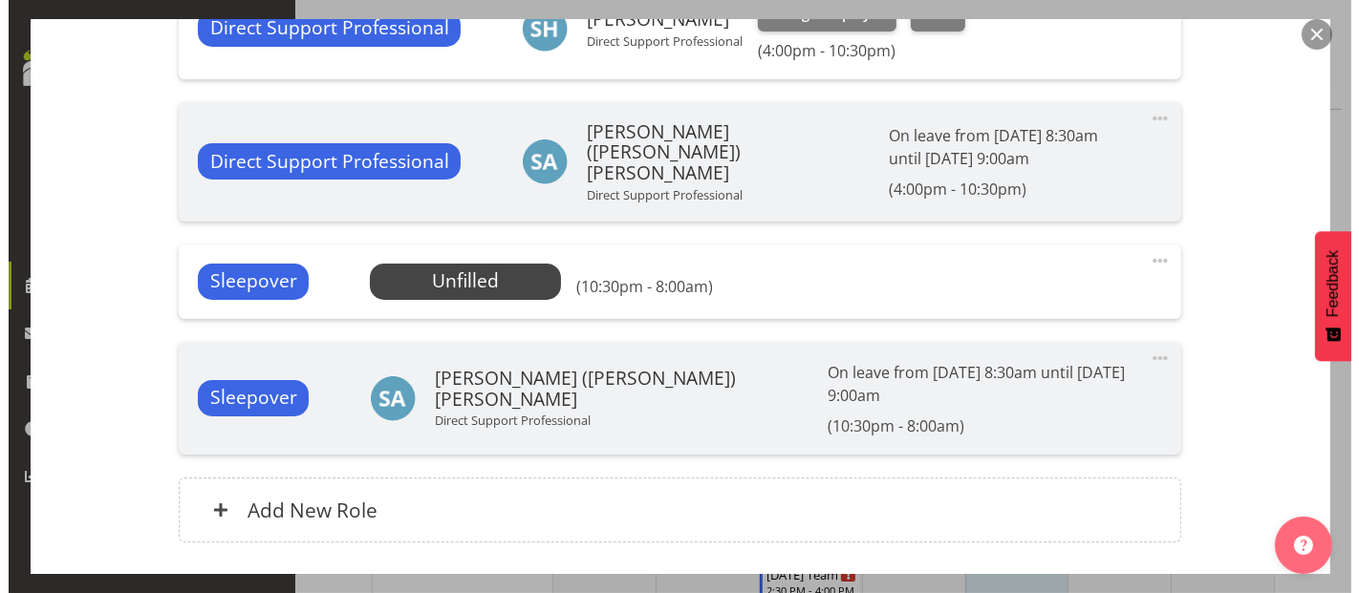
scroll to position [1502, 0]
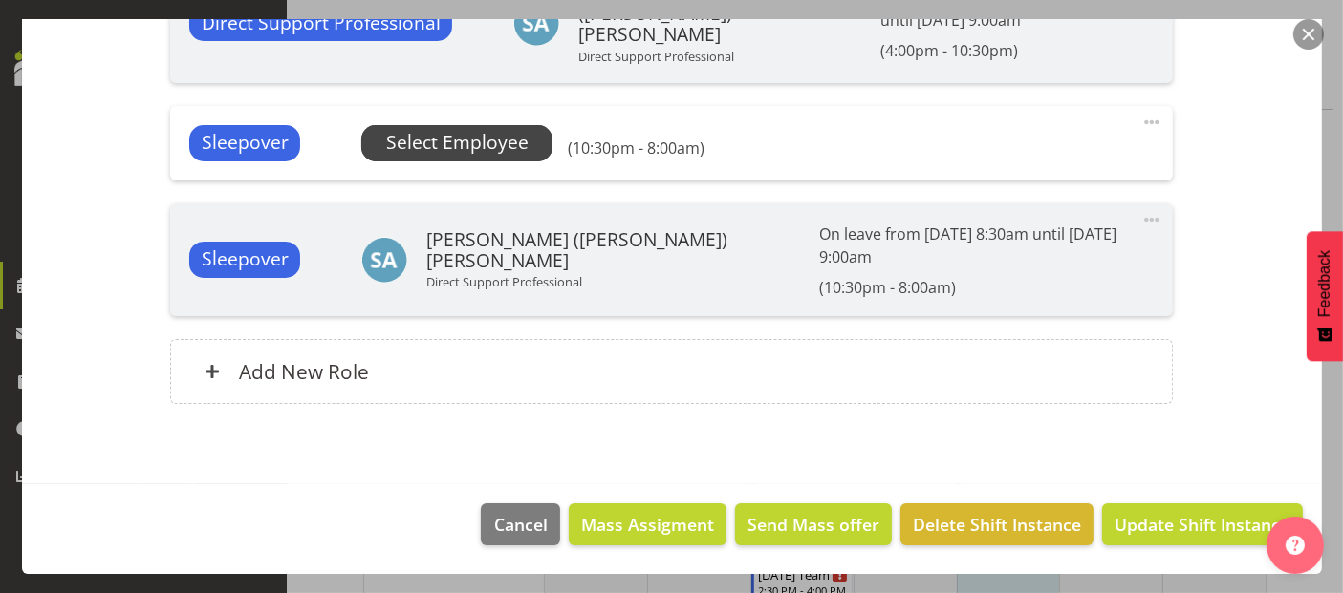
click at [464, 157] on span "Select Employee" at bounding box center [457, 143] width 142 height 28
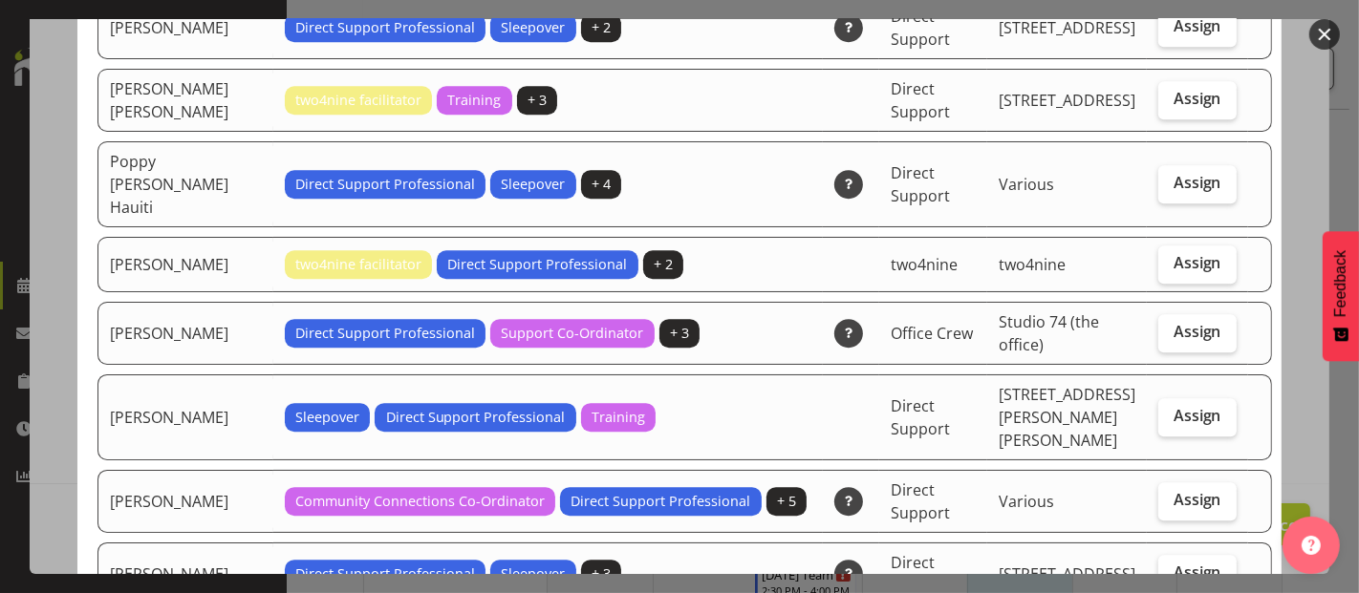
scroll to position [4672, 0]
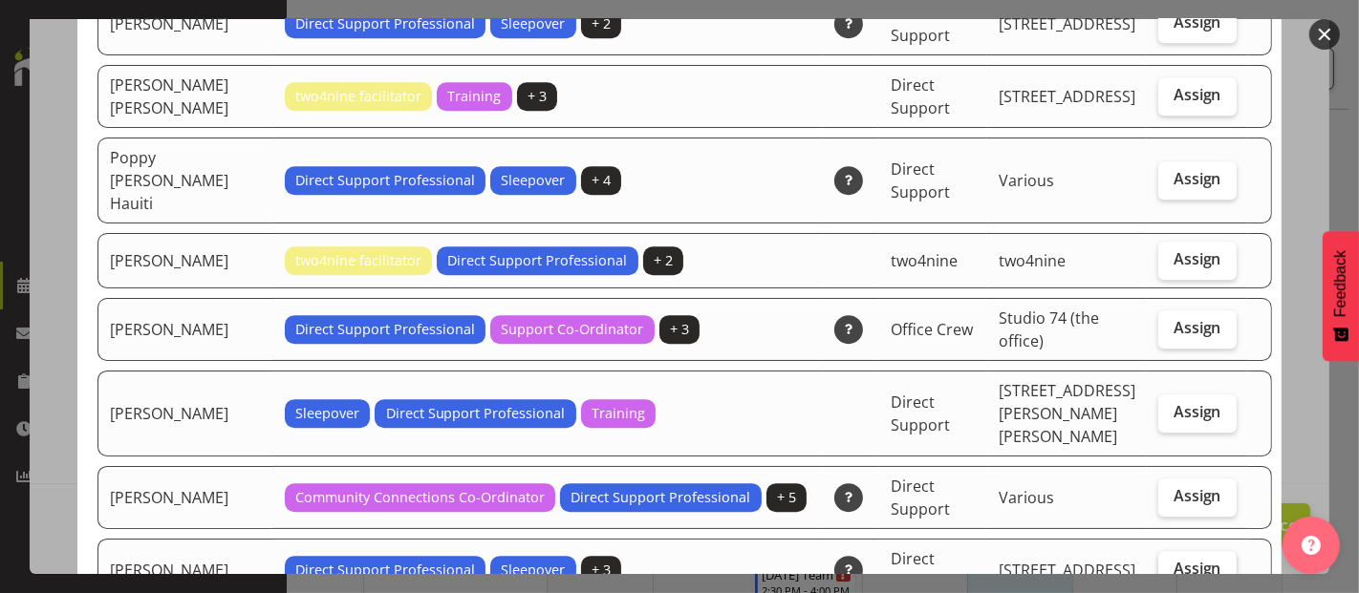
click at [1176, 559] on span "Assign" at bounding box center [1198, 568] width 48 height 19
click at [1171, 563] on input "Assign" at bounding box center [1164, 569] width 12 height 12
checkbox input "true"
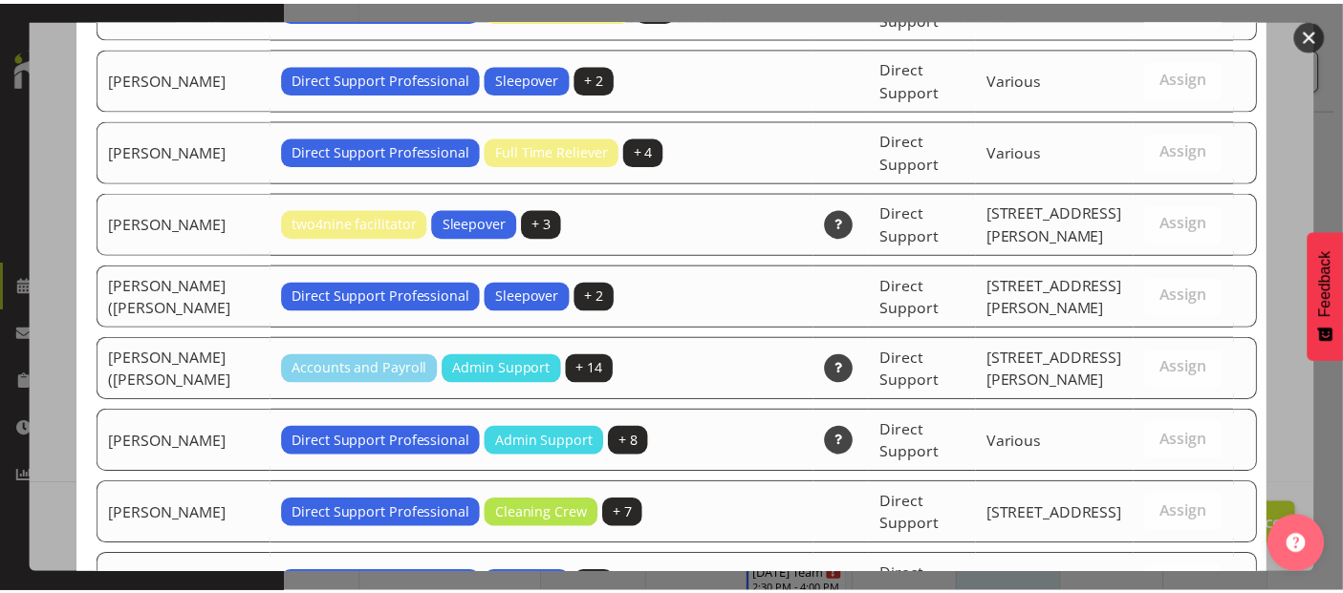
scroll to position [5816, 0]
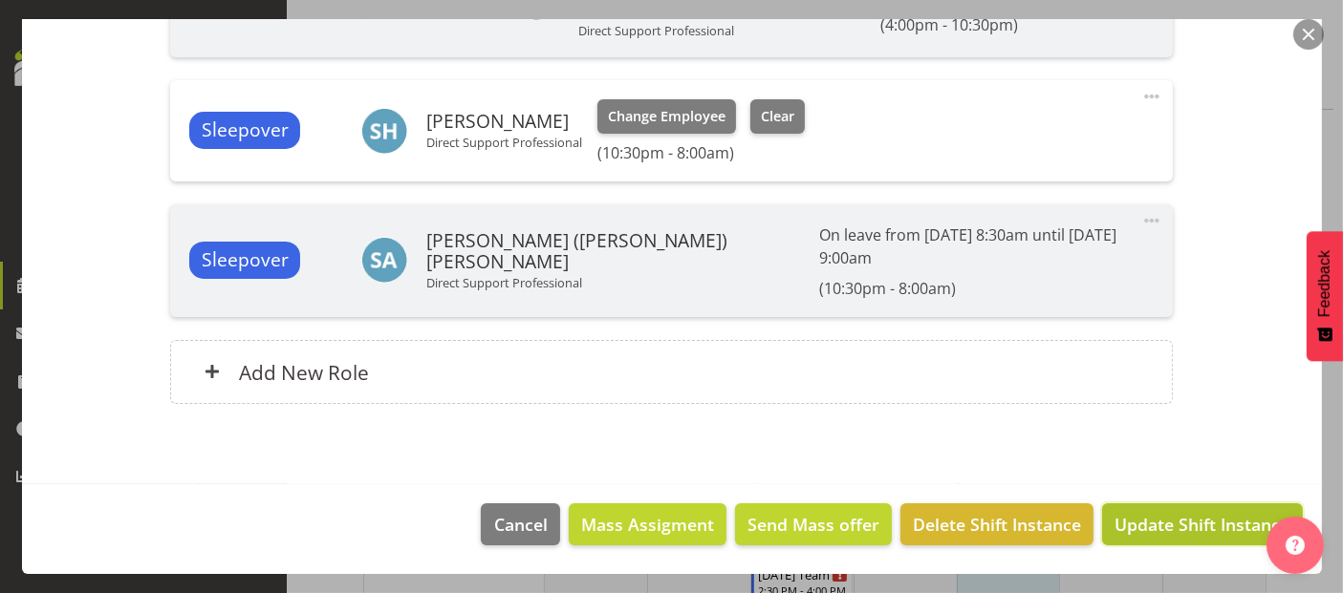
click at [1168, 525] on span "Update Shift Instance" at bounding box center [1201, 524] width 175 height 25
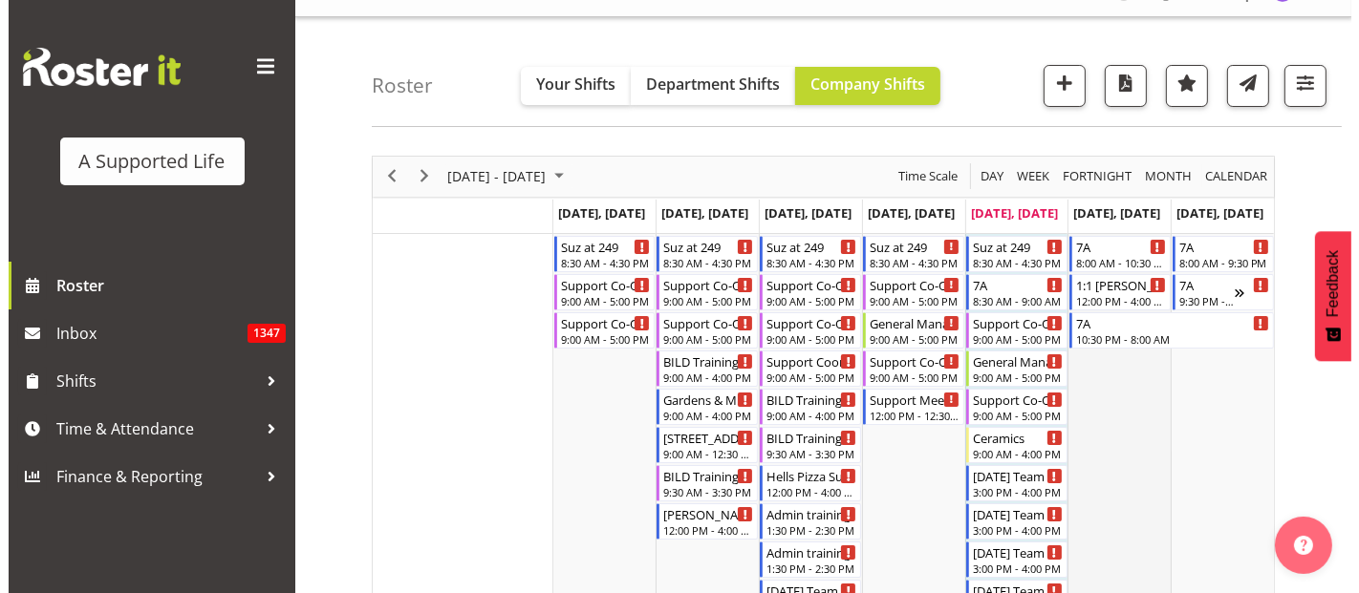
scroll to position [0, 0]
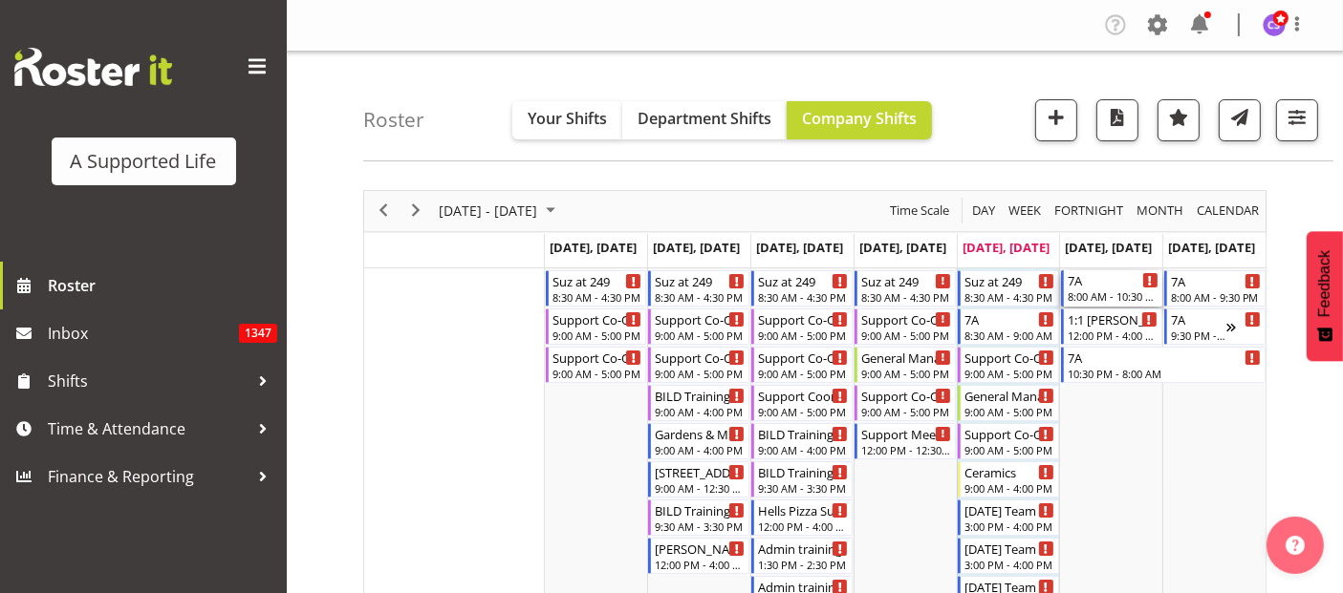
click at [1106, 289] on div "8:00 AM - 10:30 PM" at bounding box center [1113, 296] width 91 height 15
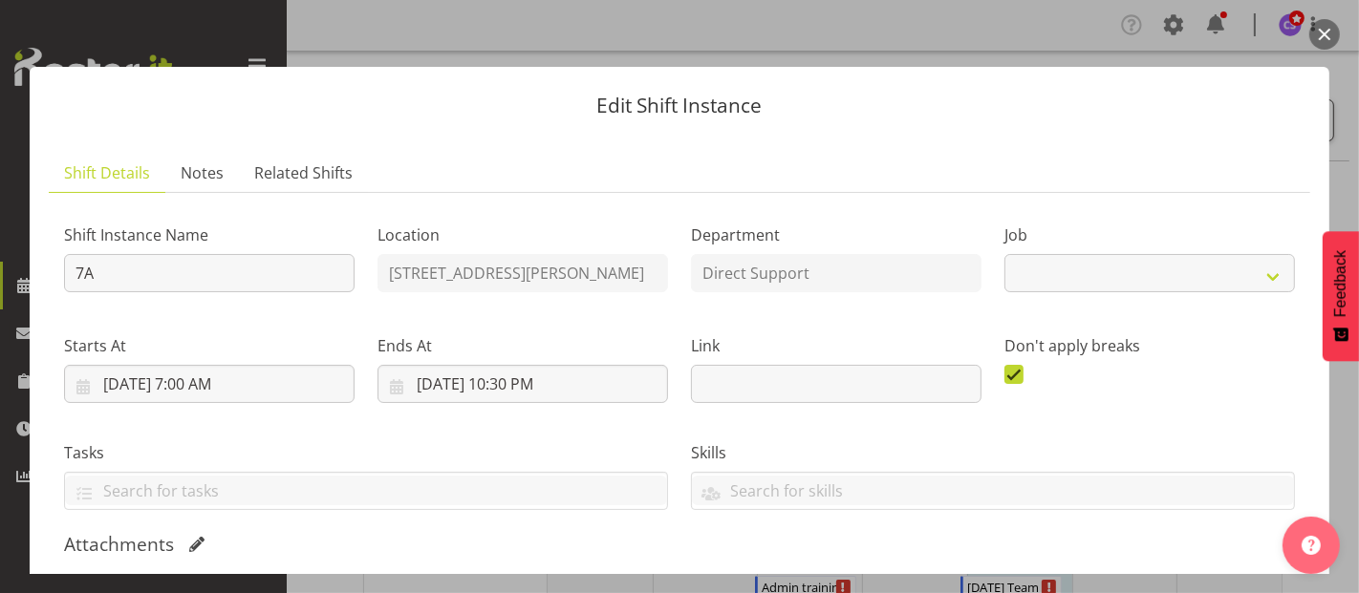
select select "4112"
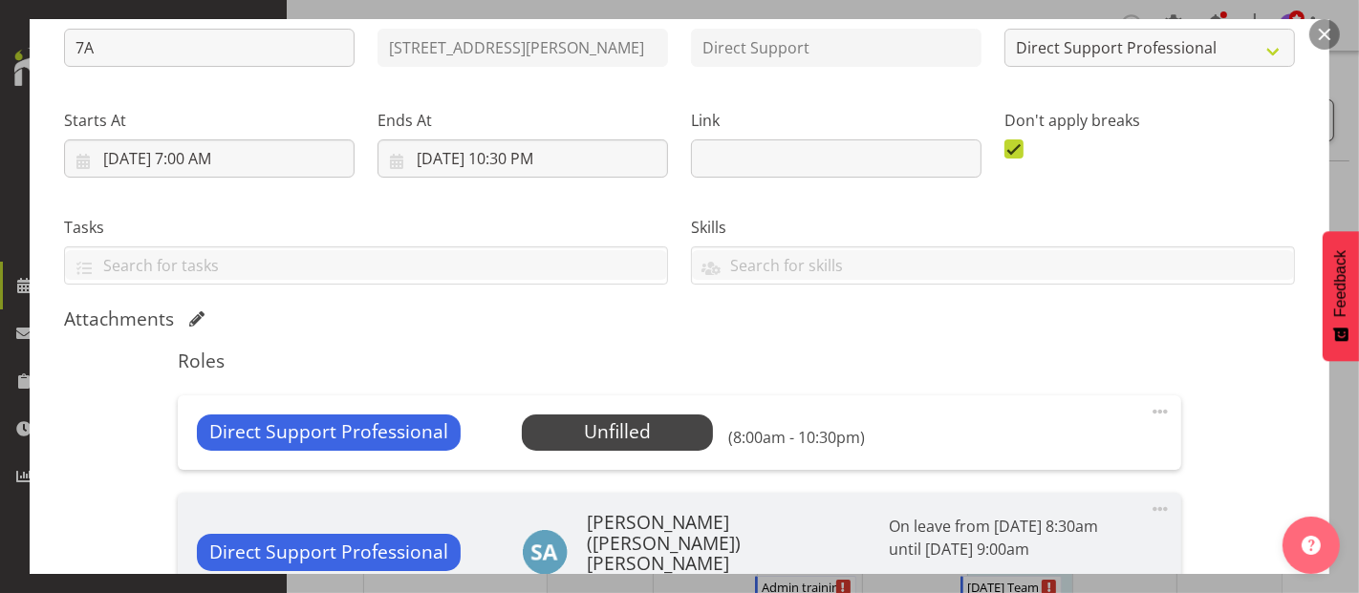
scroll to position [318, 0]
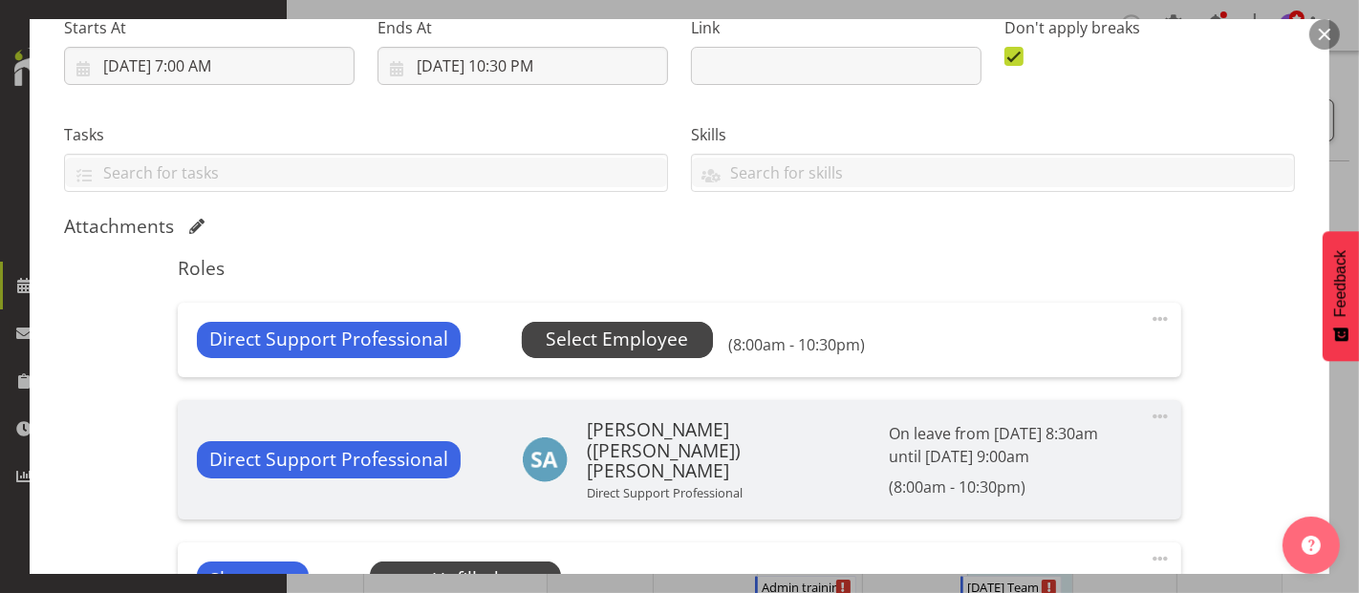
click at [645, 347] on span "Select Employee" at bounding box center [617, 340] width 142 height 28
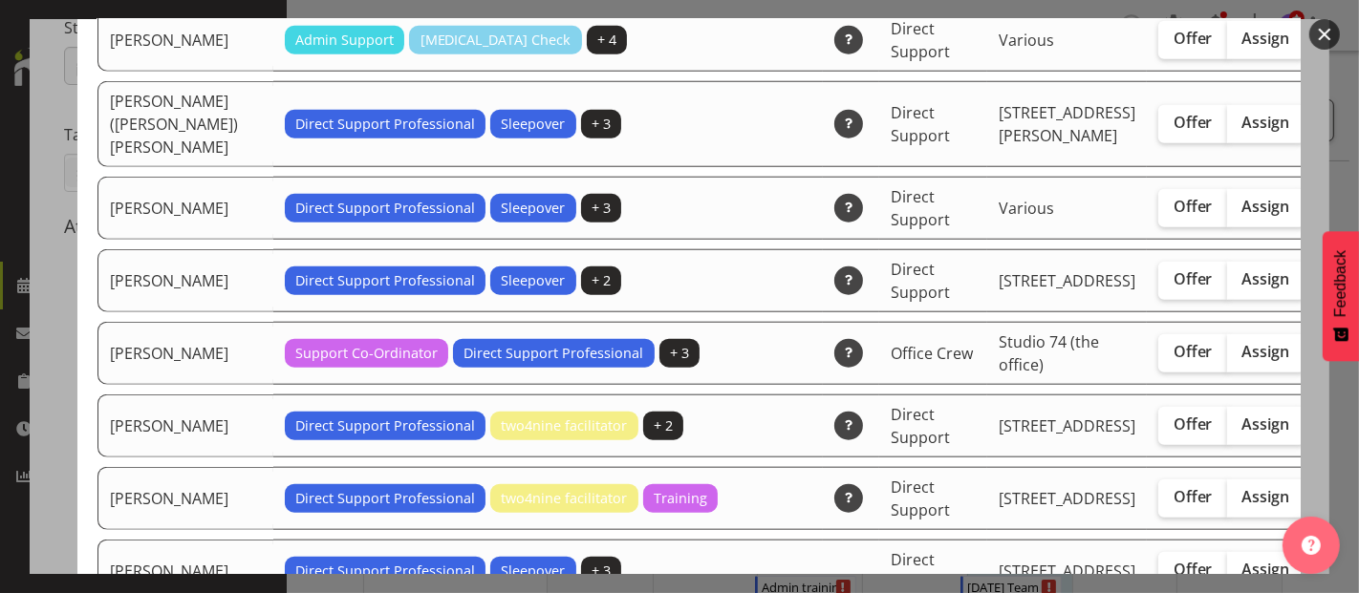
scroll to position [1592, 0]
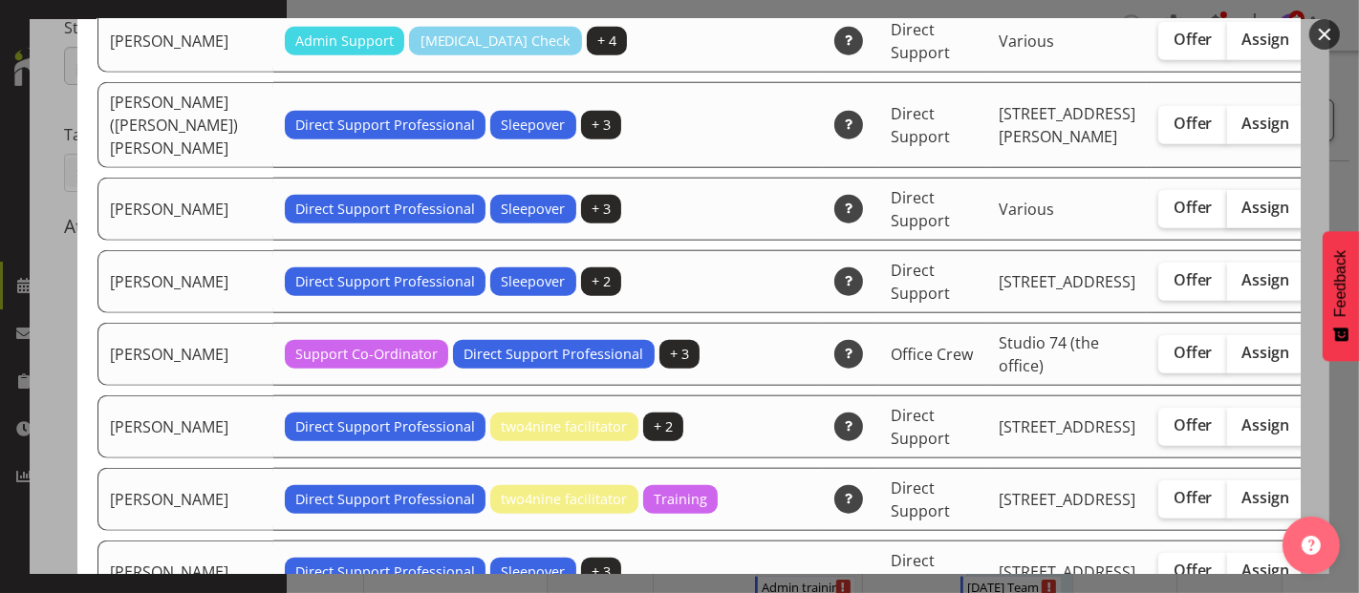
click at [1242, 217] on span "Assign" at bounding box center [1266, 207] width 48 height 19
click at [1227, 214] on input "Assign" at bounding box center [1233, 208] width 12 height 12
checkbox input "true"
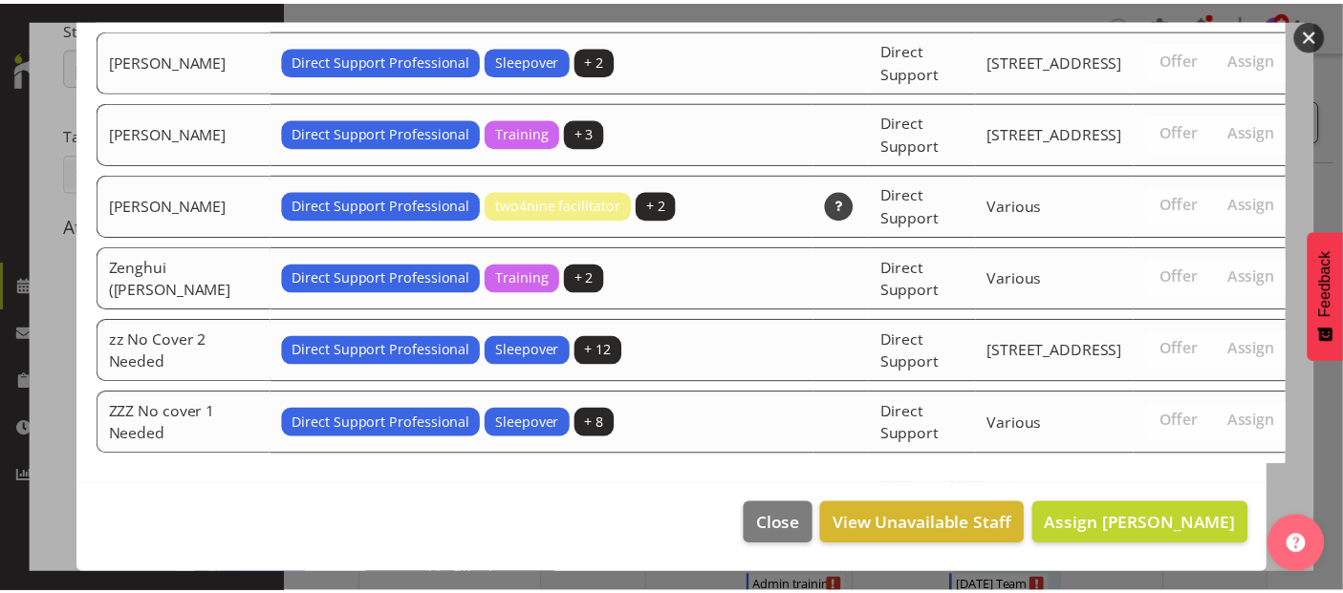
scroll to position [6376, 0]
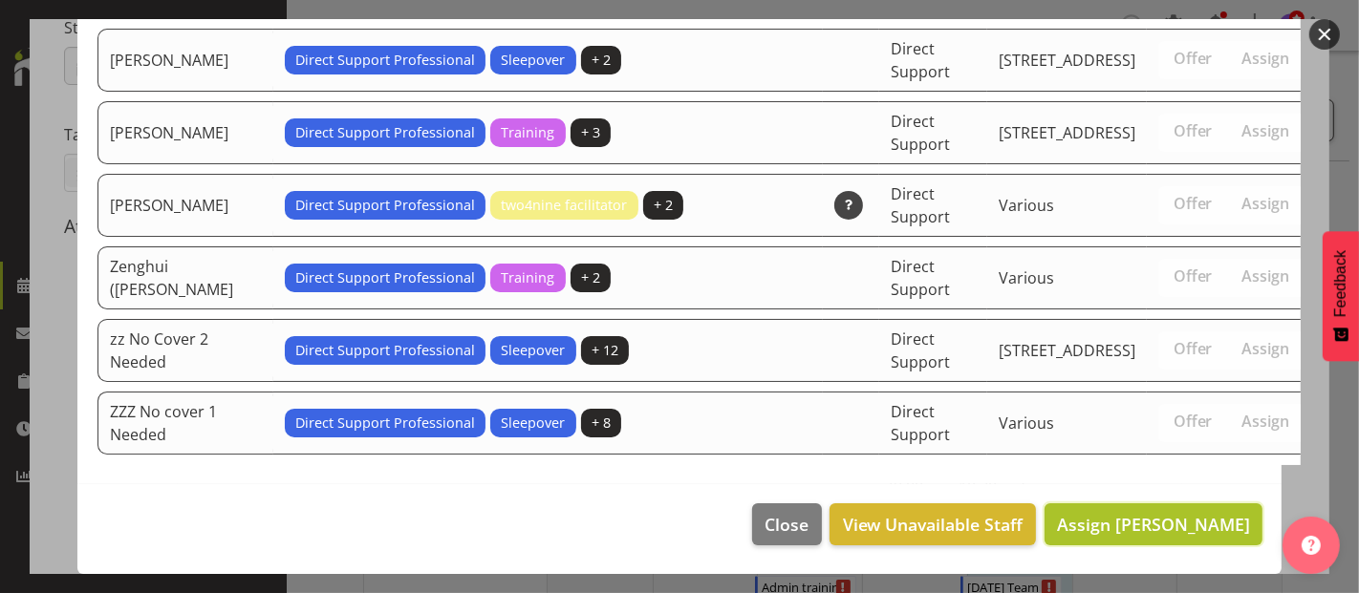
click at [1105, 527] on span "Assign [PERSON_NAME]" at bounding box center [1153, 524] width 193 height 23
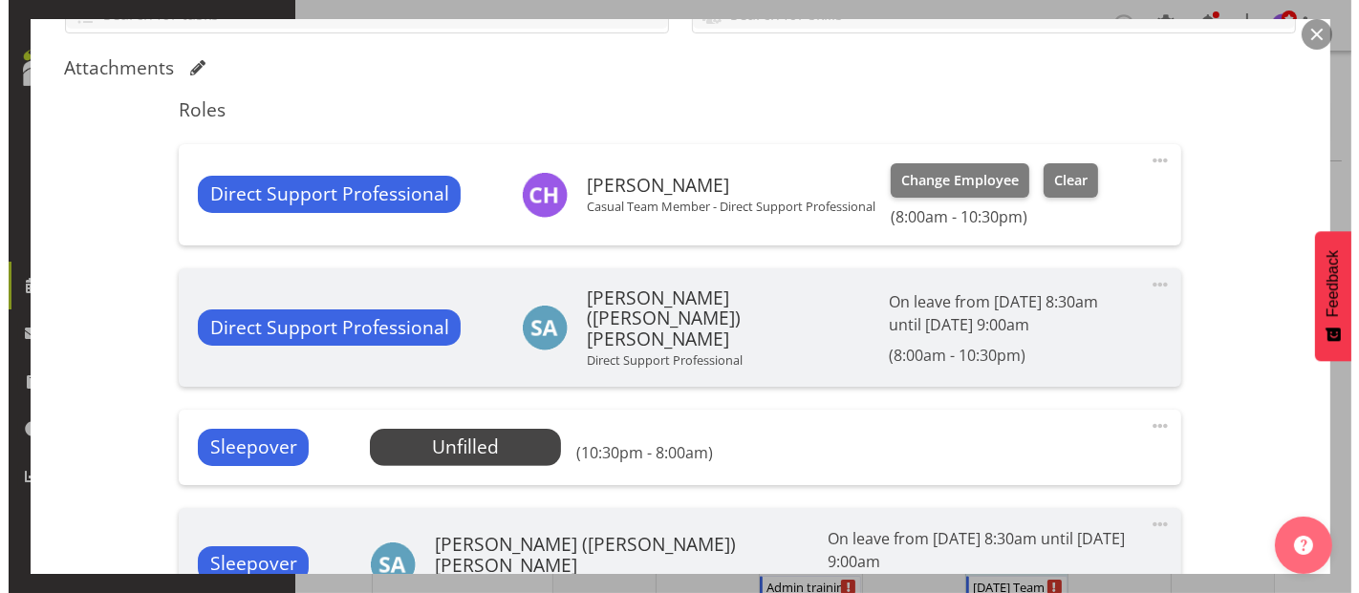
scroll to position [743, 0]
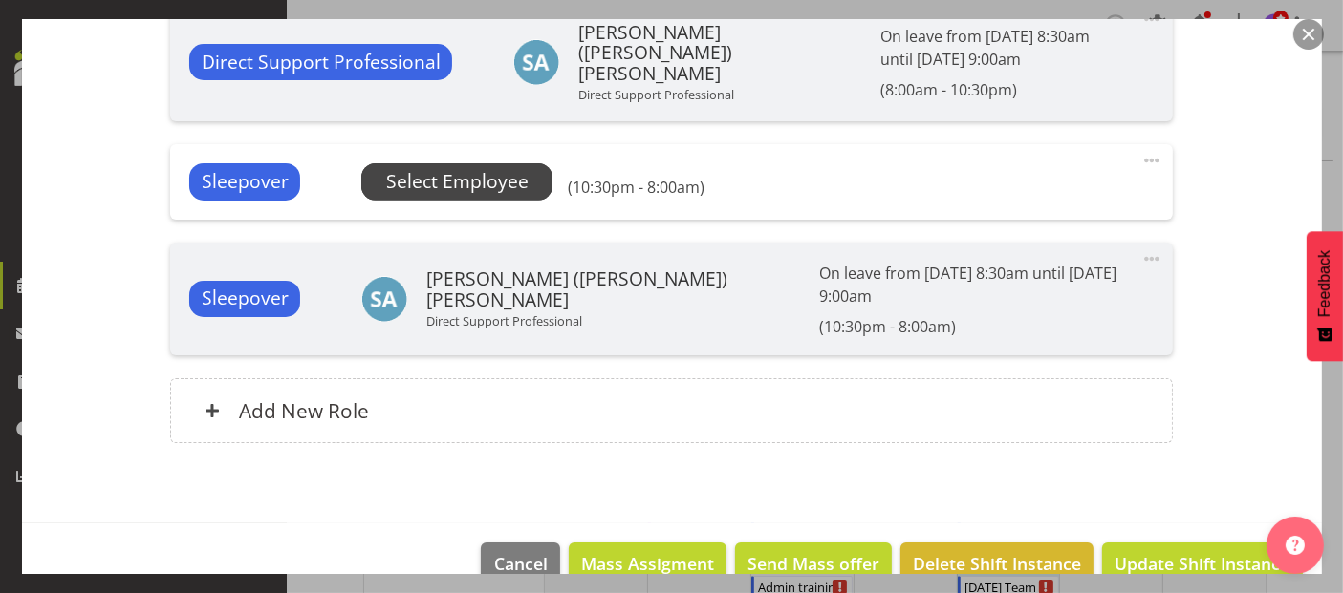
click at [440, 163] on span "Select Employee" at bounding box center [456, 181] width 191 height 36
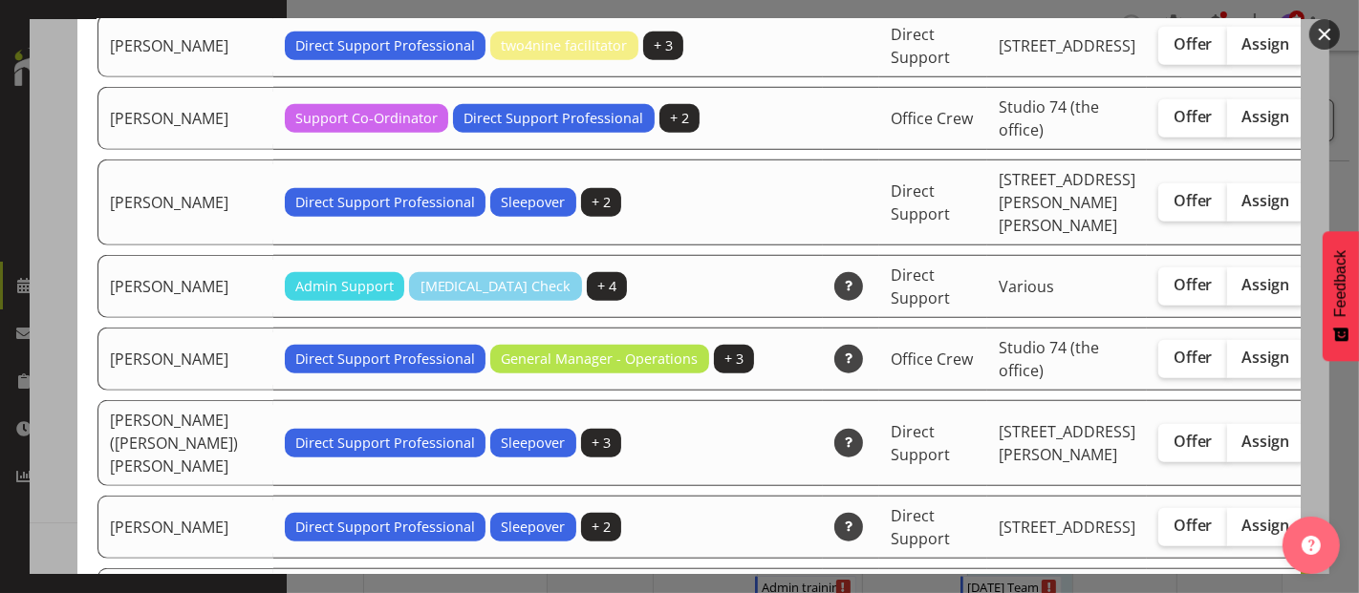
scroll to position [1592, 0]
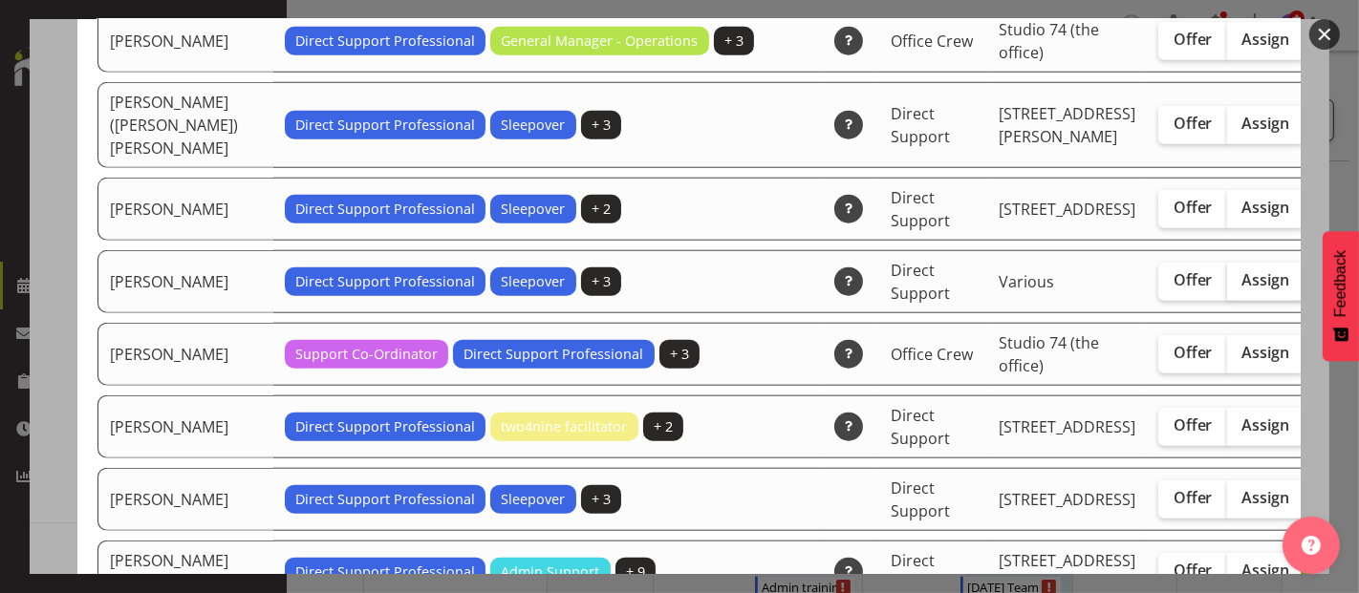
click at [1242, 290] on span "Assign" at bounding box center [1266, 279] width 48 height 19
click at [1227, 287] on input "Assign" at bounding box center [1233, 280] width 12 height 12
checkbox input "true"
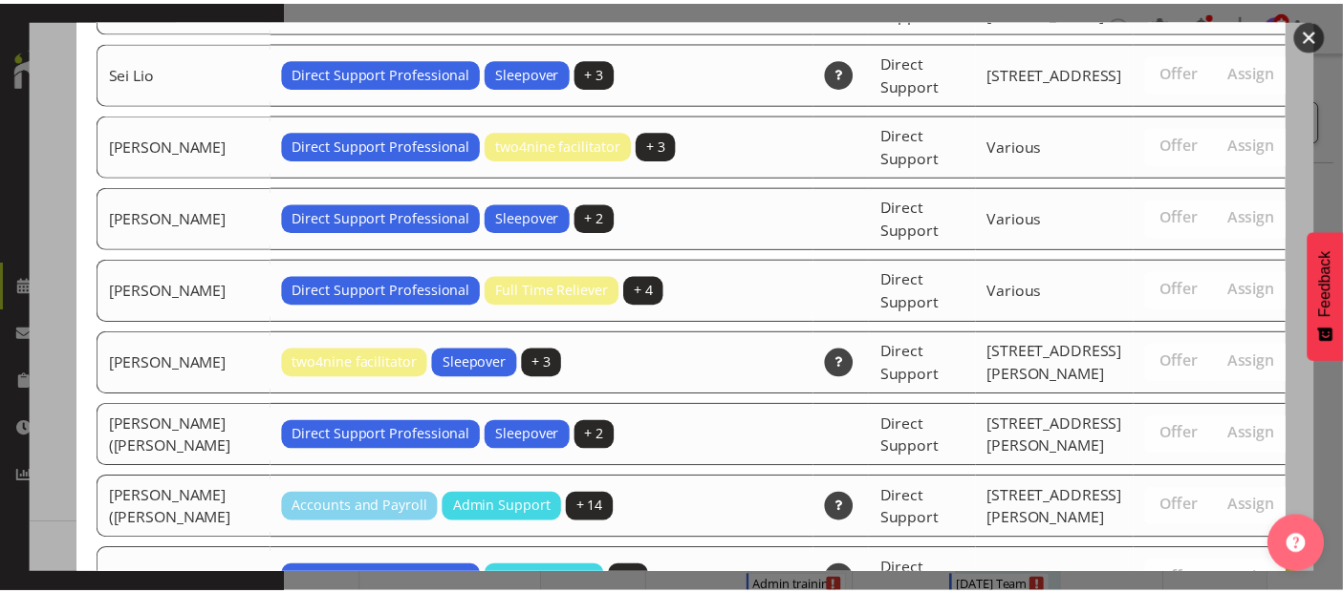
scroll to position [6305, 0]
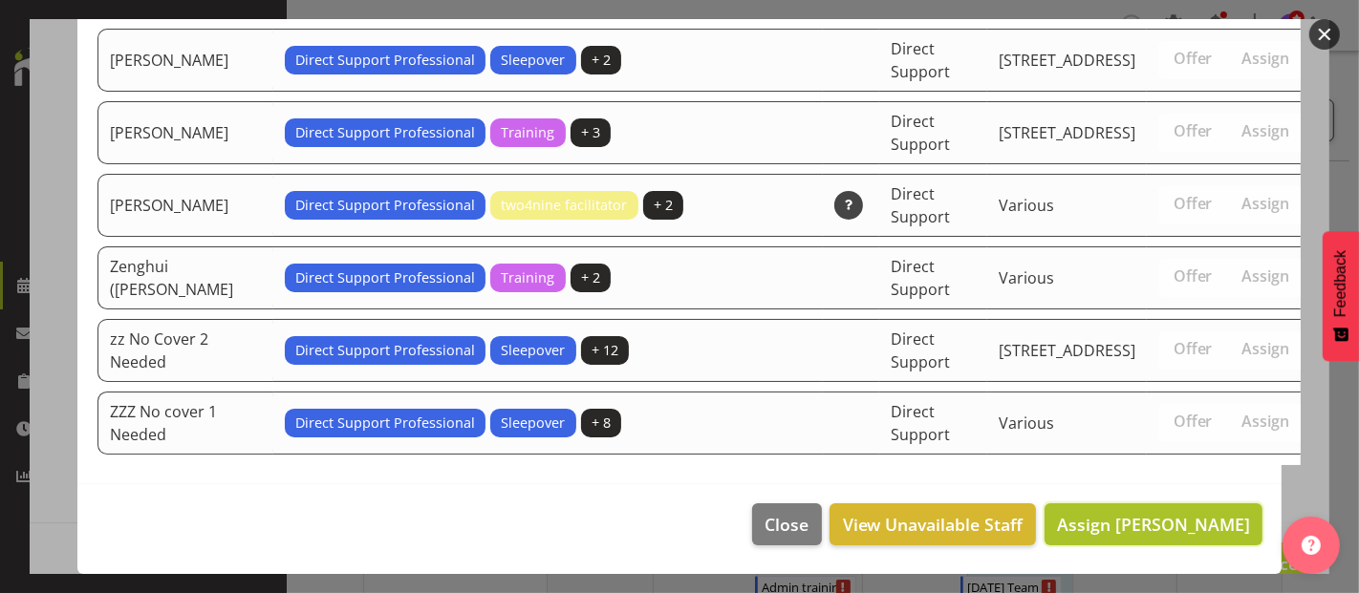
click at [1164, 539] on button "Assign [PERSON_NAME]" at bounding box center [1154, 525] width 218 height 42
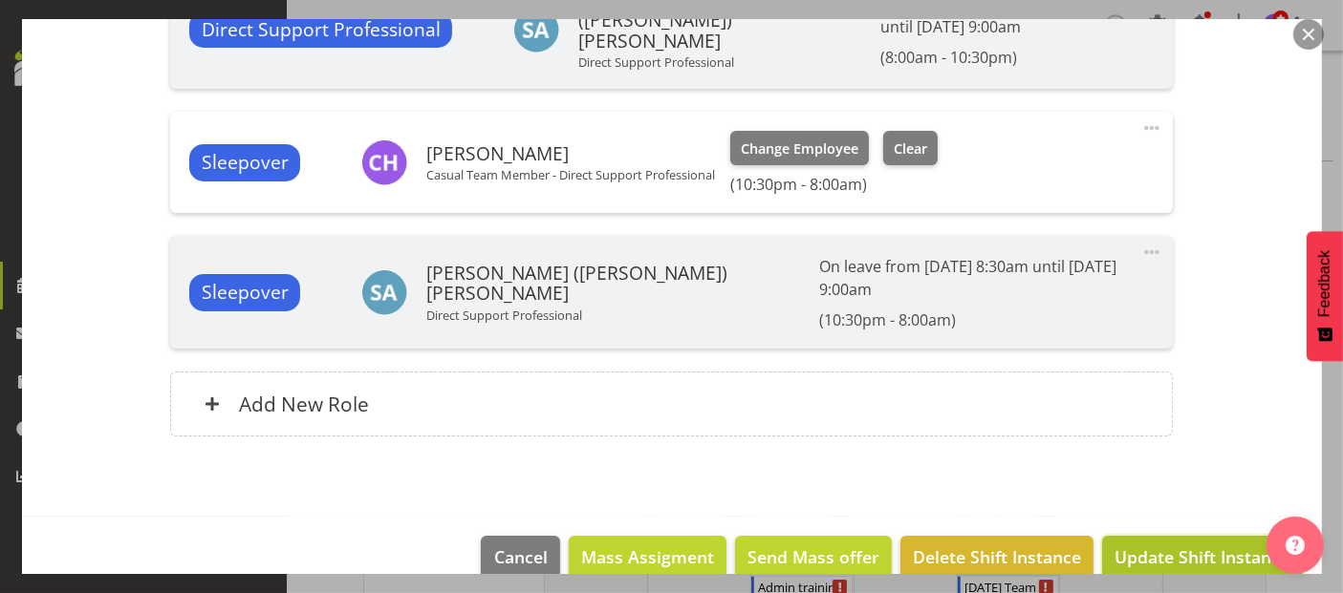
click at [1174, 545] on span "Update Shift Instance" at bounding box center [1201, 557] width 175 height 25
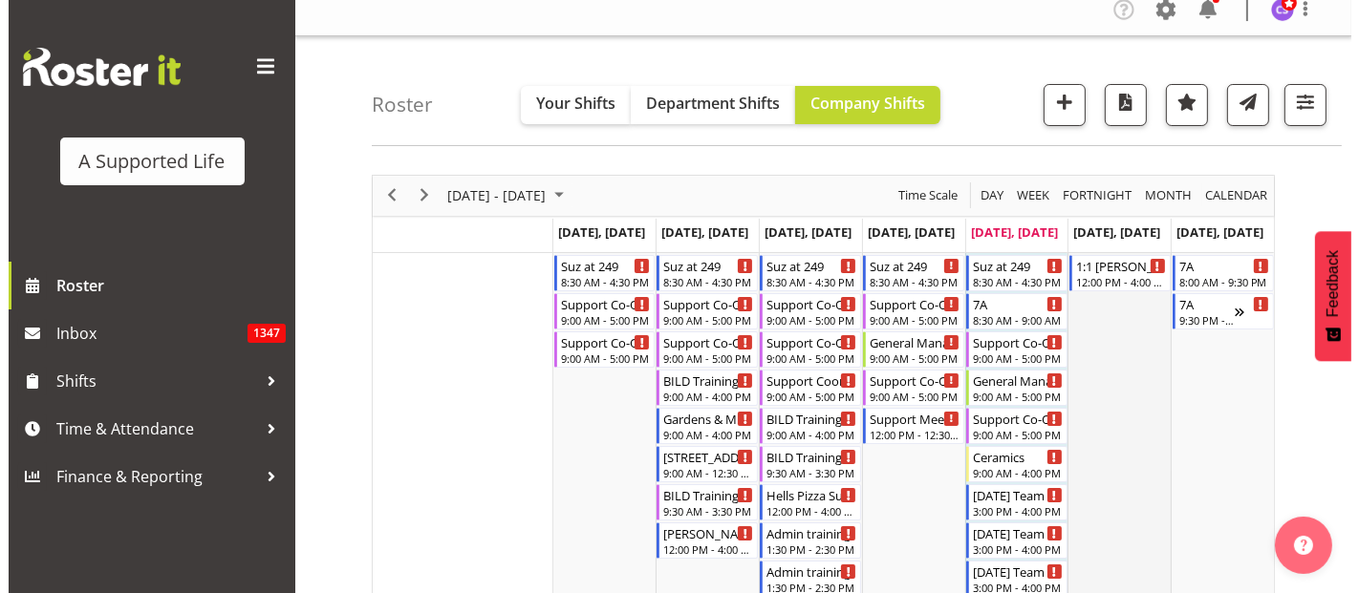
scroll to position [0, 0]
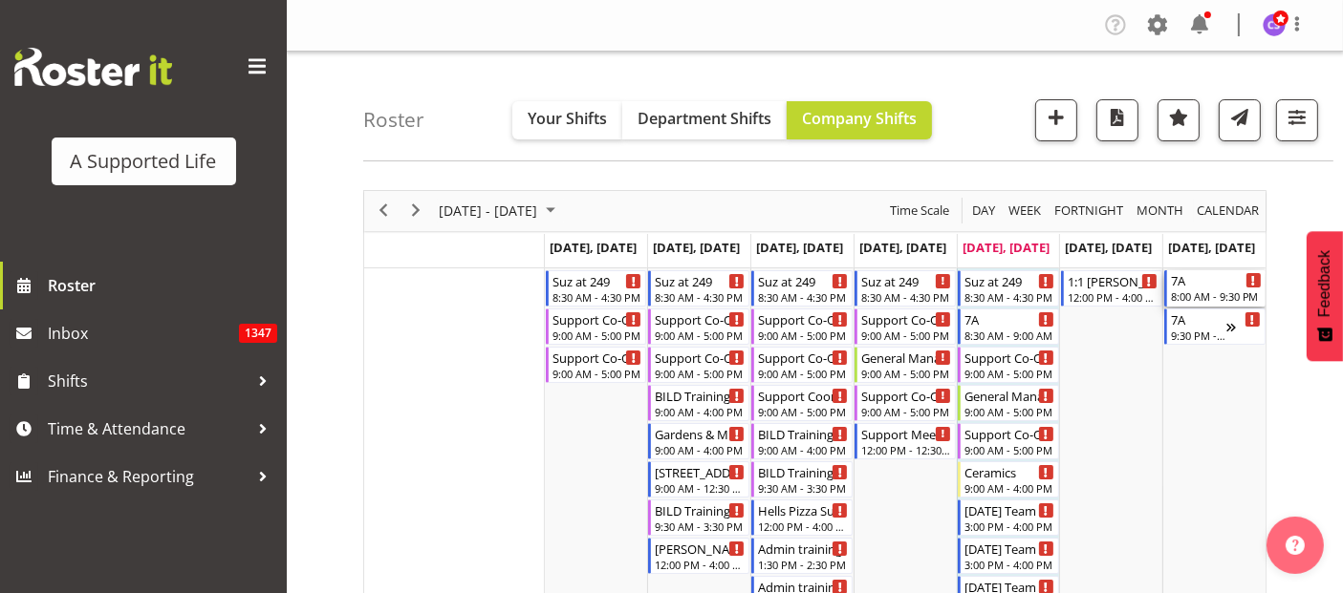
click at [1208, 293] on div "8:00 AM - 9:30 PM" at bounding box center [1216, 296] width 91 height 15
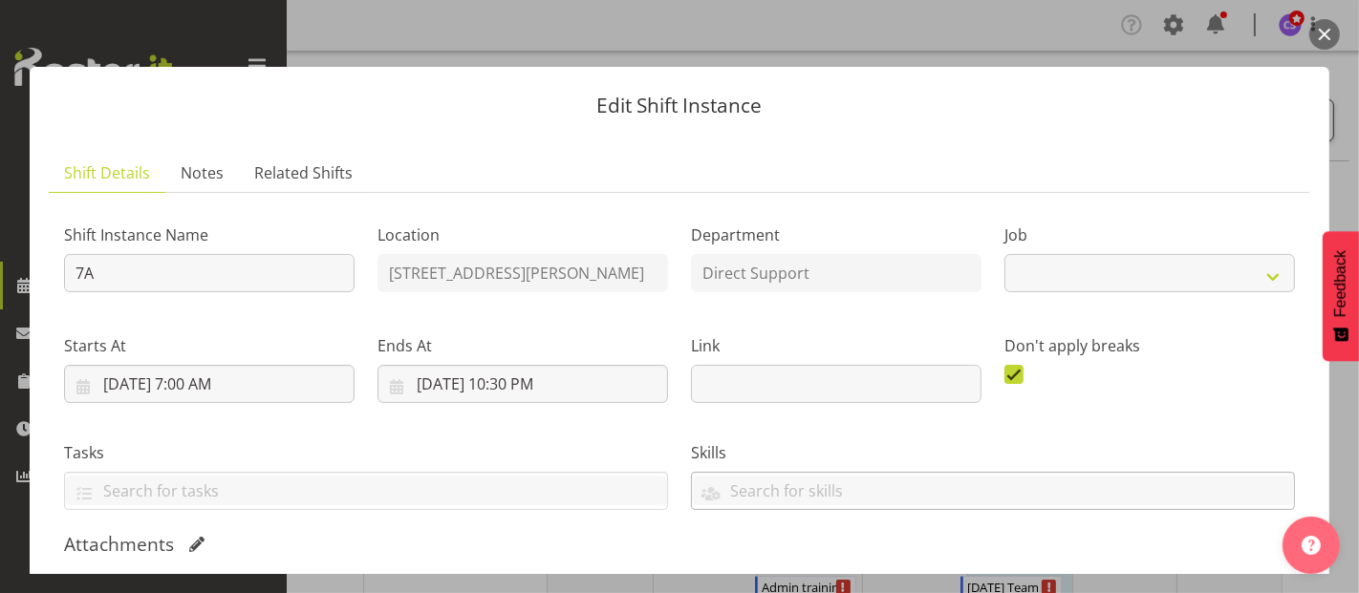
select select "4112"
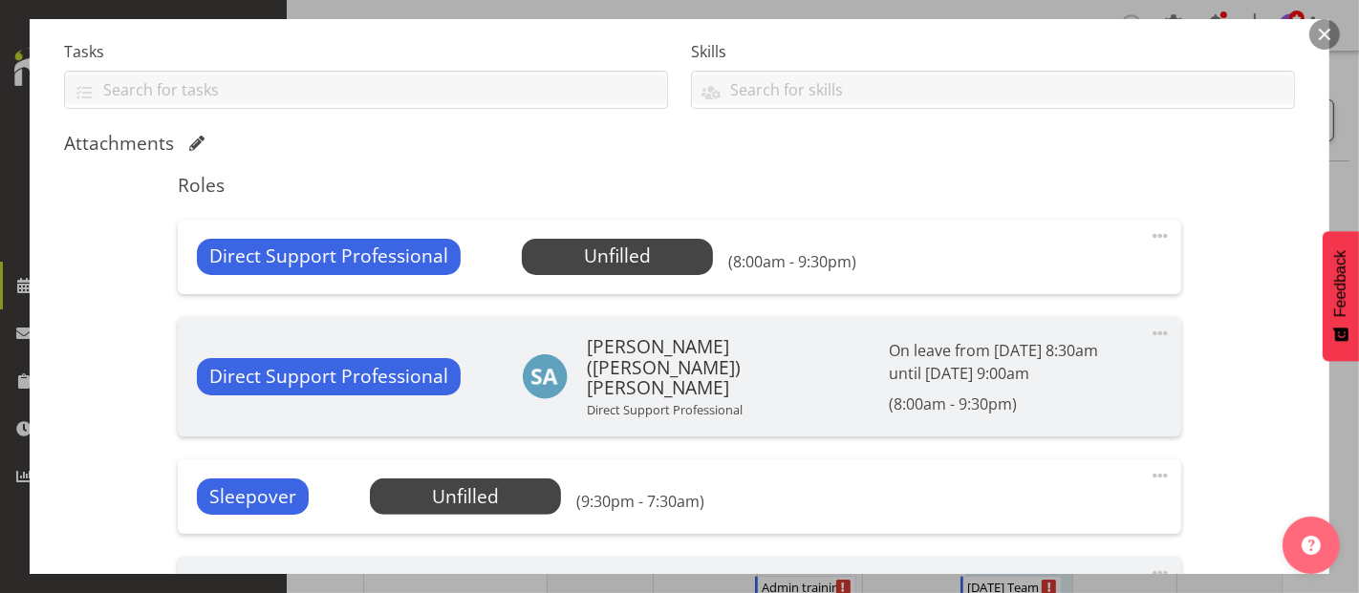
scroll to position [424, 0]
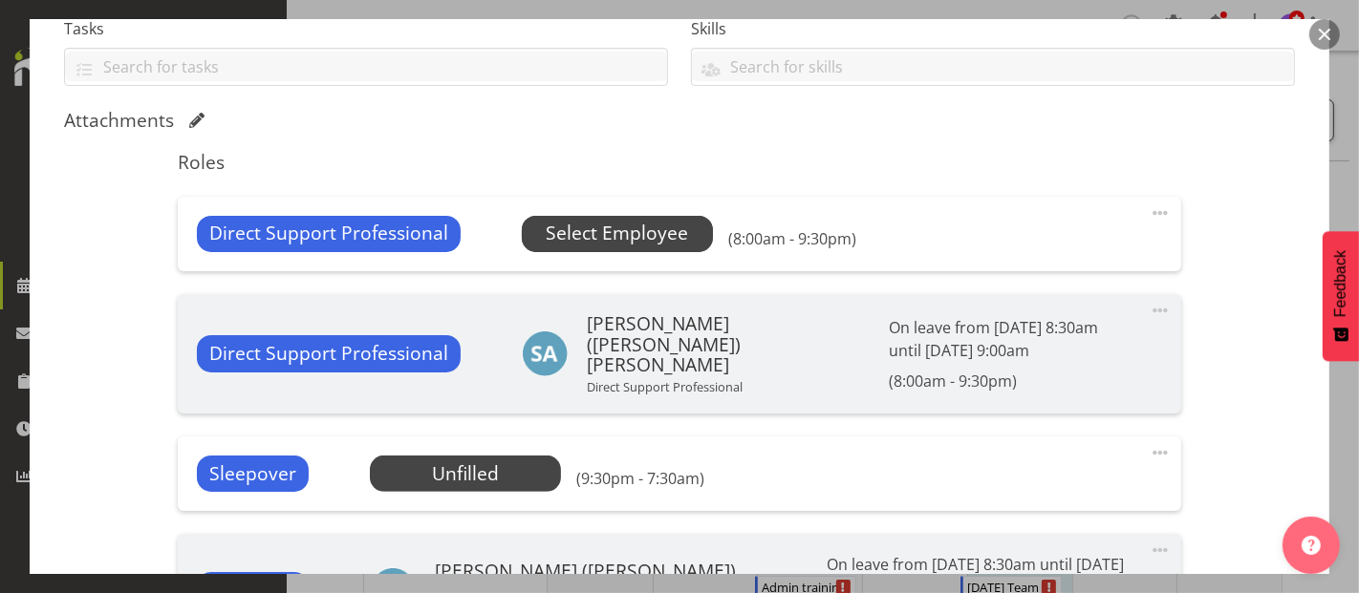
click at [572, 222] on span "Select Employee" at bounding box center [617, 234] width 142 height 28
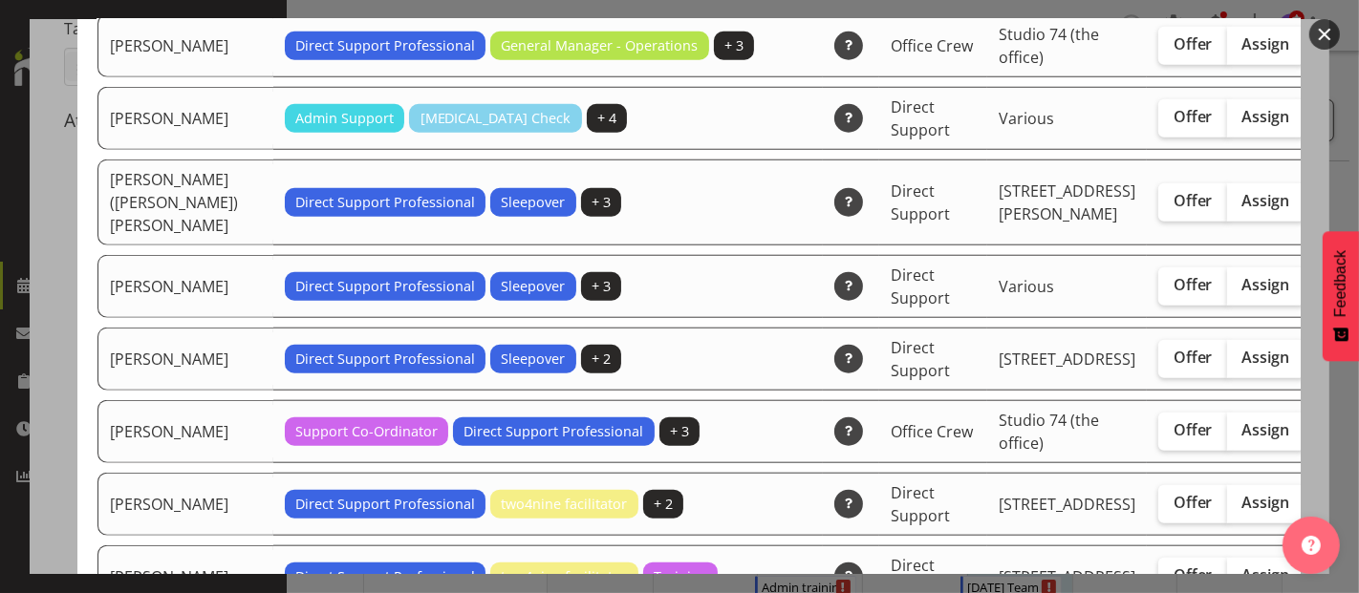
scroll to position [1698, 0]
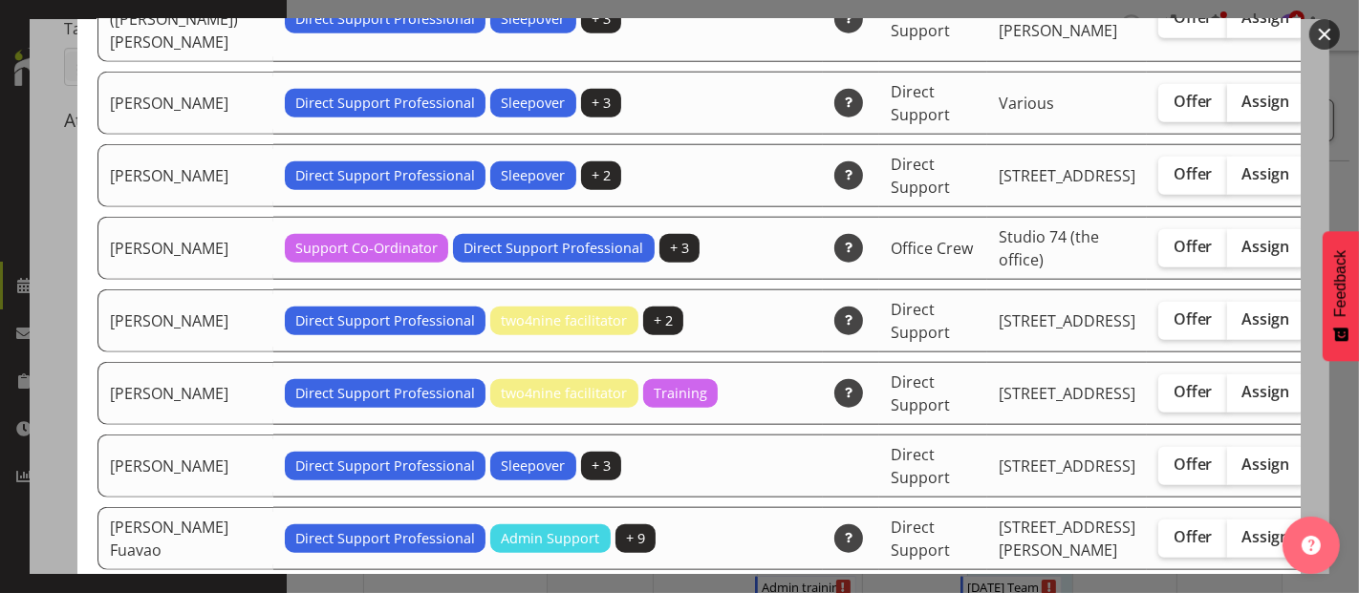
click at [1242, 111] on span "Assign" at bounding box center [1266, 101] width 48 height 19
click at [1227, 108] on input "Assign" at bounding box center [1233, 102] width 12 height 12
checkbox input "true"
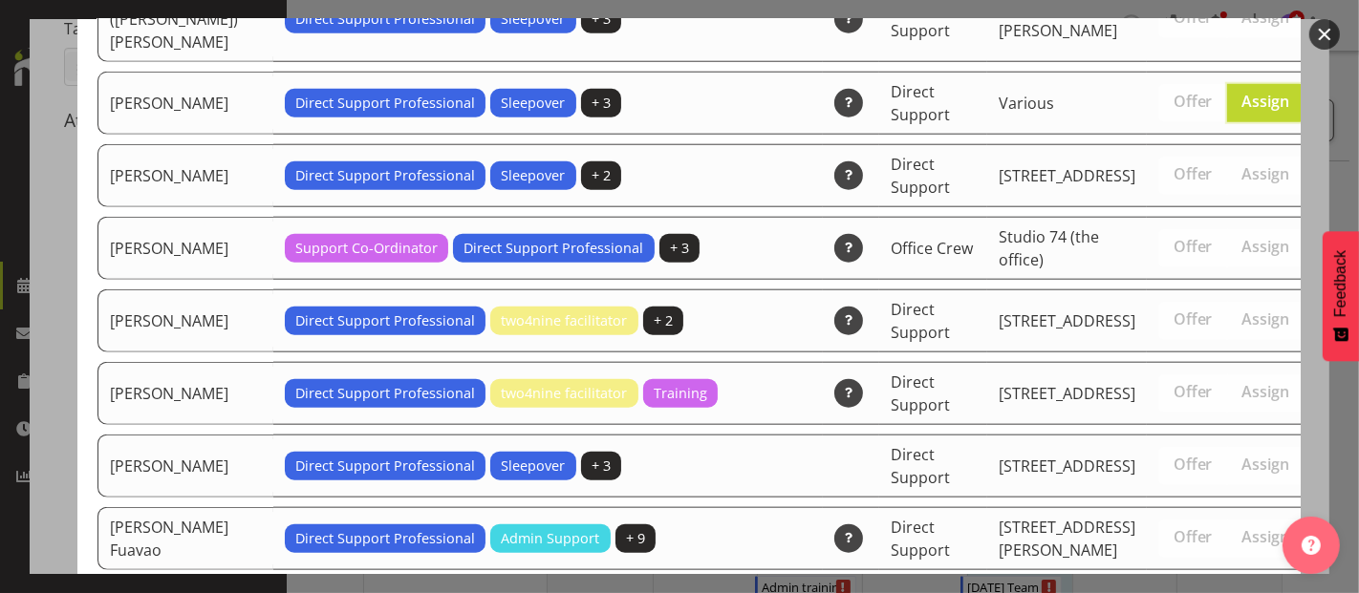
click at [1324, 165] on div at bounding box center [679, 296] width 1359 height 593
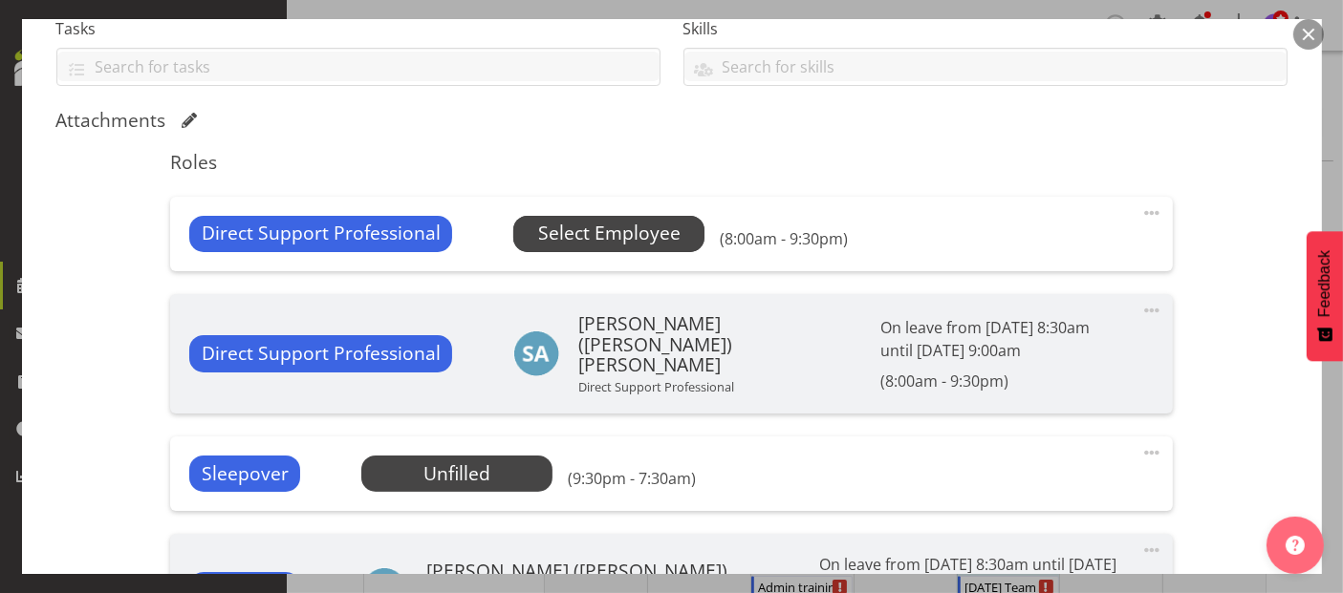
click at [660, 231] on span "Select Employee" at bounding box center [609, 234] width 142 height 28
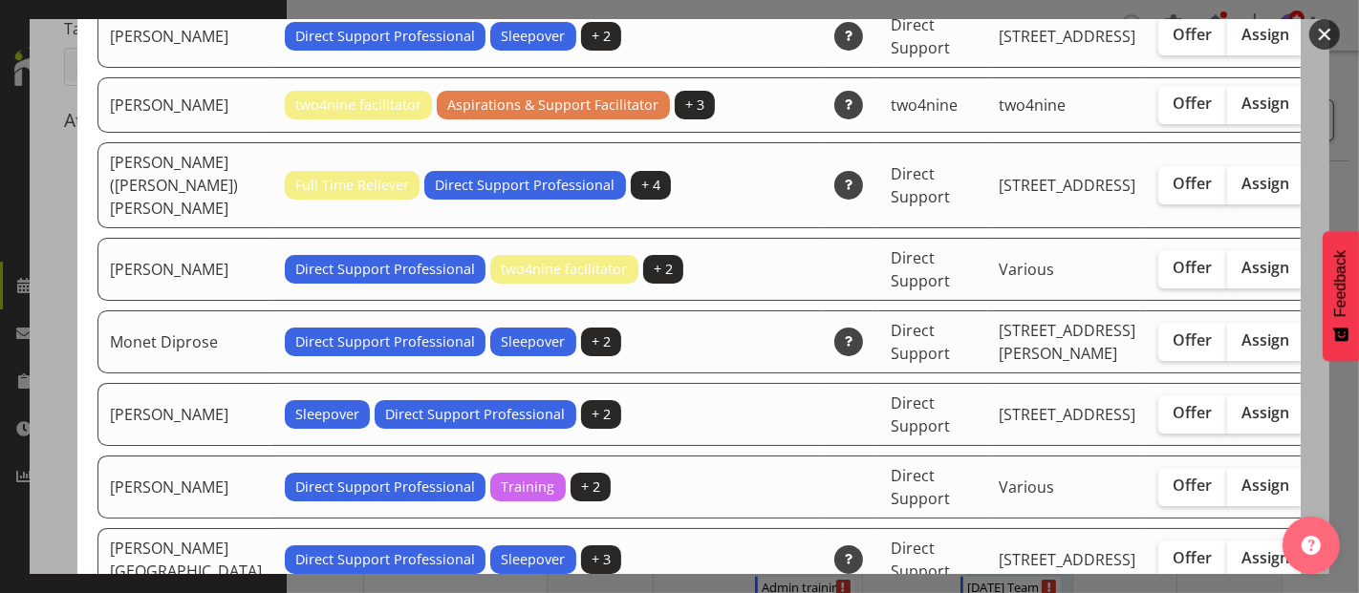
scroll to position [4141, 0]
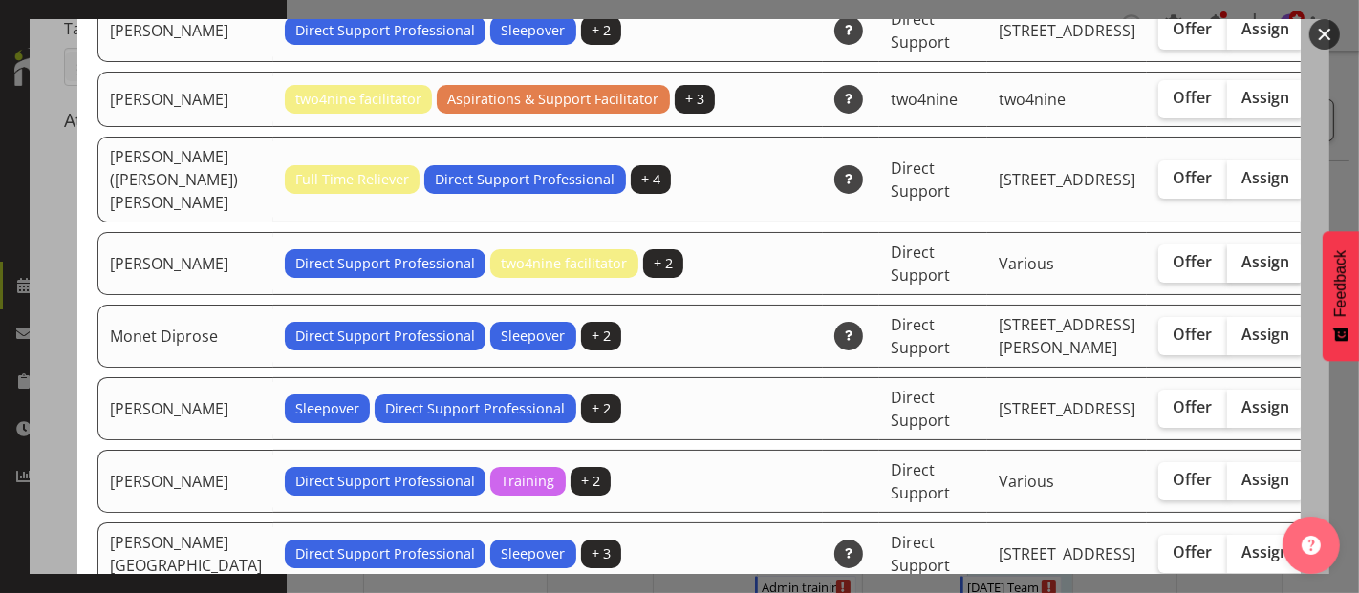
click at [1242, 271] on span "Assign" at bounding box center [1266, 261] width 48 height 19
click at [1227, 269] on input "Assign" at bounding box center [1233, 262] width 12 height 12
checkbox input "true"
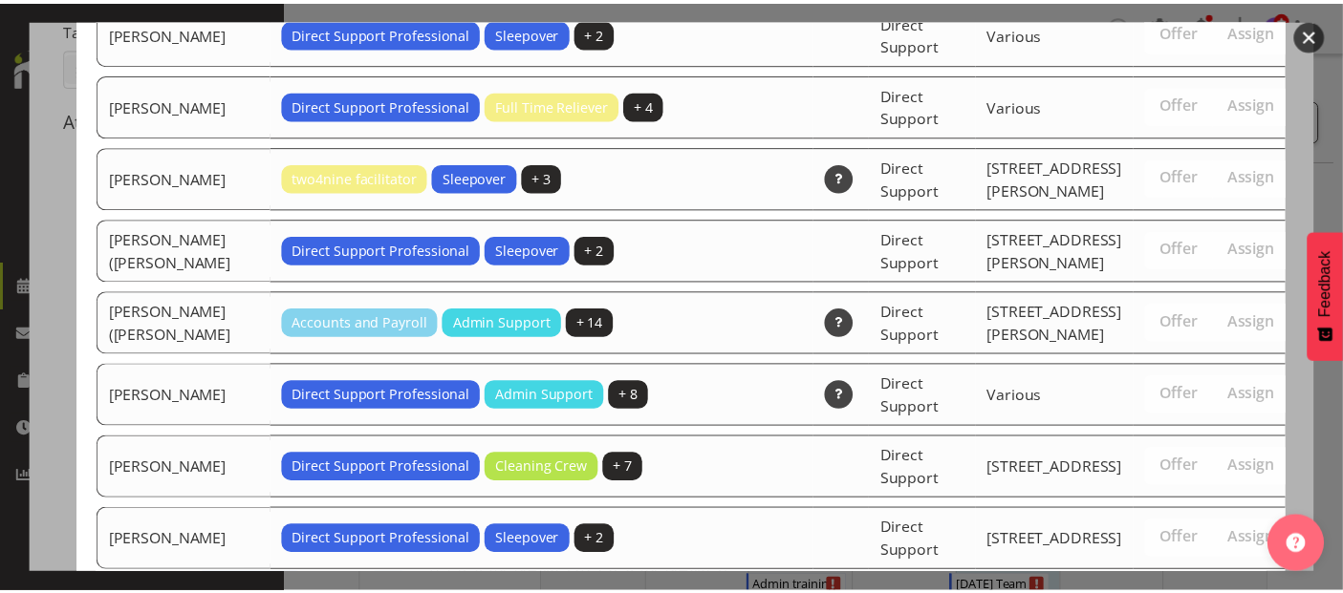
scroll to position [6376, 0]
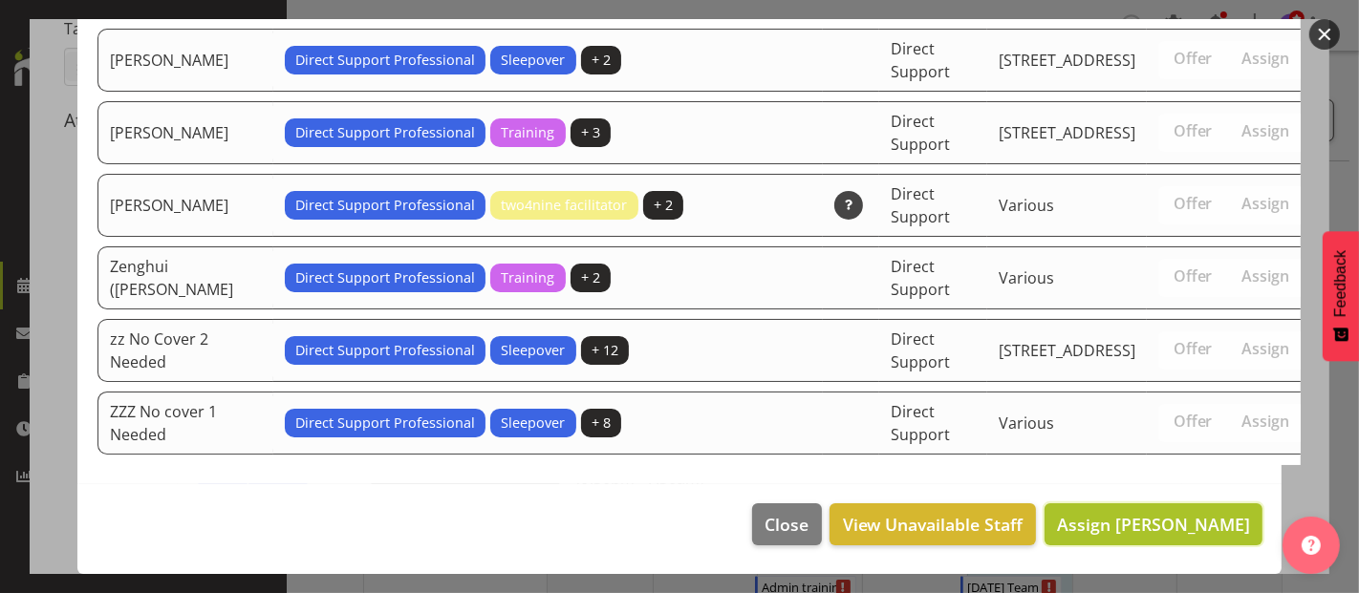
click at [1150, 534] on span "Assign [PERSON_NAME]" at bounding box center [1153, 524] width 193 height 23
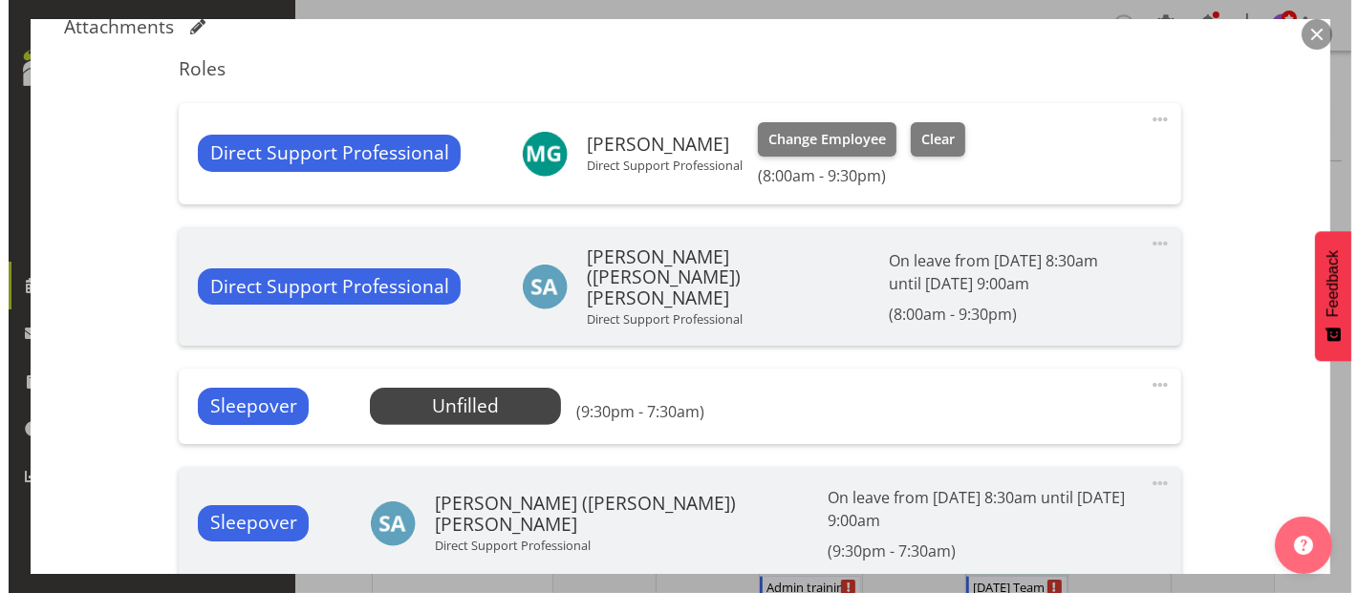
scroll to position [743, 0]
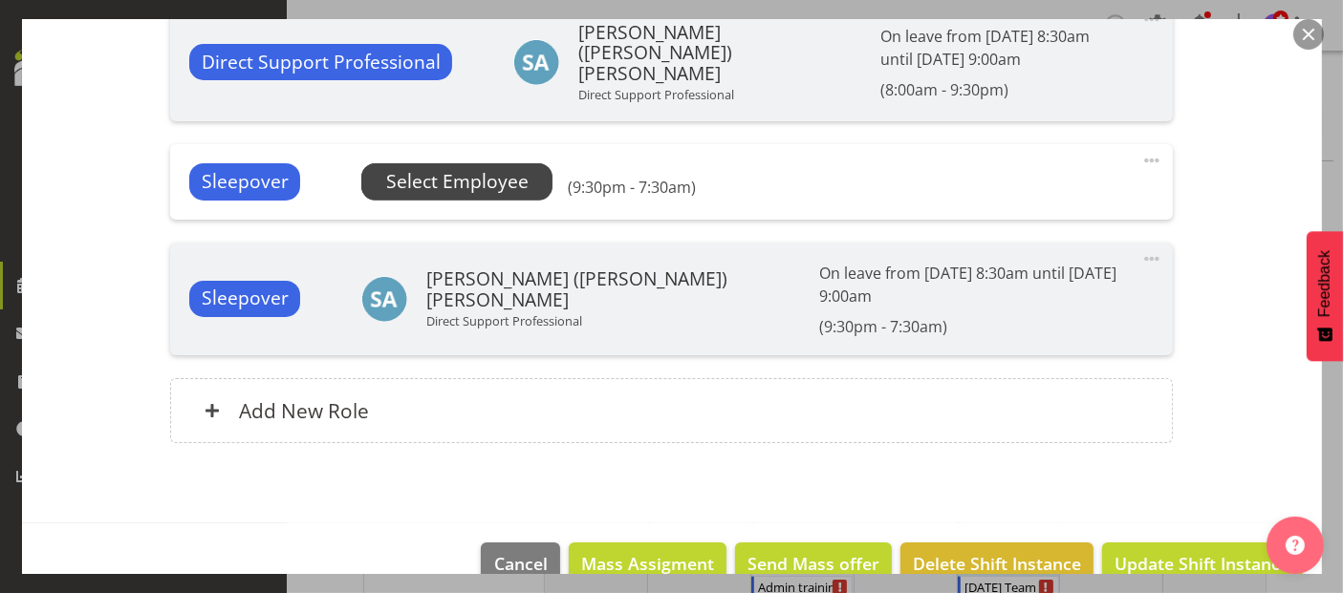
click at [490, 182] on span "Select Employee" at bounding box center [457, 182] width 142 height 28
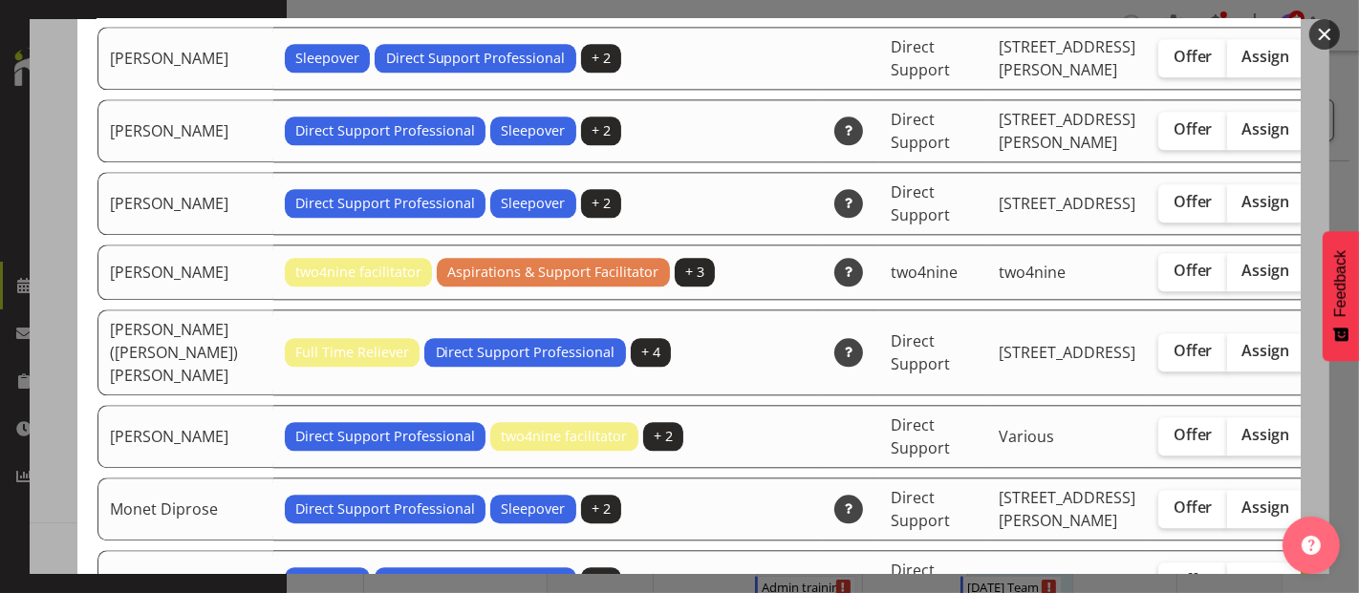
scroll to position [4035, 0]
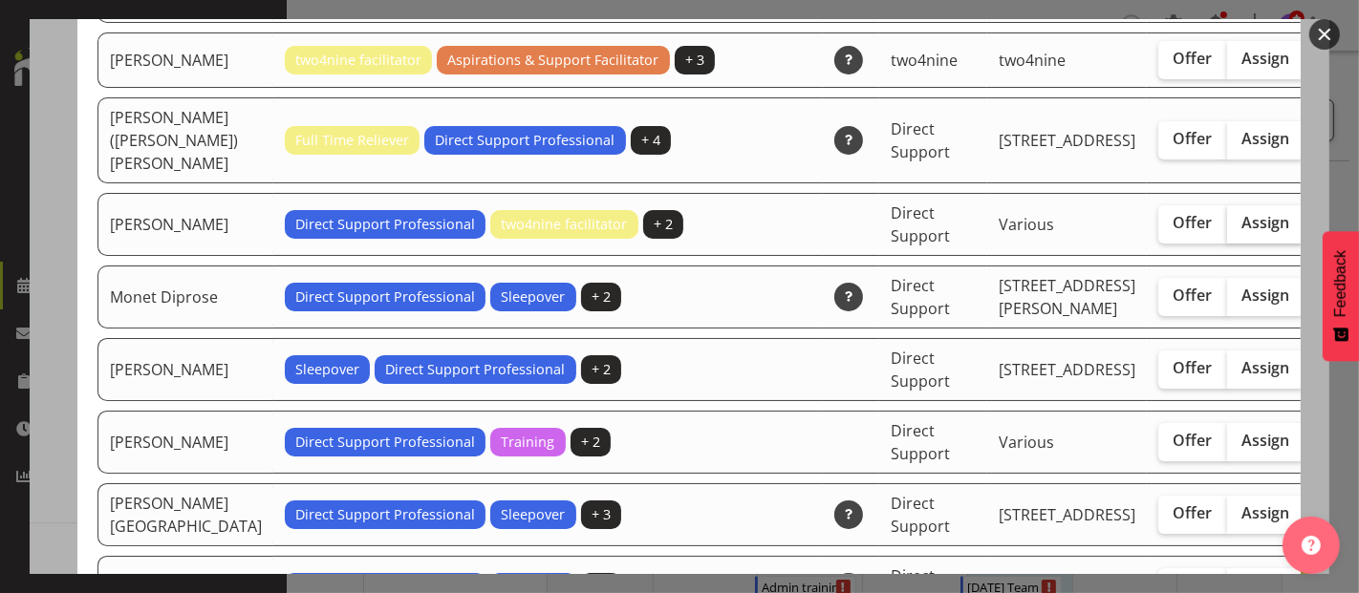
click at [1242, 232] on span "Assign" at bounding box center [1266, 222] width 48 height 19
click at [1227, 229] on input "Assign" at bounding box center [1233, 223] width 12 height 12
checkbox input "true"
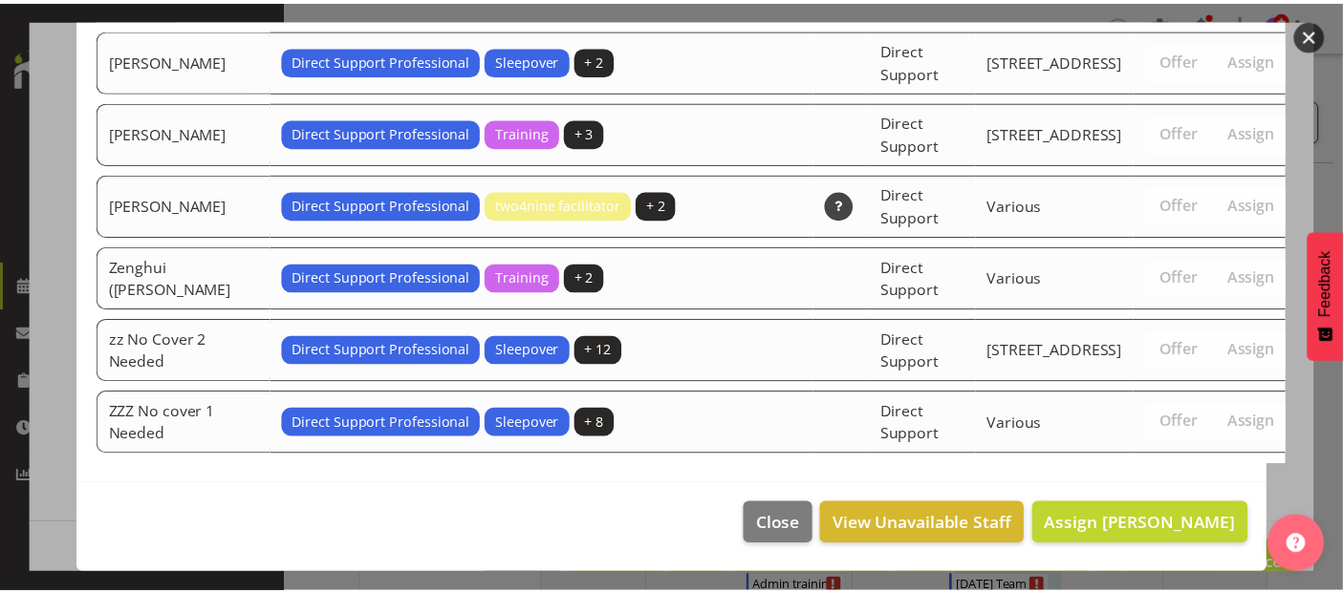
scroll to position [6233, 0]
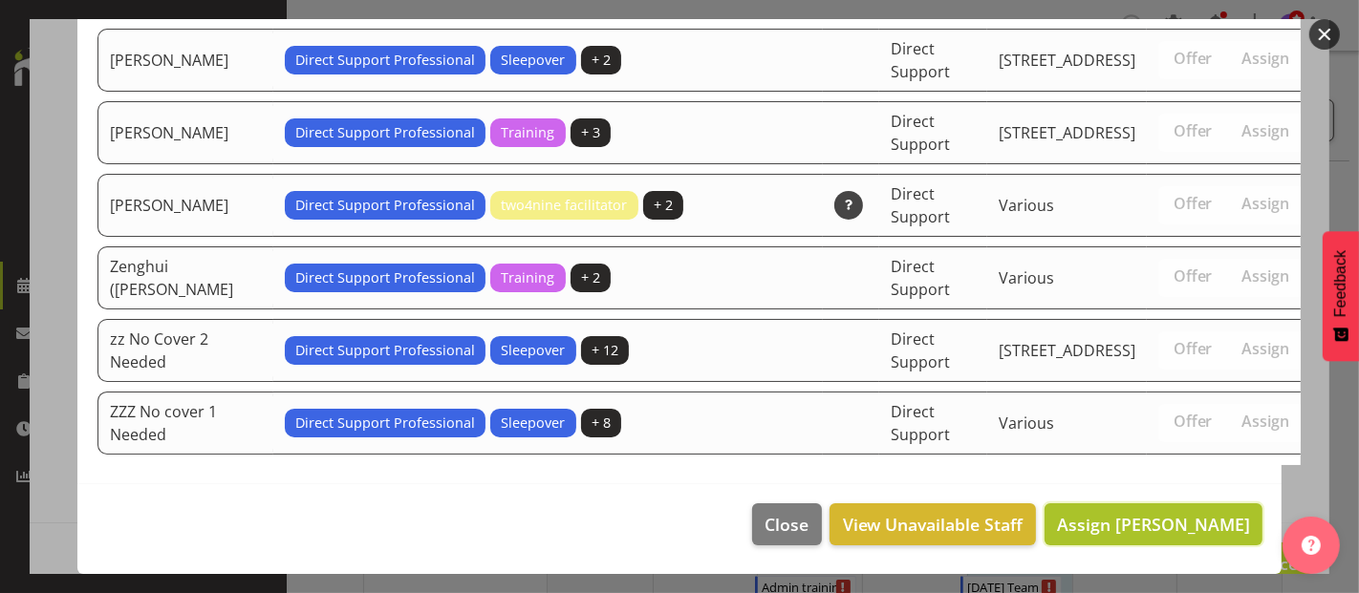
click at [1129, 520] on span "Assign [PERSON_NAME]" at bounding box center [1153, 524] width 193 height 23
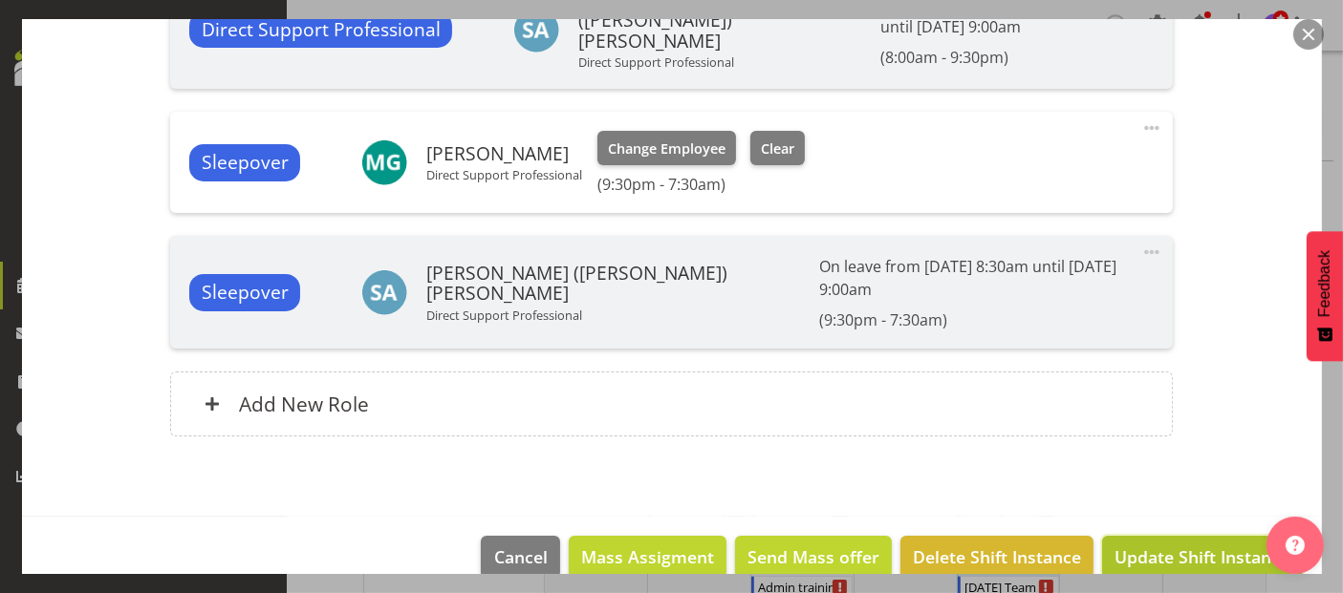
click at [1195, 545] on span "Update Shift Instance" at bounding box center [1201, 557] width 175 height 25
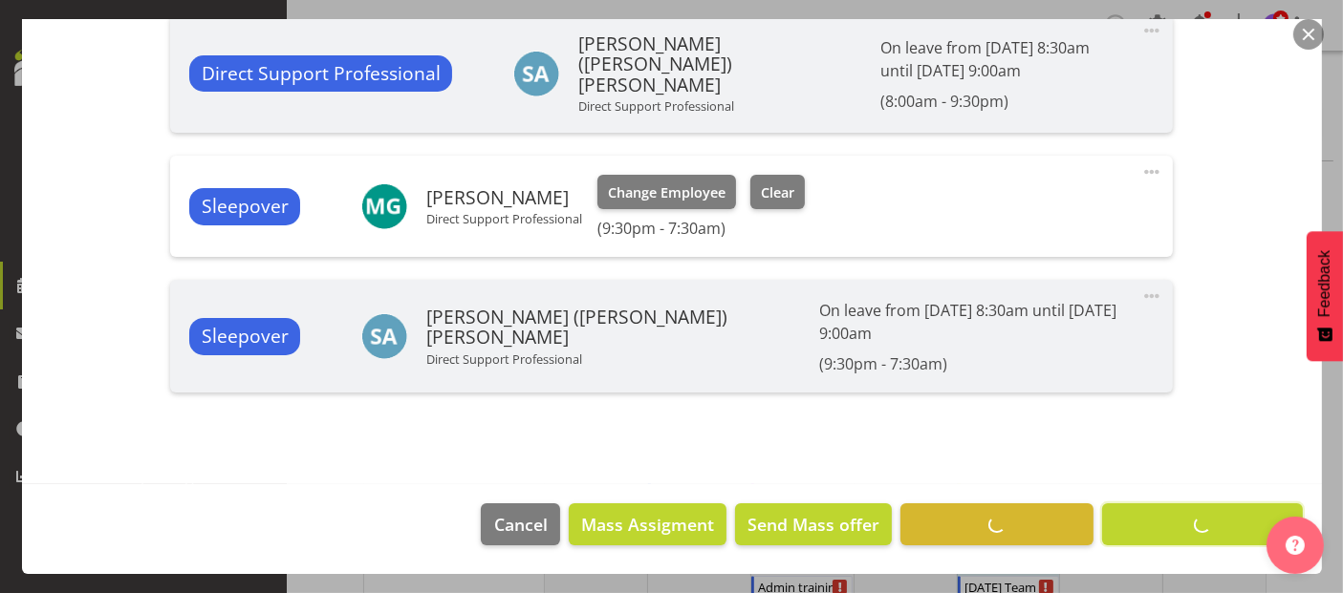
scroll to position [700, 0]
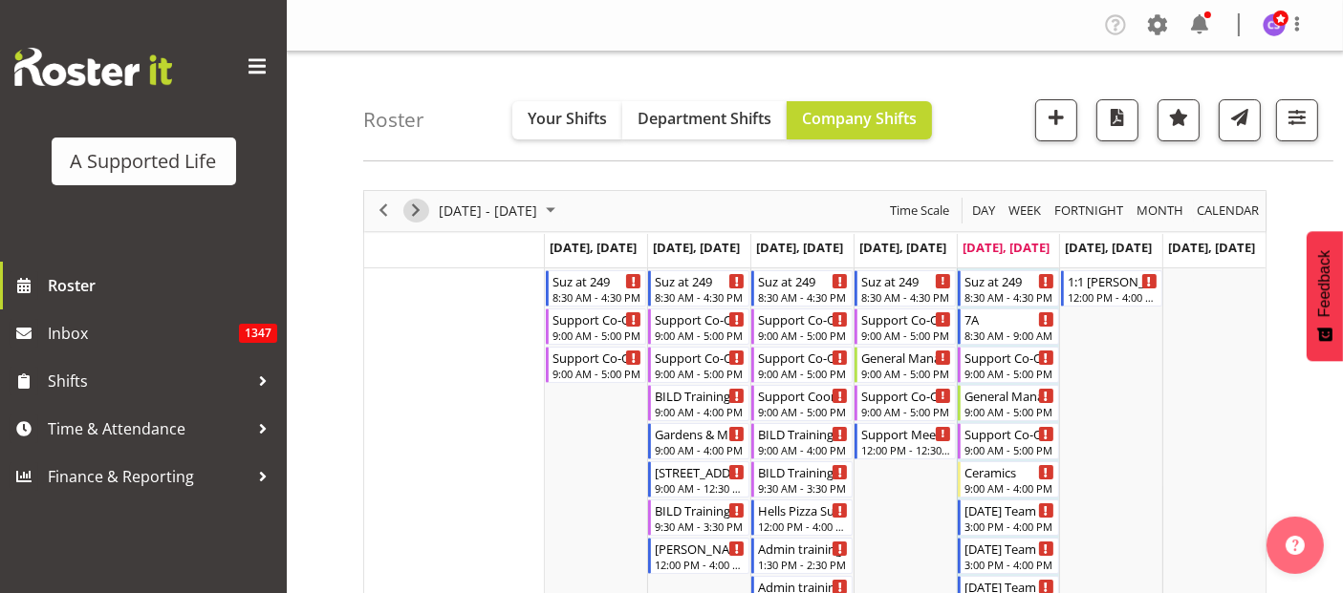
drag, startPoint x: 416, startPoint y: 207, endPoint x: 434, endPoint y: 327, distance: 120.8
click at [416, 207] on span "Next" at bounding box center [415, 211] width 23 height 24
